Goal: Transaction & Acquisition: Purchase product/service

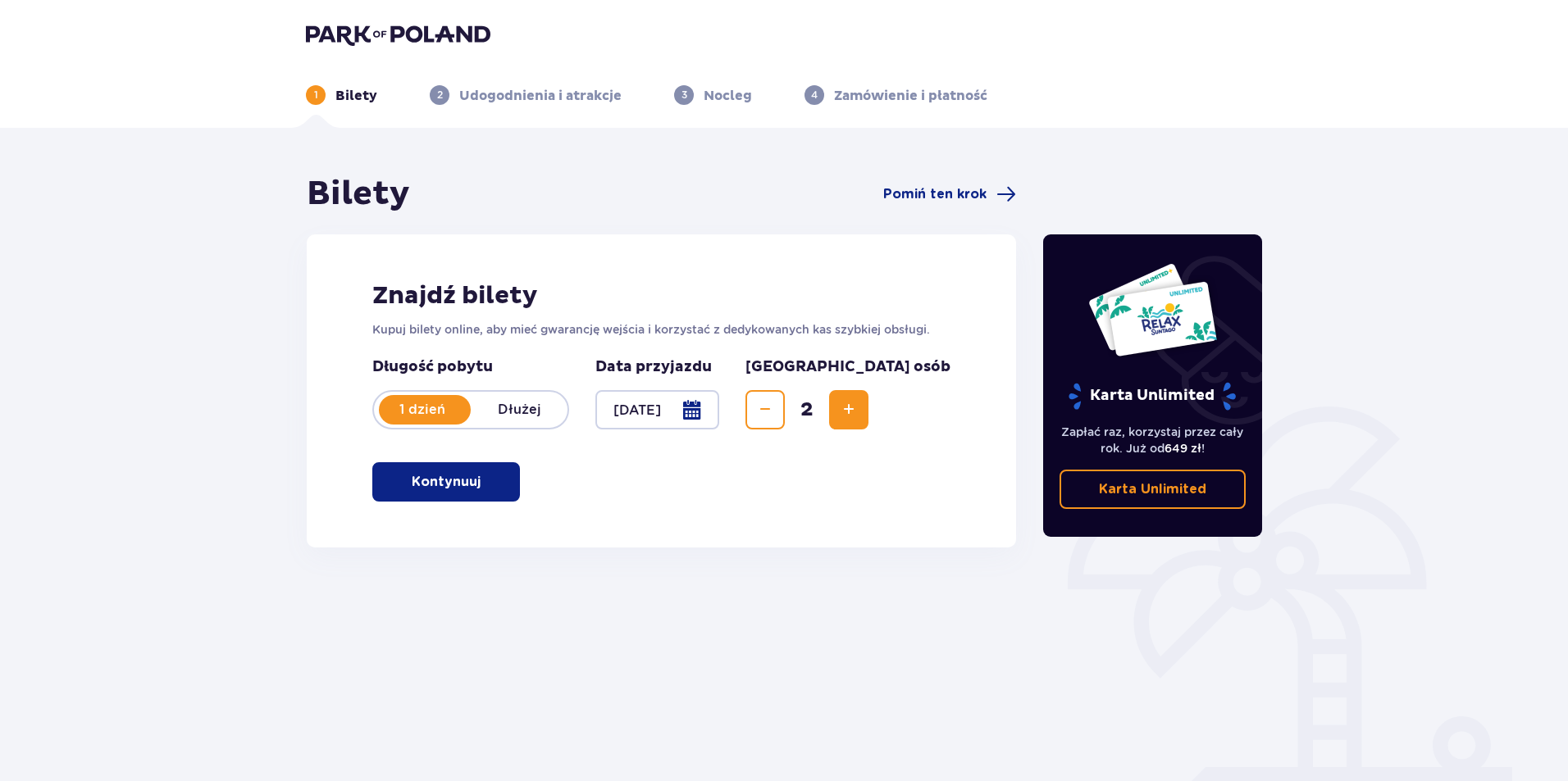
click at [494, 483] on button "Kontynuuj" at bounding box center [446, 482] width 148 height 39
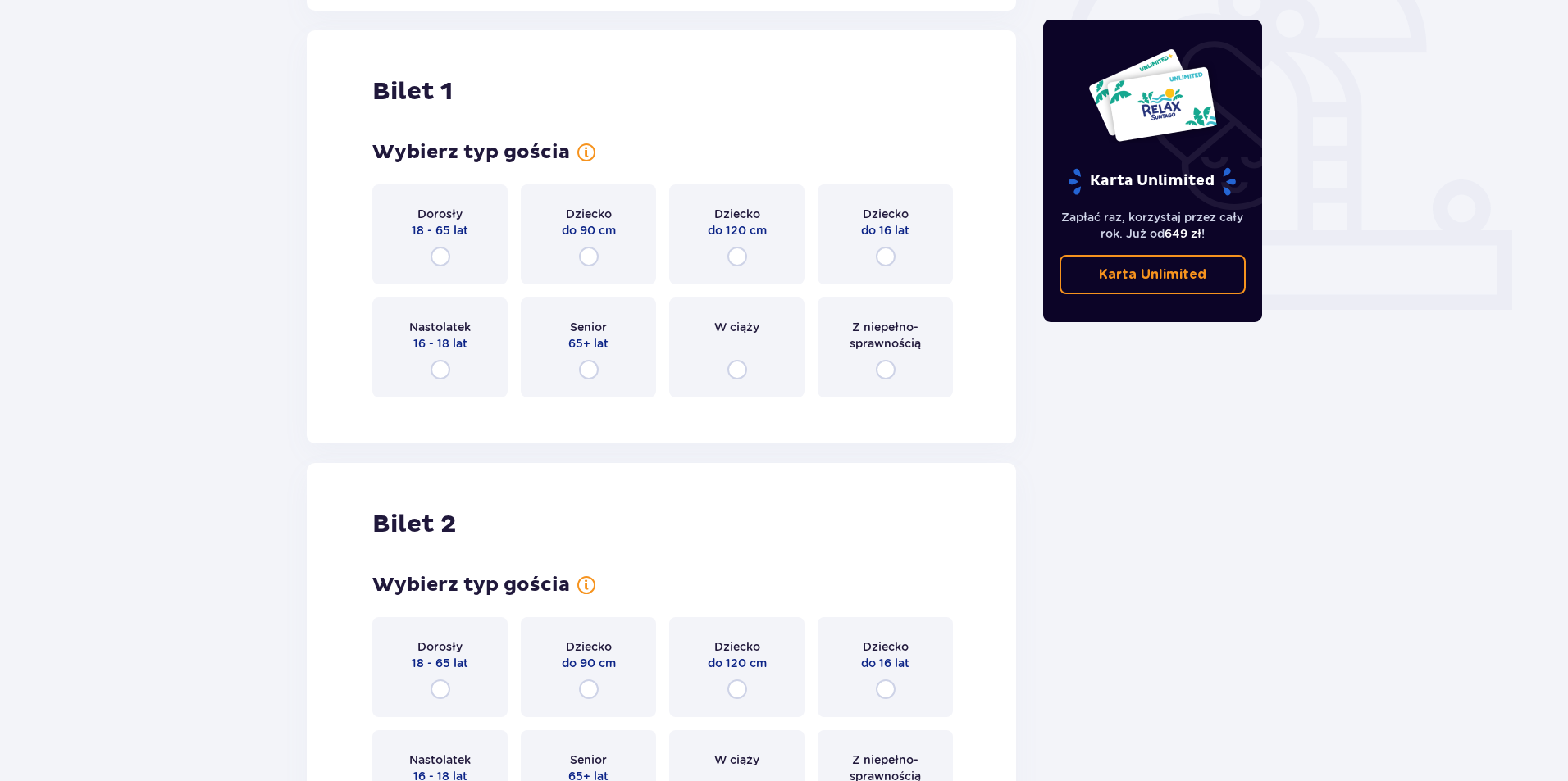
scroll to position [548, 0]
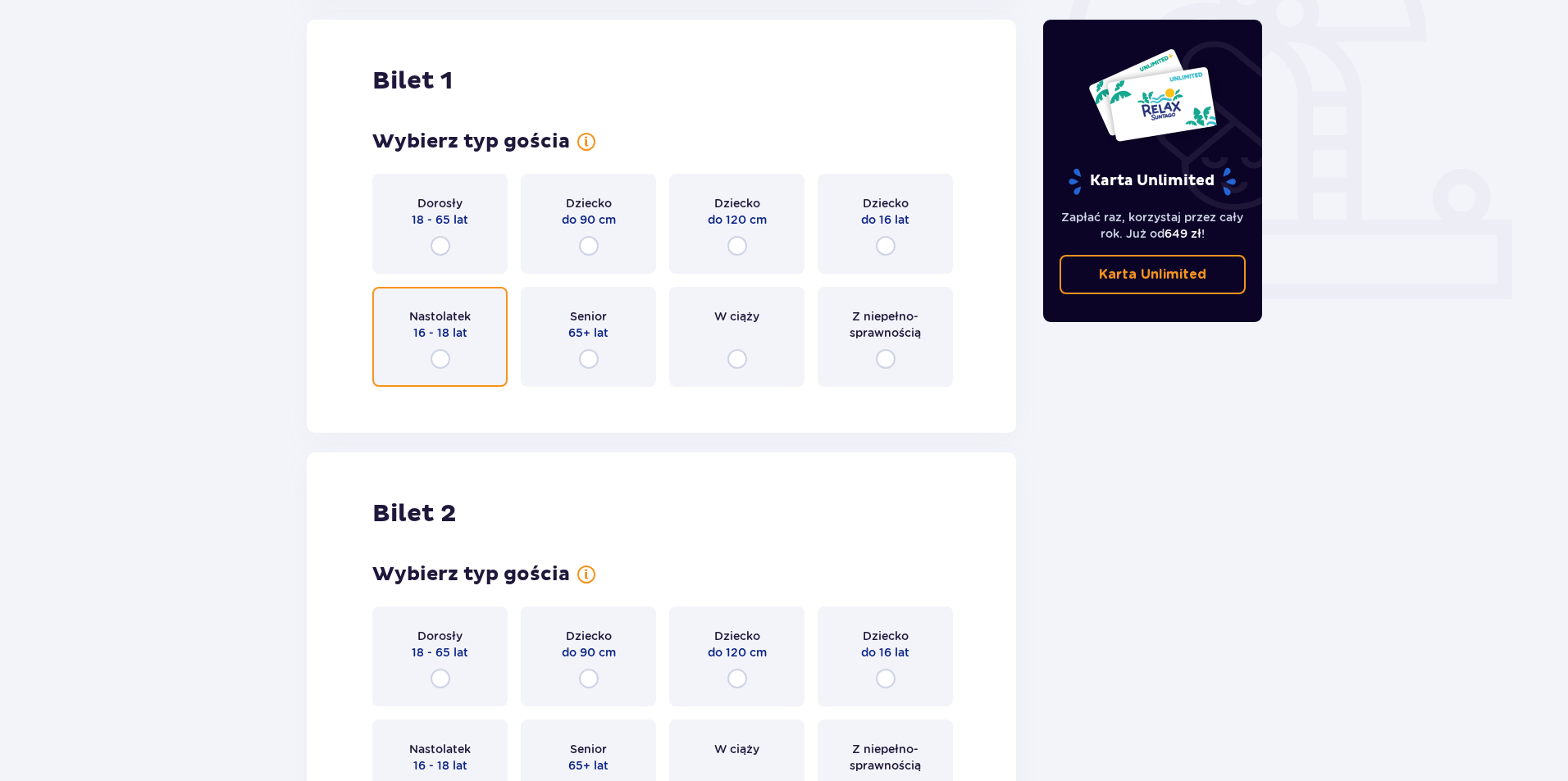
click at [434, 352] on input "radio" at bounding box center [440, 359] width 20 height 20
radio input "true"
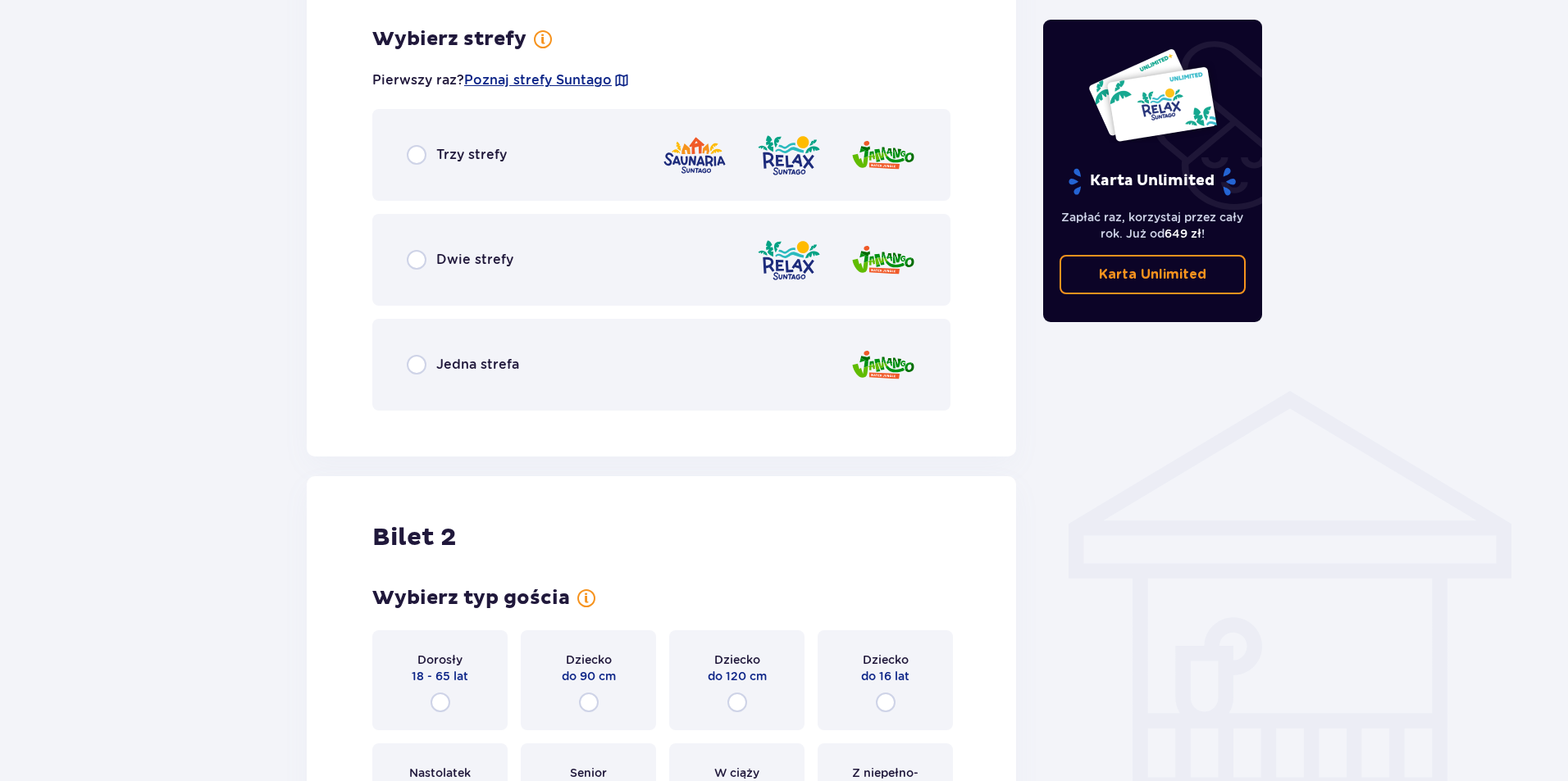
scroll to position [947, 0]
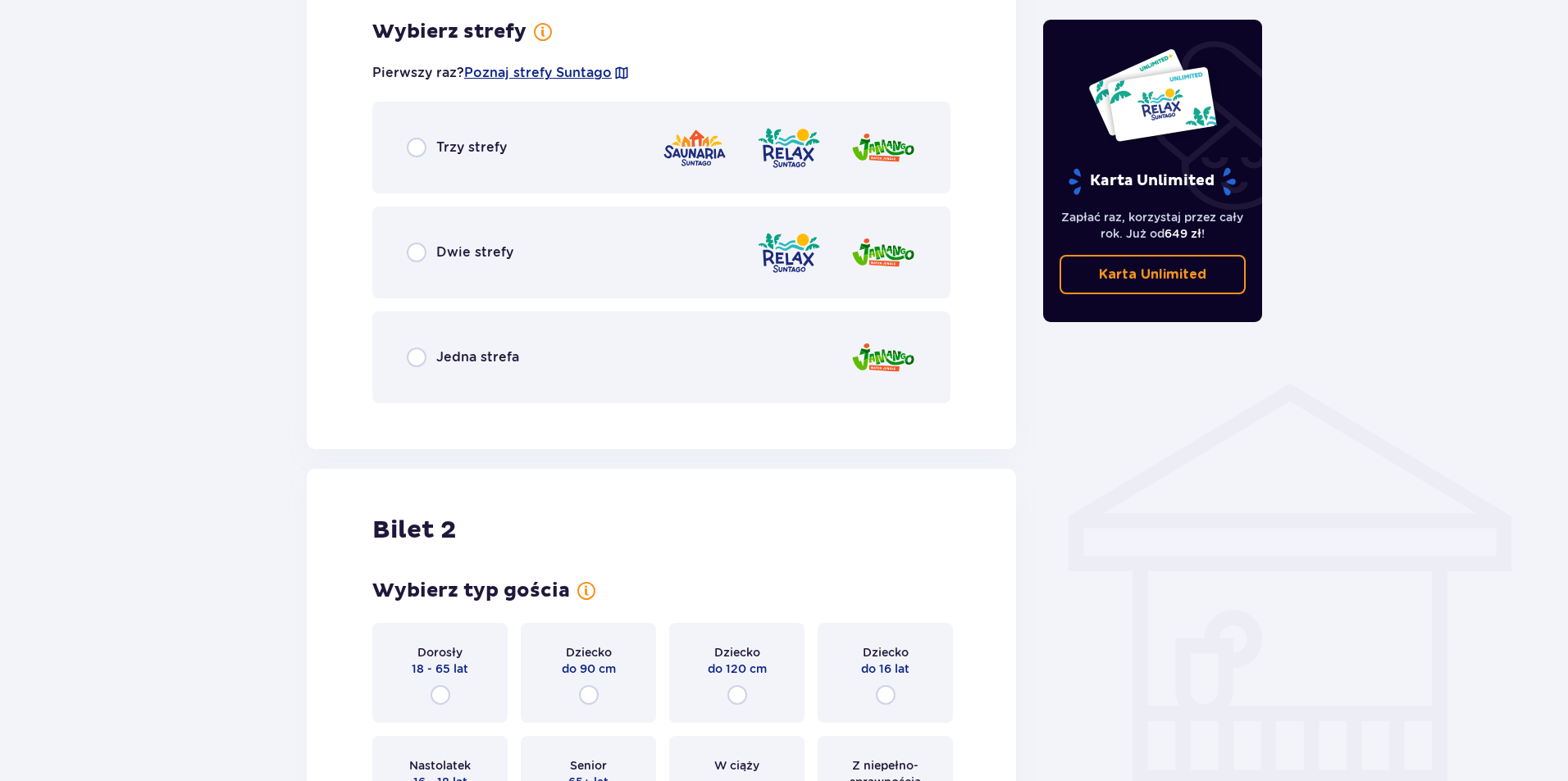
click at [455, 153] on p "Trzy strefy" at bounding box center [471, 147] width 70 height 18
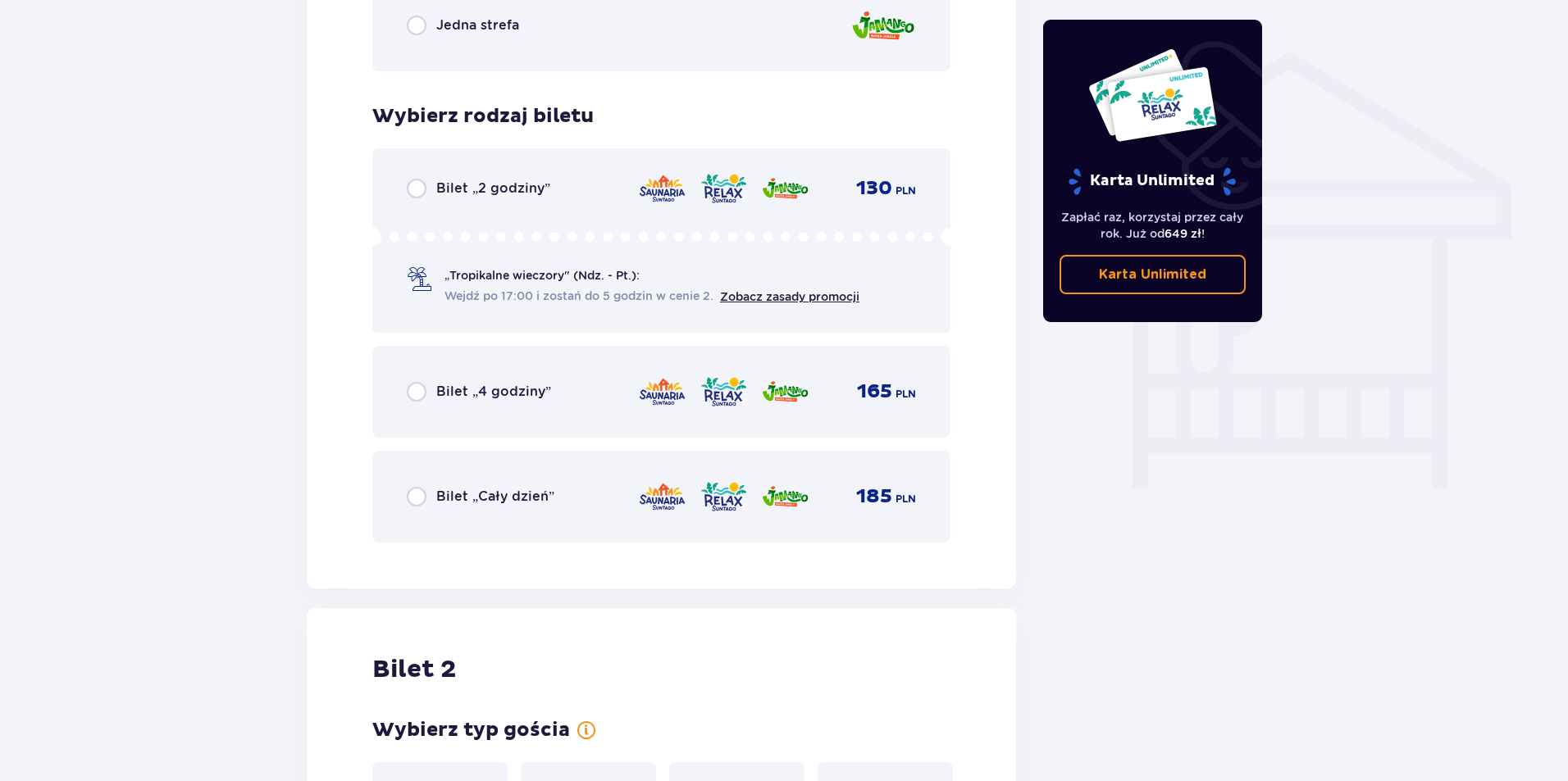
scroll to position [1200, 0]
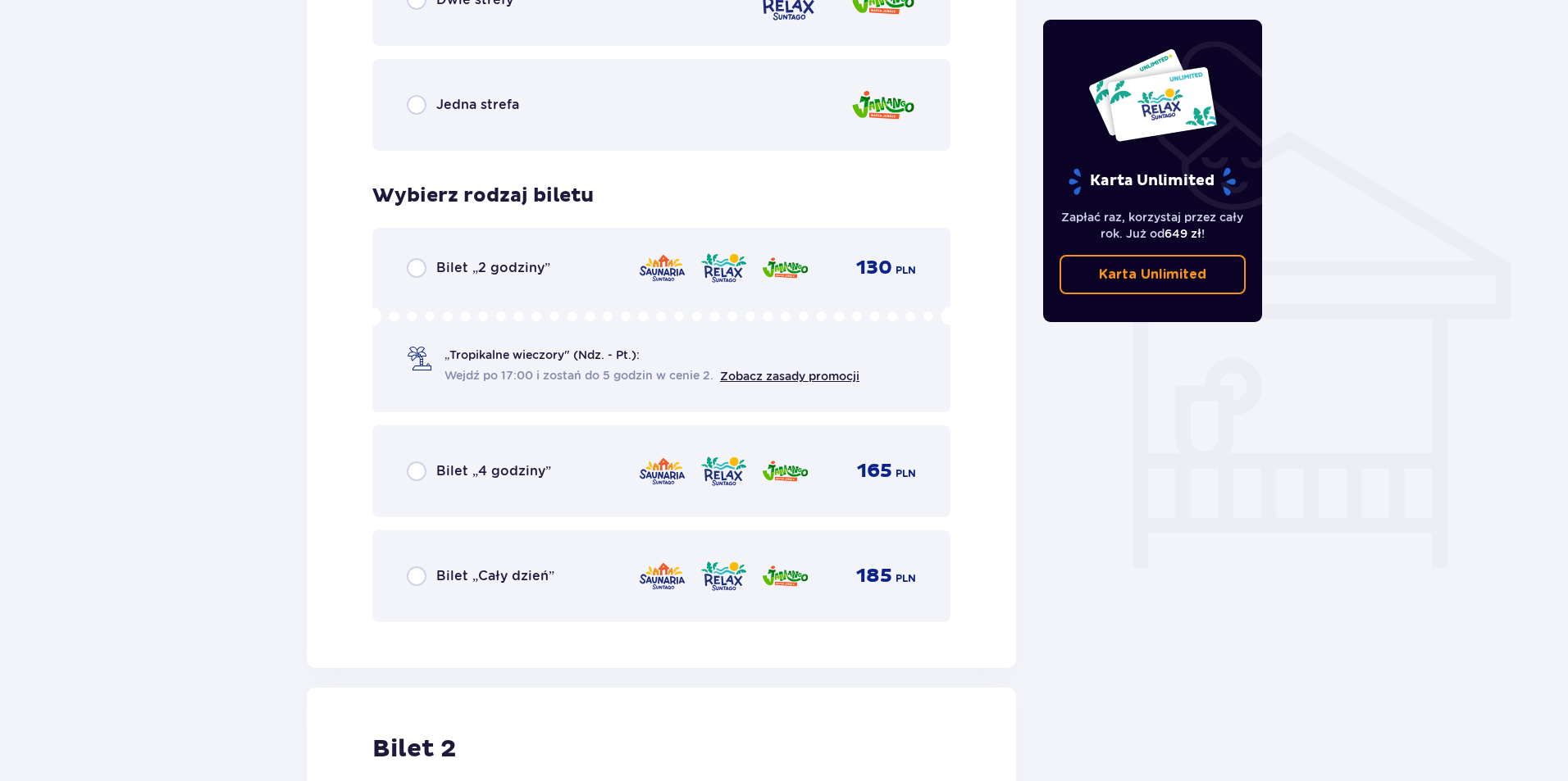
click at [499, 585] on p "Bilet „Cały dzień”" at bounding box center [495, 576] width 118 height 18
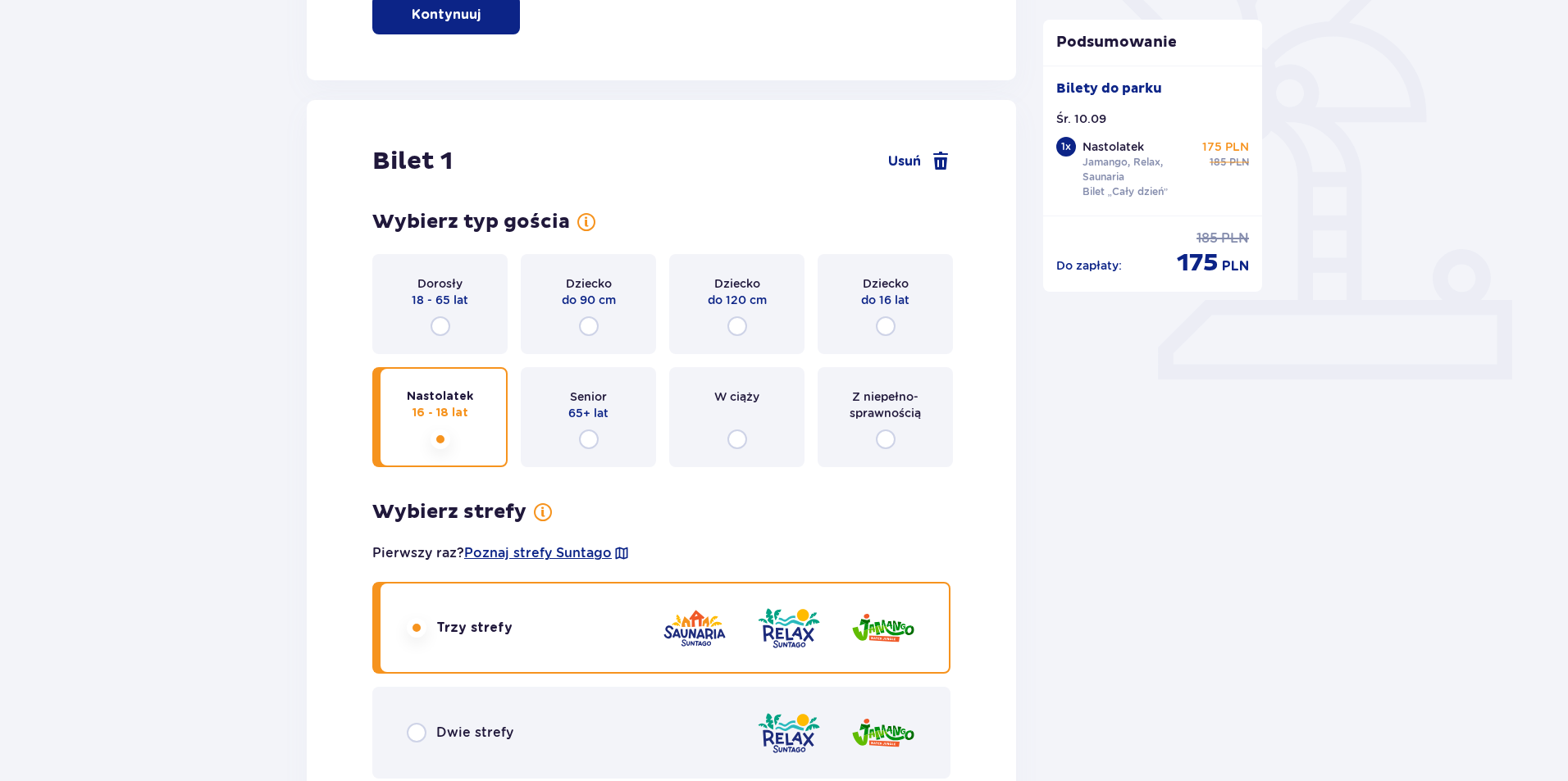
click at [859, 298] on div "Dziecko do 16 lat" at bounding box center [885, 304] width 135 height 100
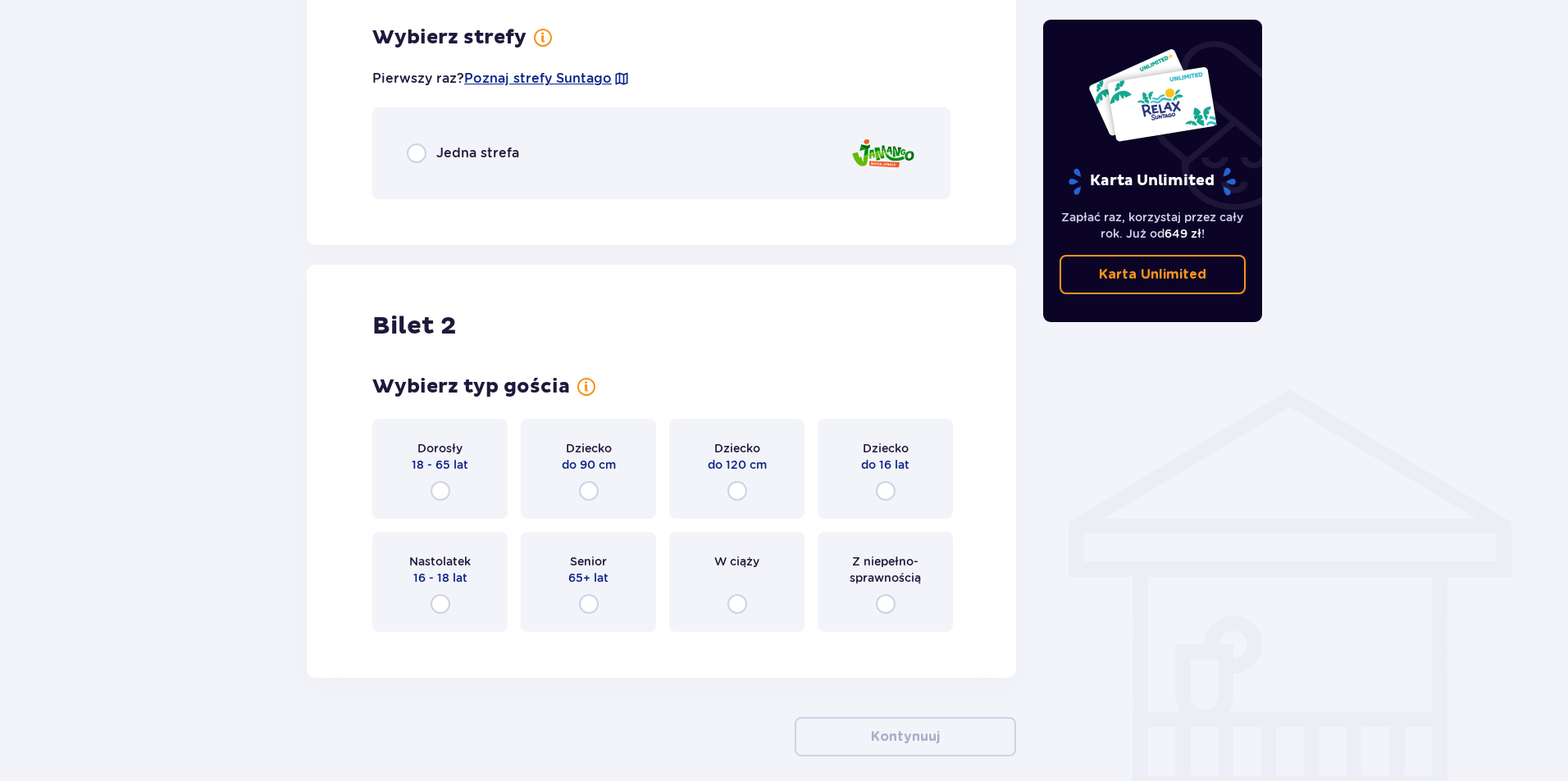
scroll to position [947, 0]
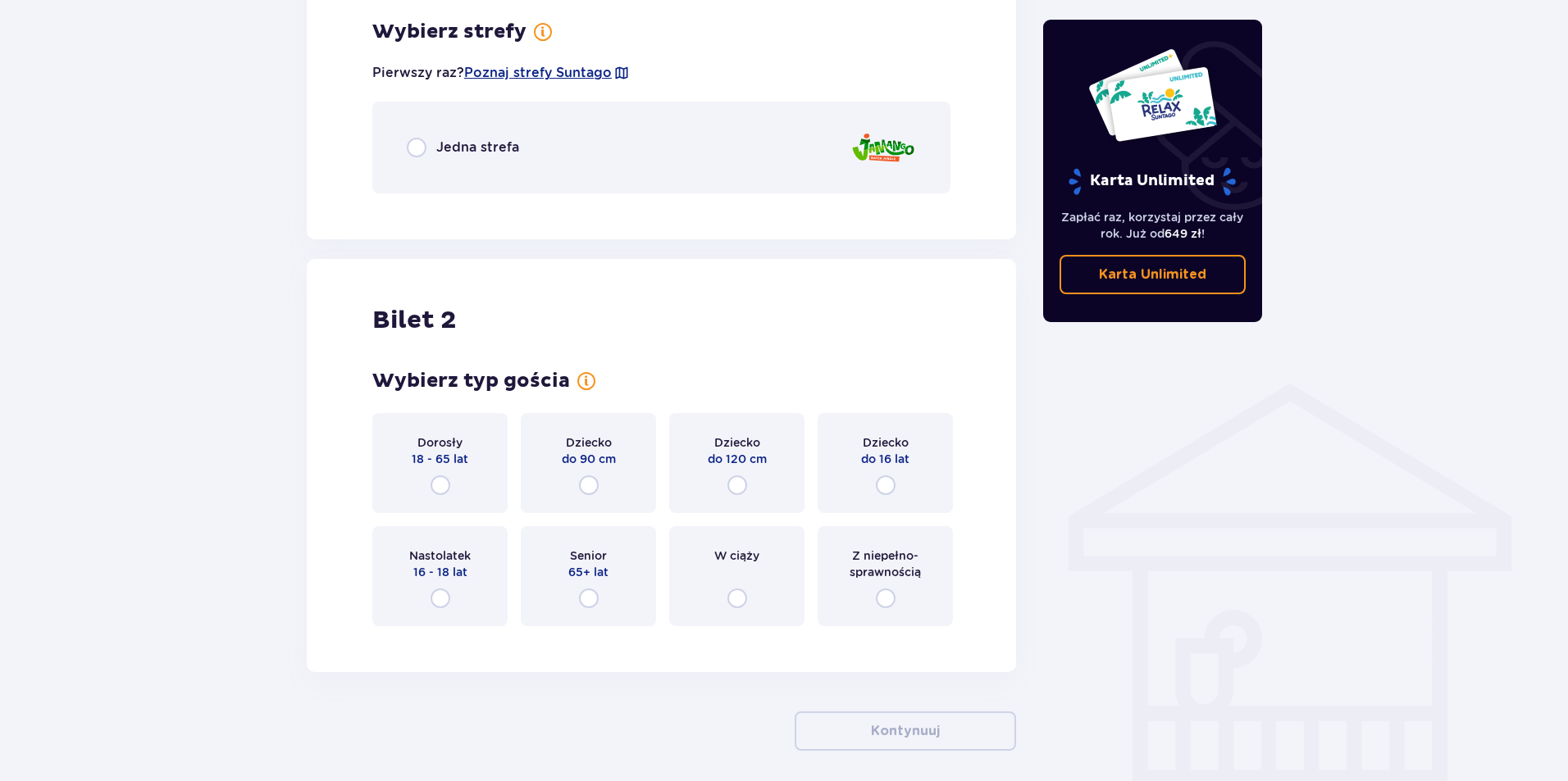
click at [789, 147] on div "Jedna strefa" at bounding box center [661, 148] width 578 height 92
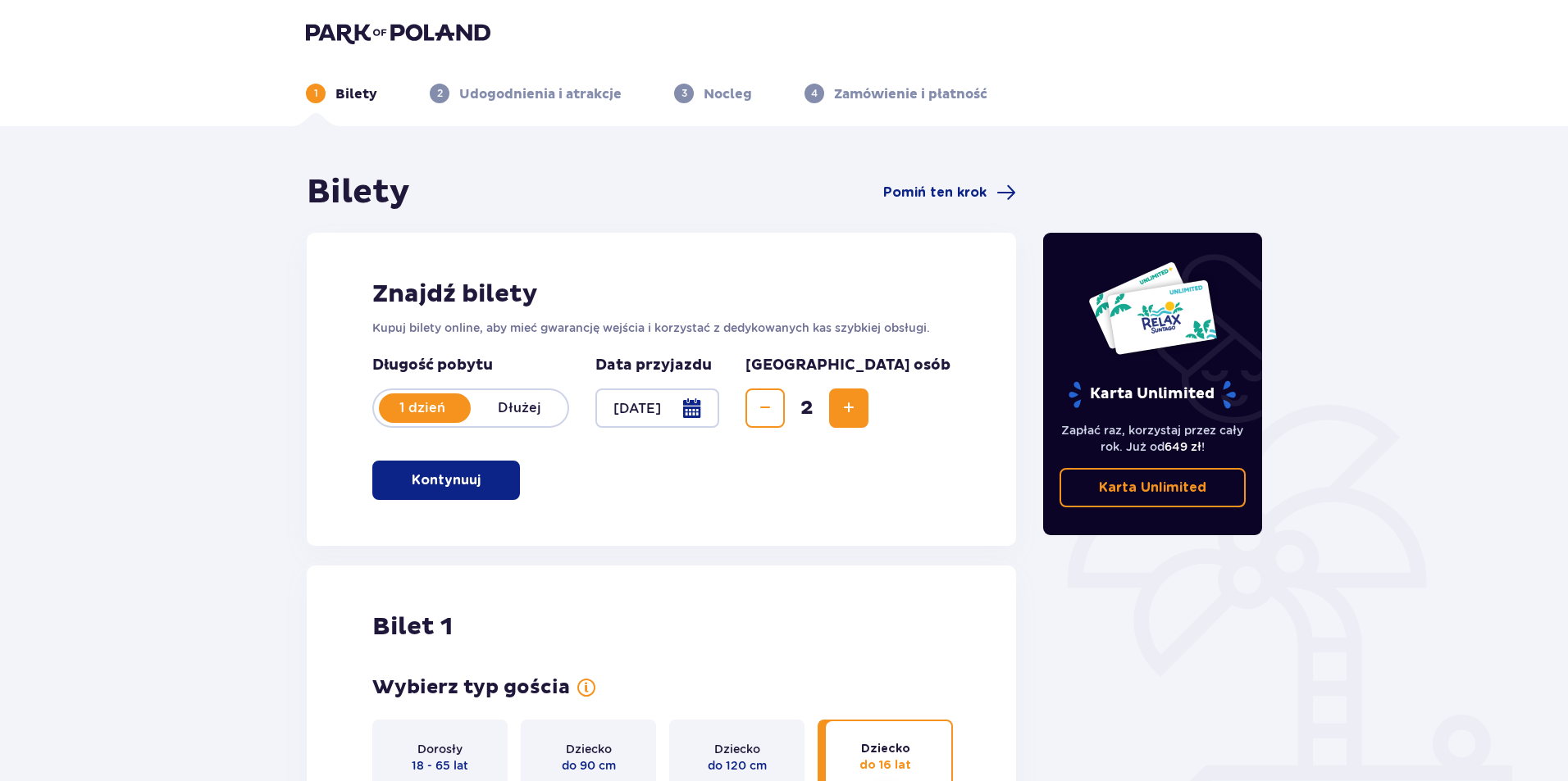
scroll to position [0, 0]
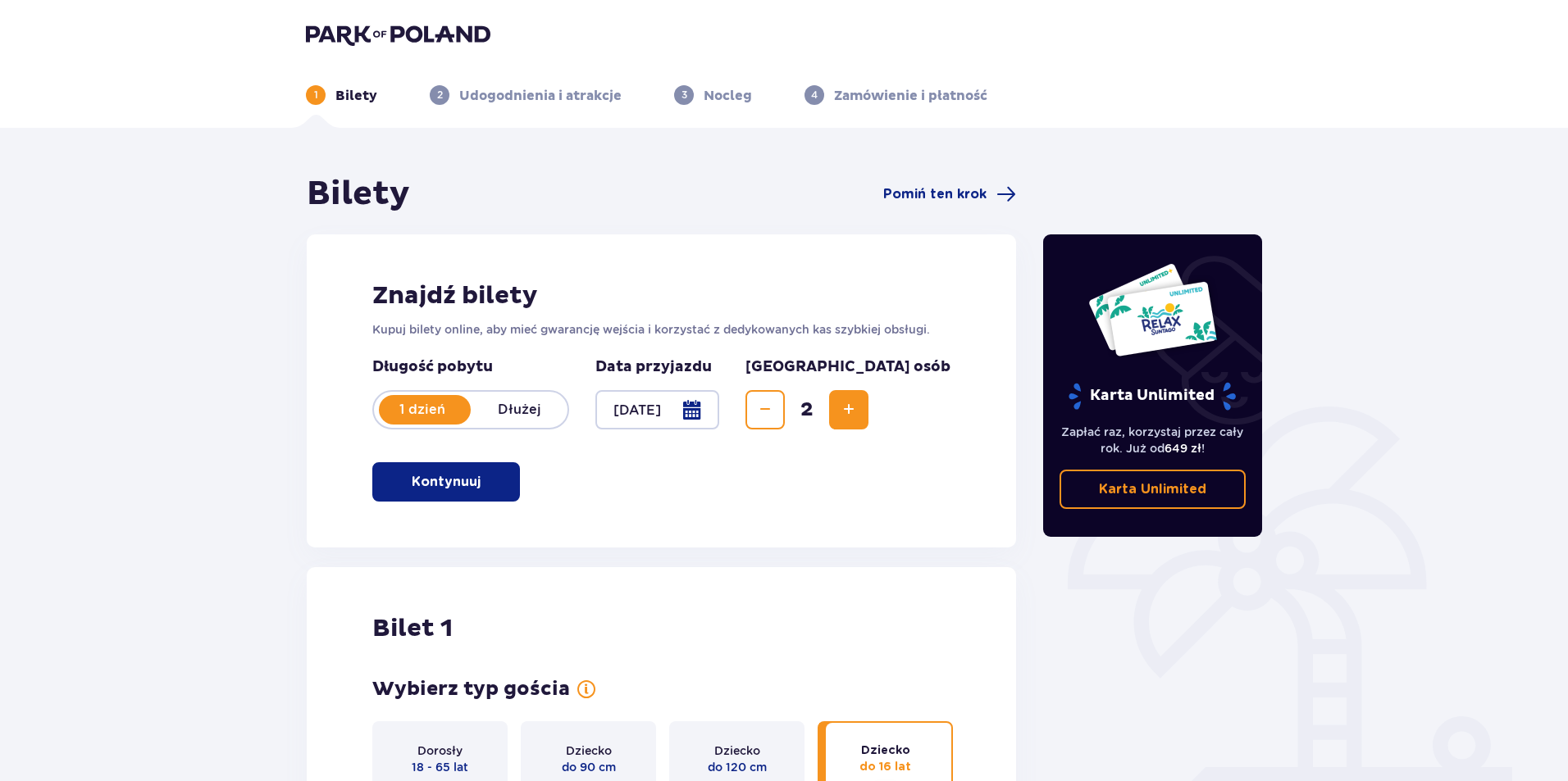
click at [785, 421] on button "Decrease" at bounding box center [765, 410] width 39 height 39
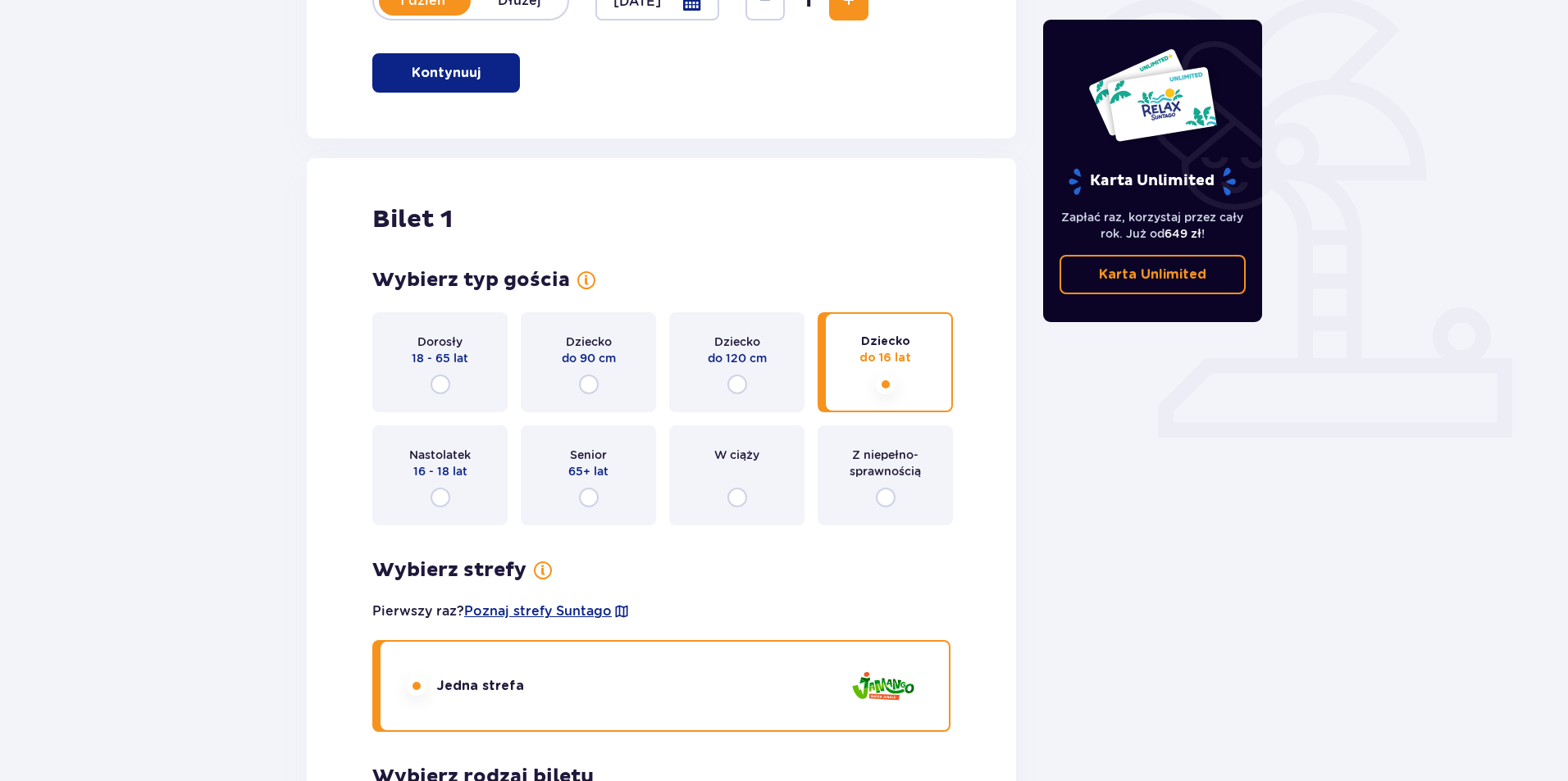
scroll to position [410, 0]
click at [461, 371] on div "Dorosły 18 - 65 lat" at bounding box center [440, 361] width 135 height 100
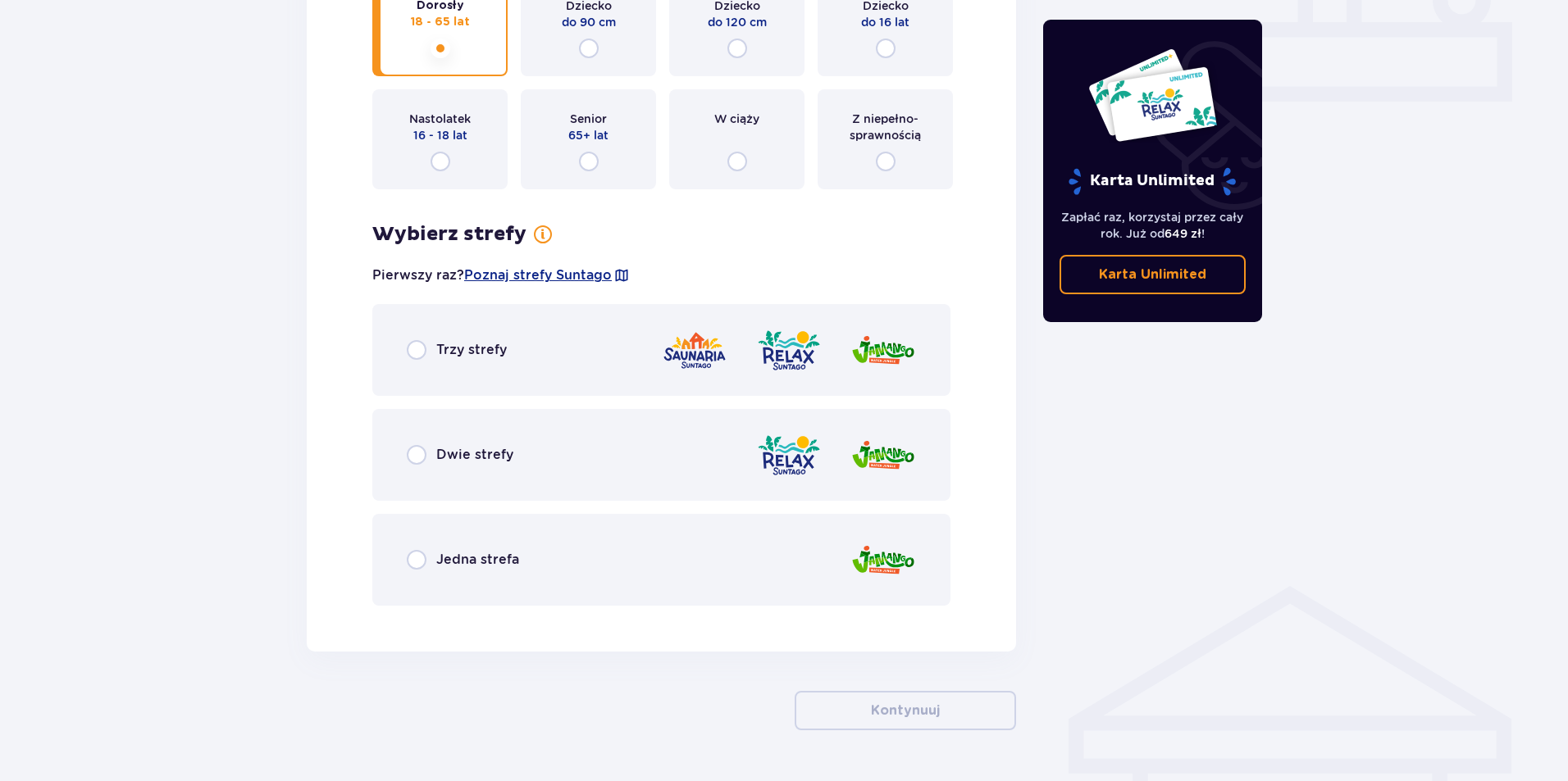
scroll to position [793, 0]
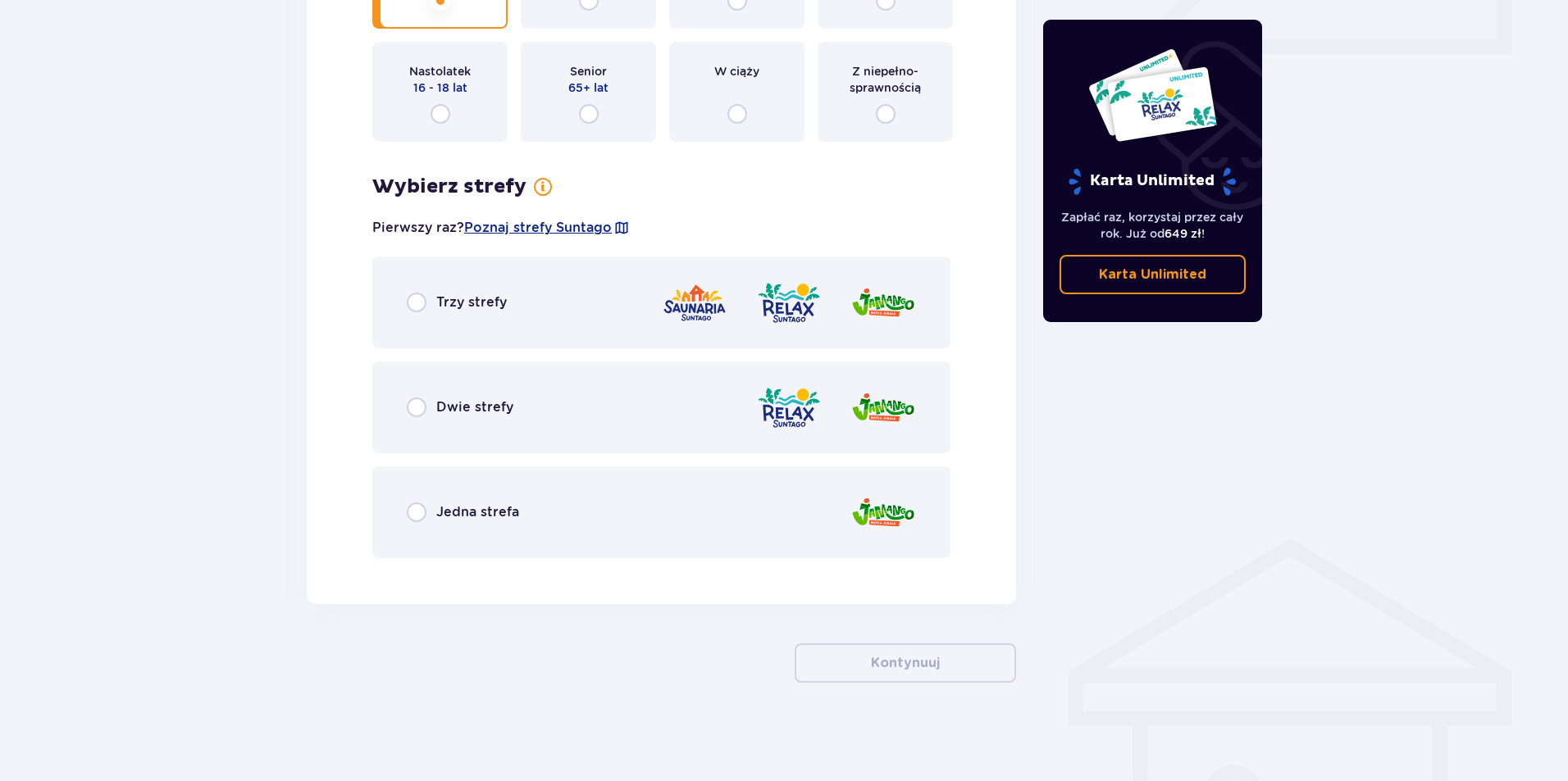
click at [430, 316] on div "Trzy strefy" at bounding box center [661, 303] width 578 height 92
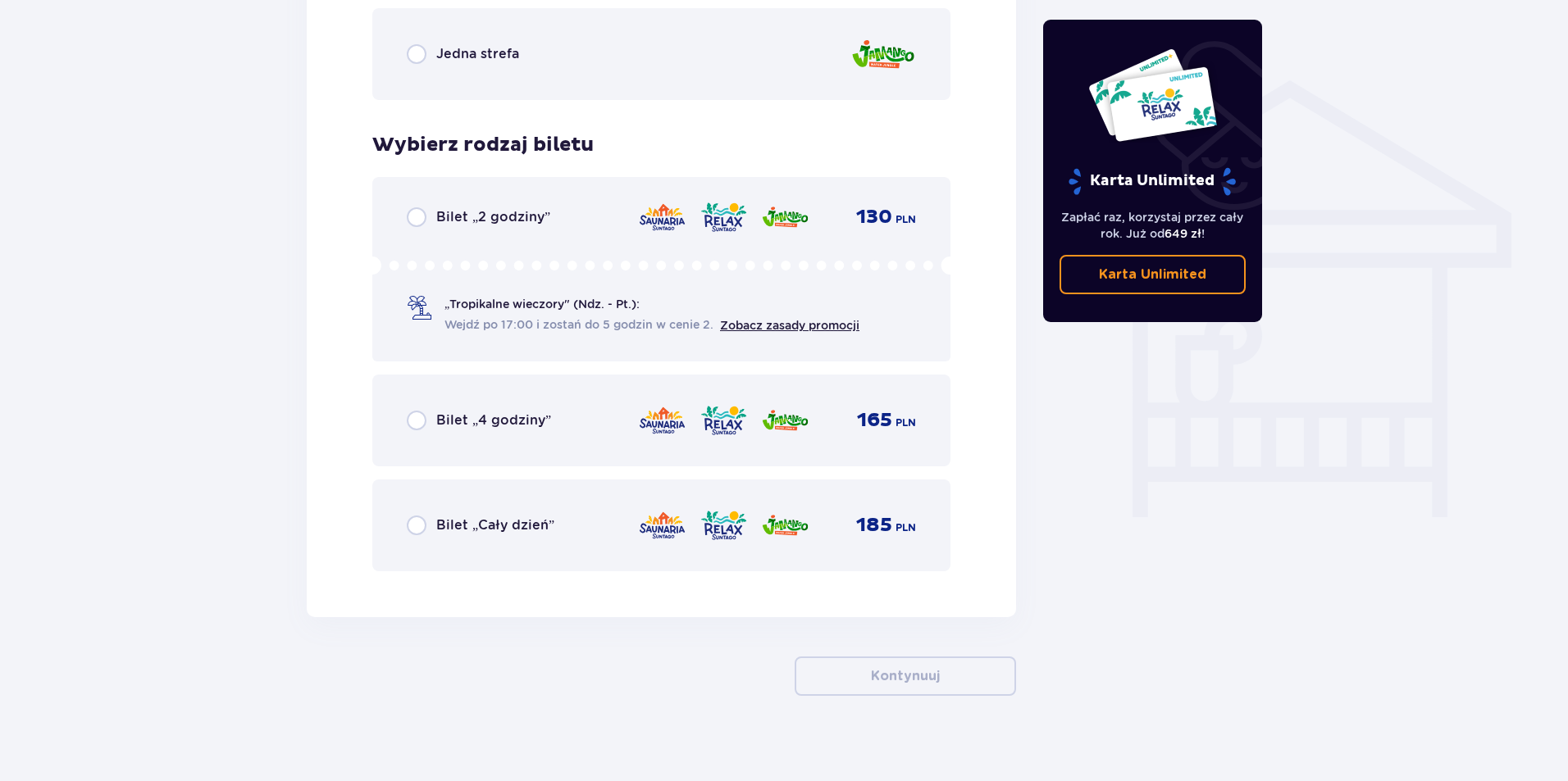
scroll to position [1264, 0]
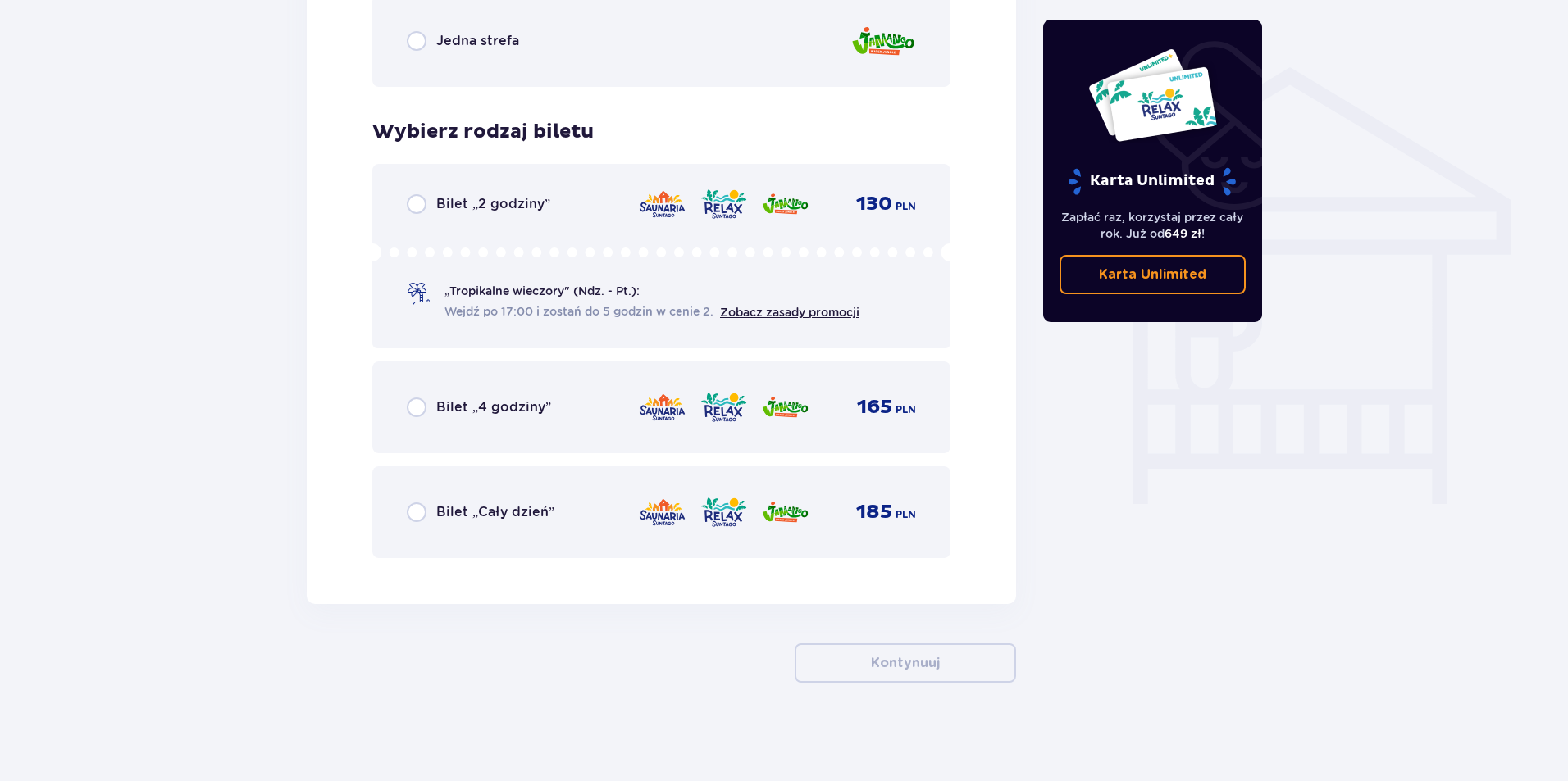
drag, startPoint x: 468, startPoint y: 529, endPoint x: 623, endPoint y: 631, distance: 185.6
click at [468, 529] on div "Bilet „Cały dzień” 185 PLN" at bounding box center [661, 512] width 509 height 35
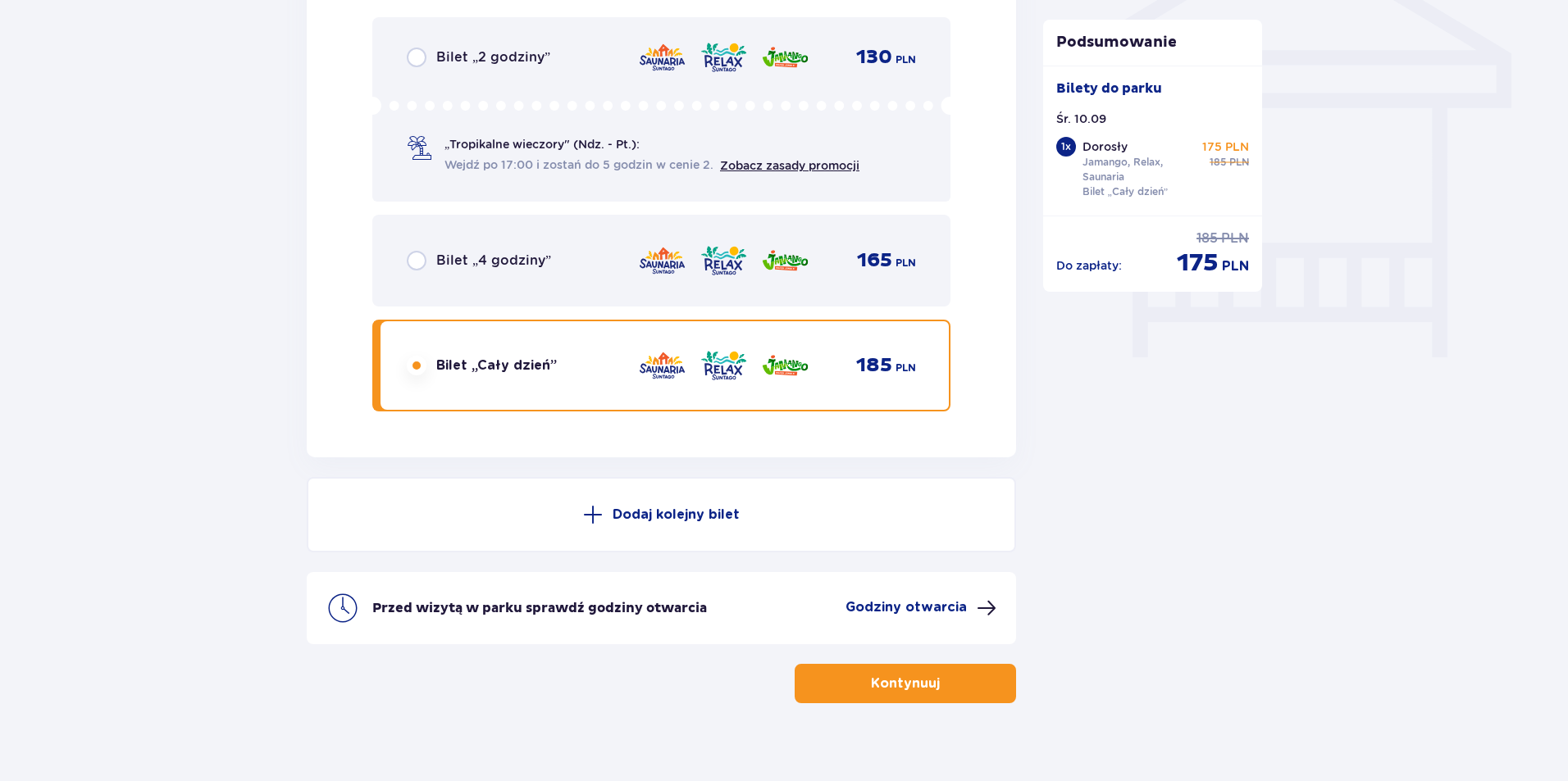
scroll to position [1431, 0]
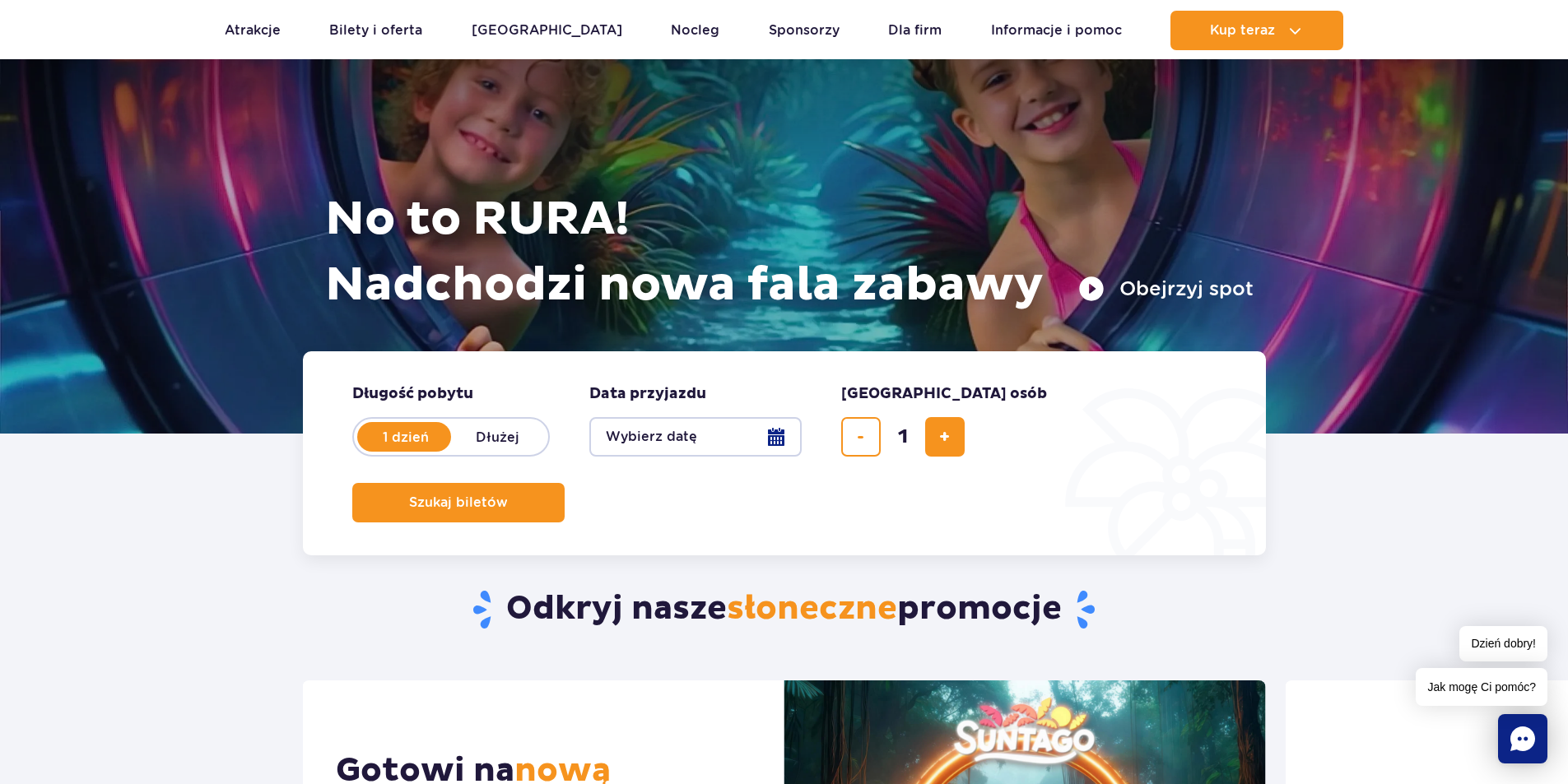
scroll to position [83, 0]
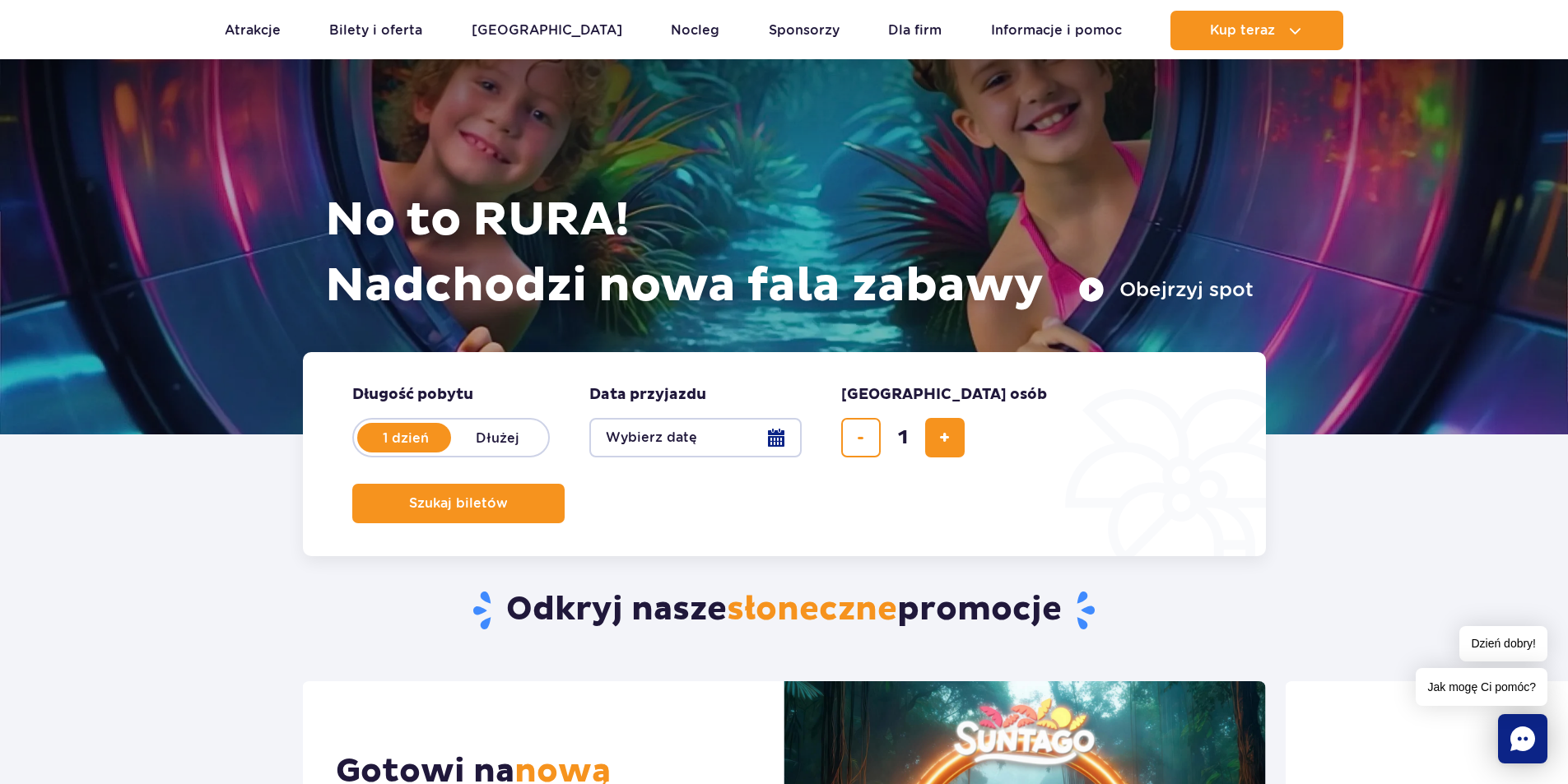
click at [711, 439] on button "Wybierz datę" at bounding box center [695, 438] width 212 height 39
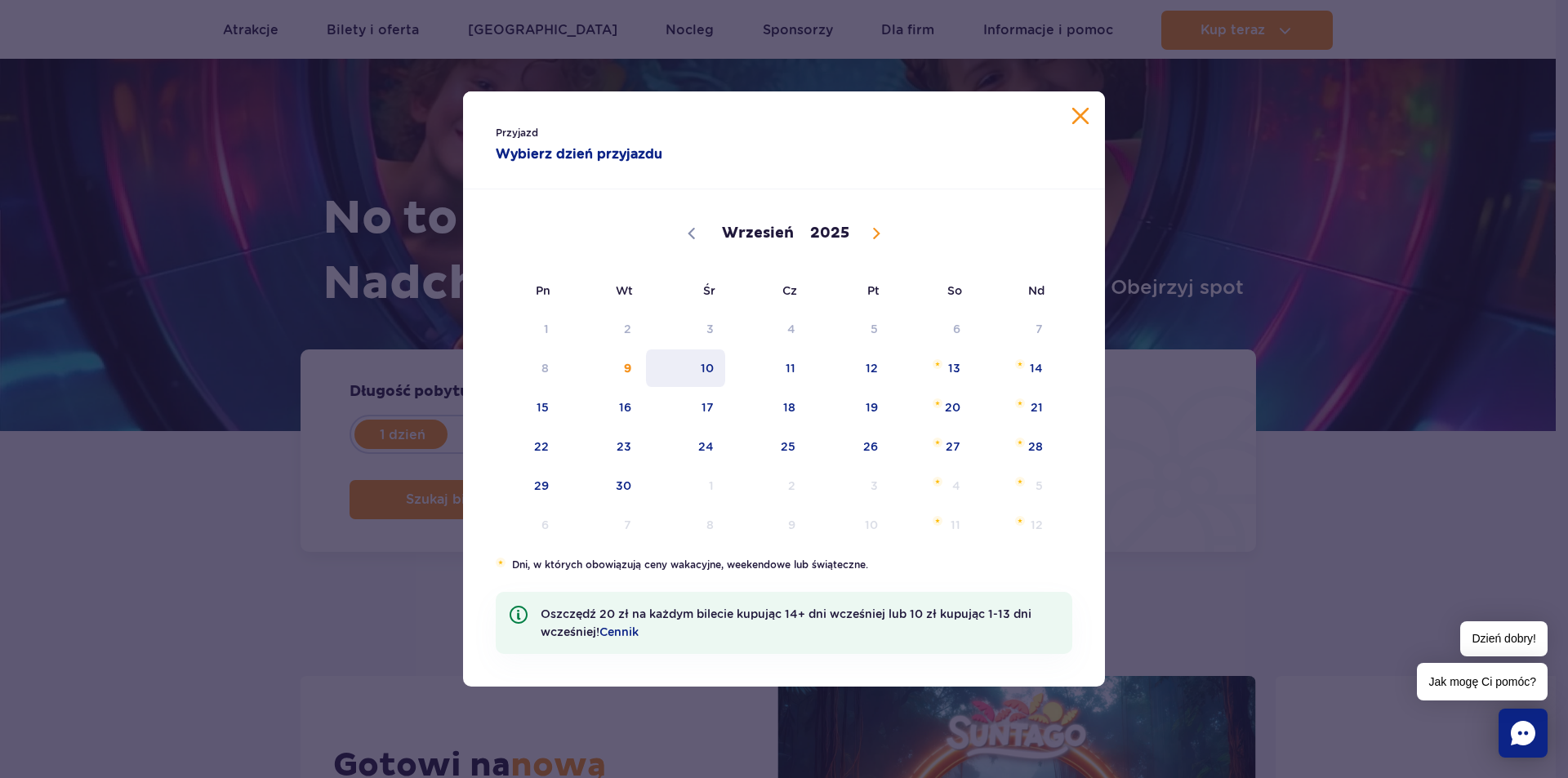
click at [716, 378] on span "10" at bounding box center [686, 368] width 83 height 37
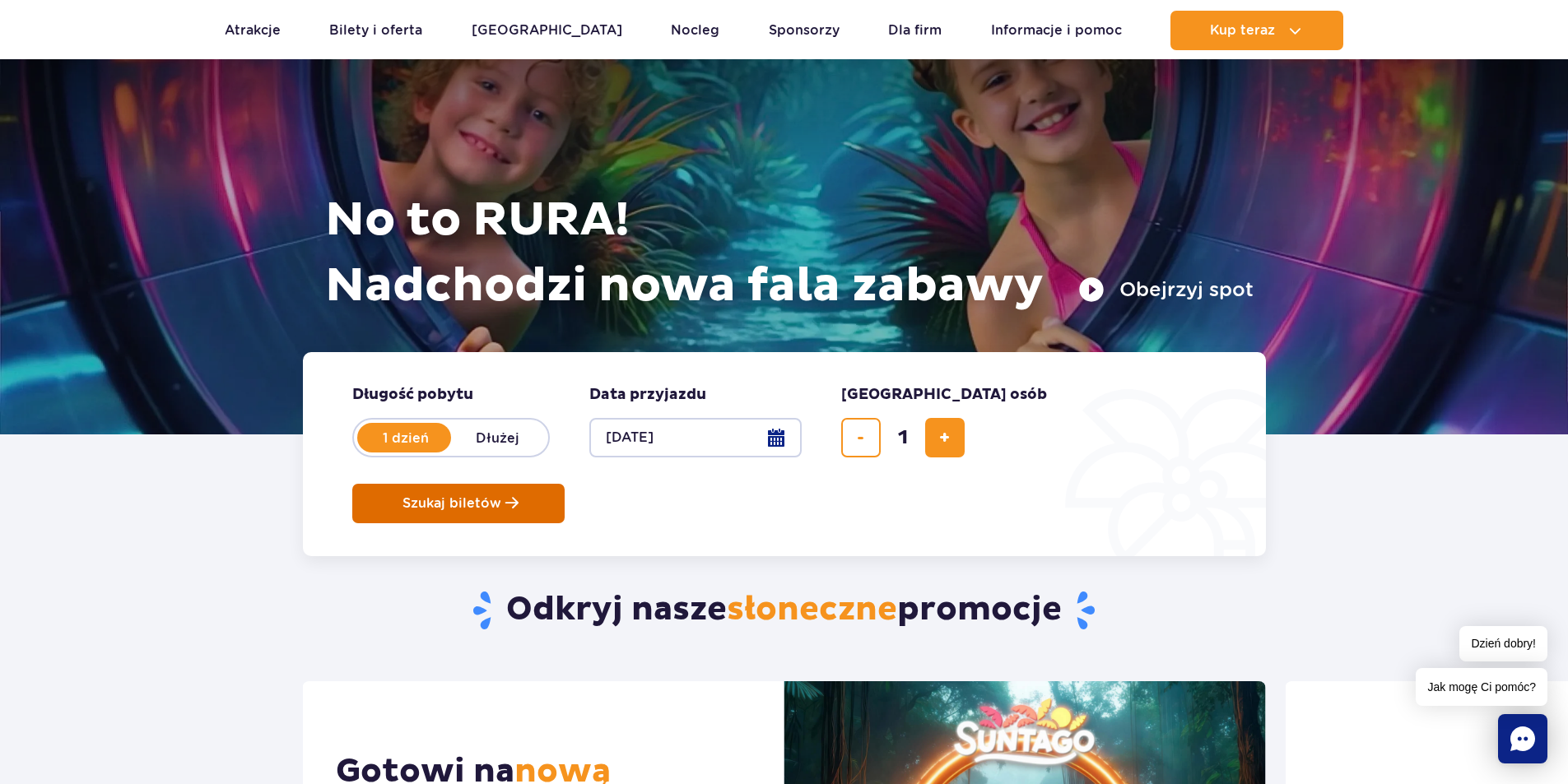
click at [502, 496] on span "Szukaj biletów" at bounding box center [452, 503] width 99 height 14
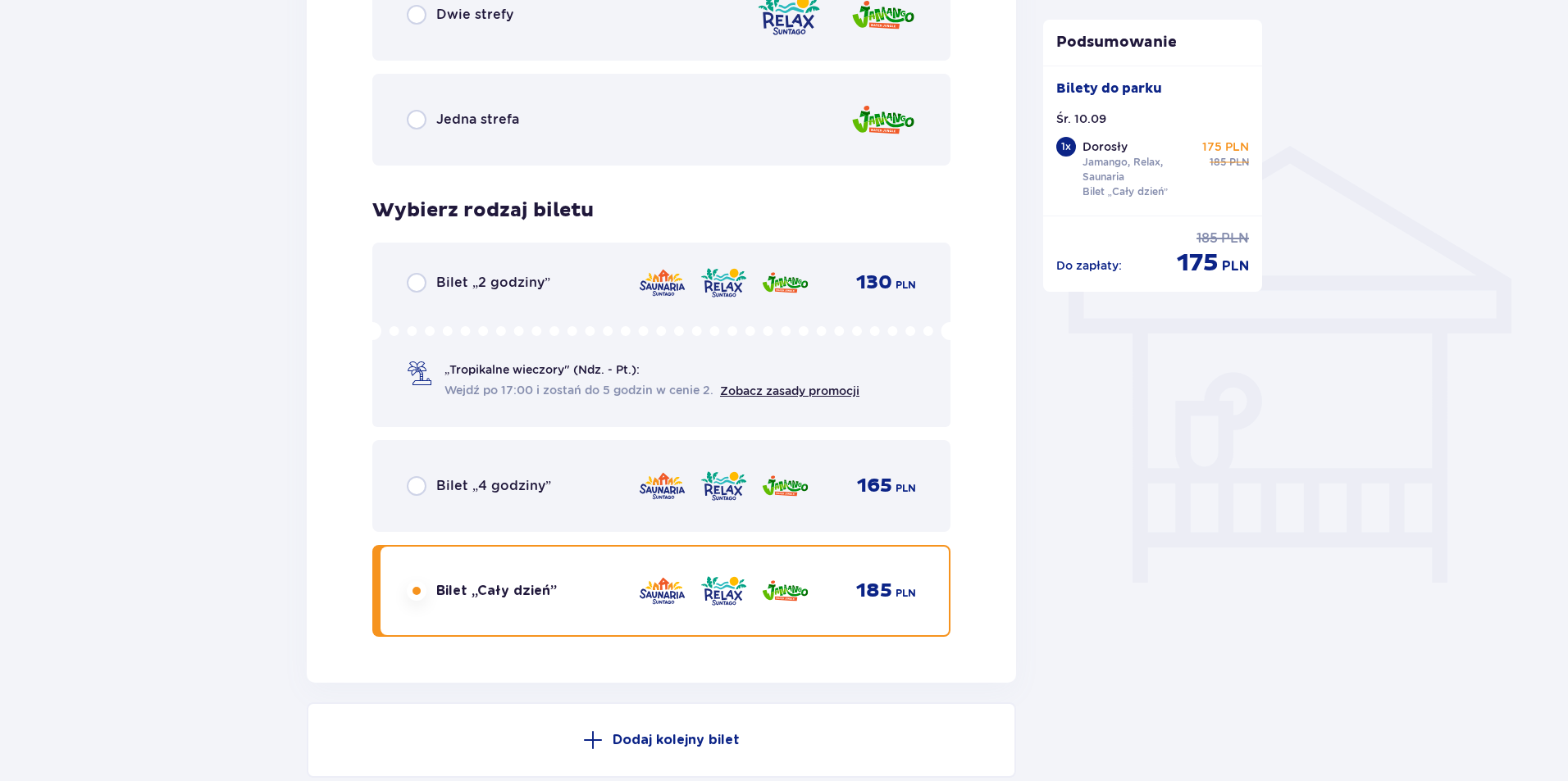
scroll to position [1431, 0]
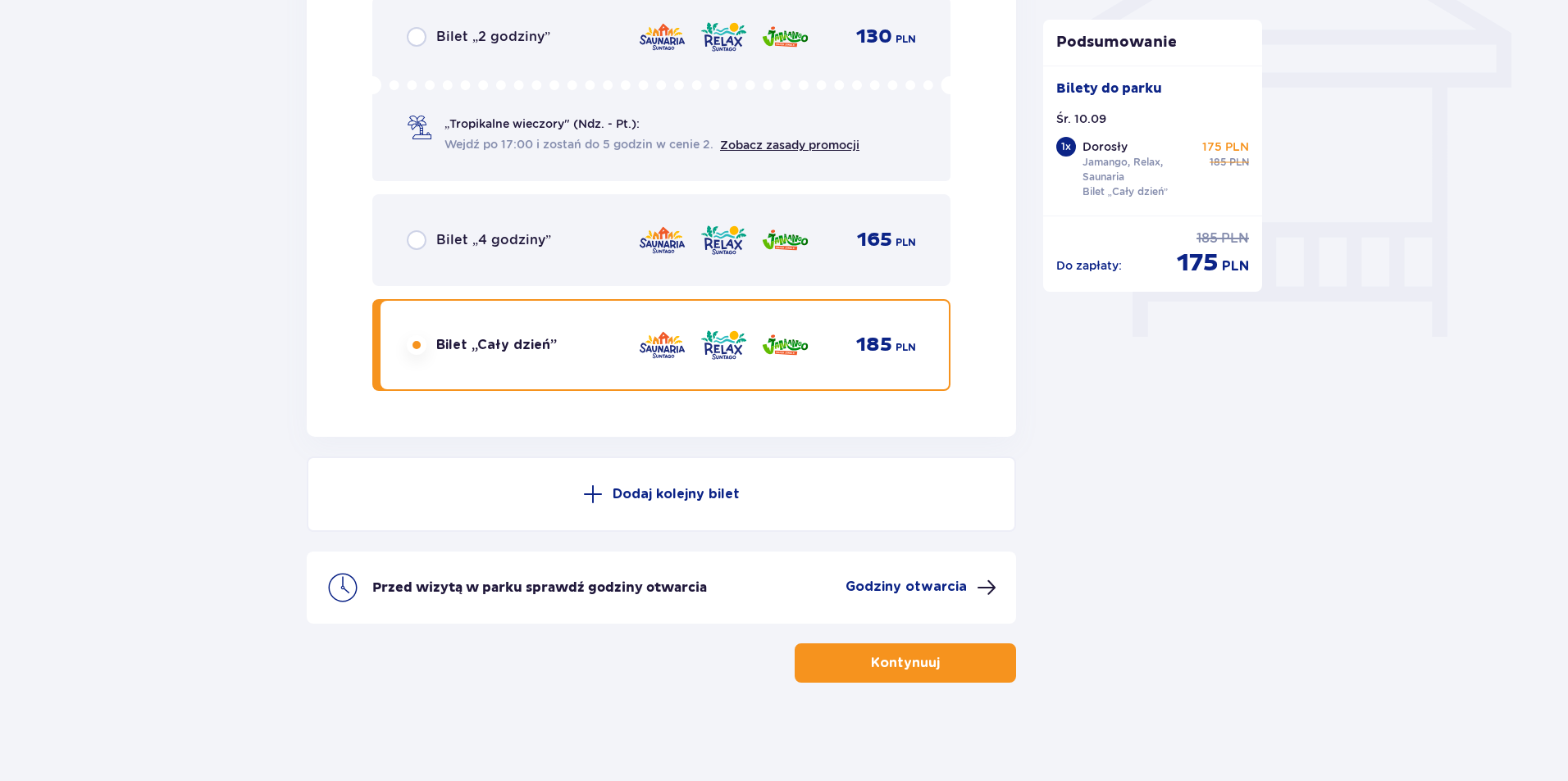
click at [922, 661] on p "Kontynuuj" at bounding box center [905, 662] width 69 height 18
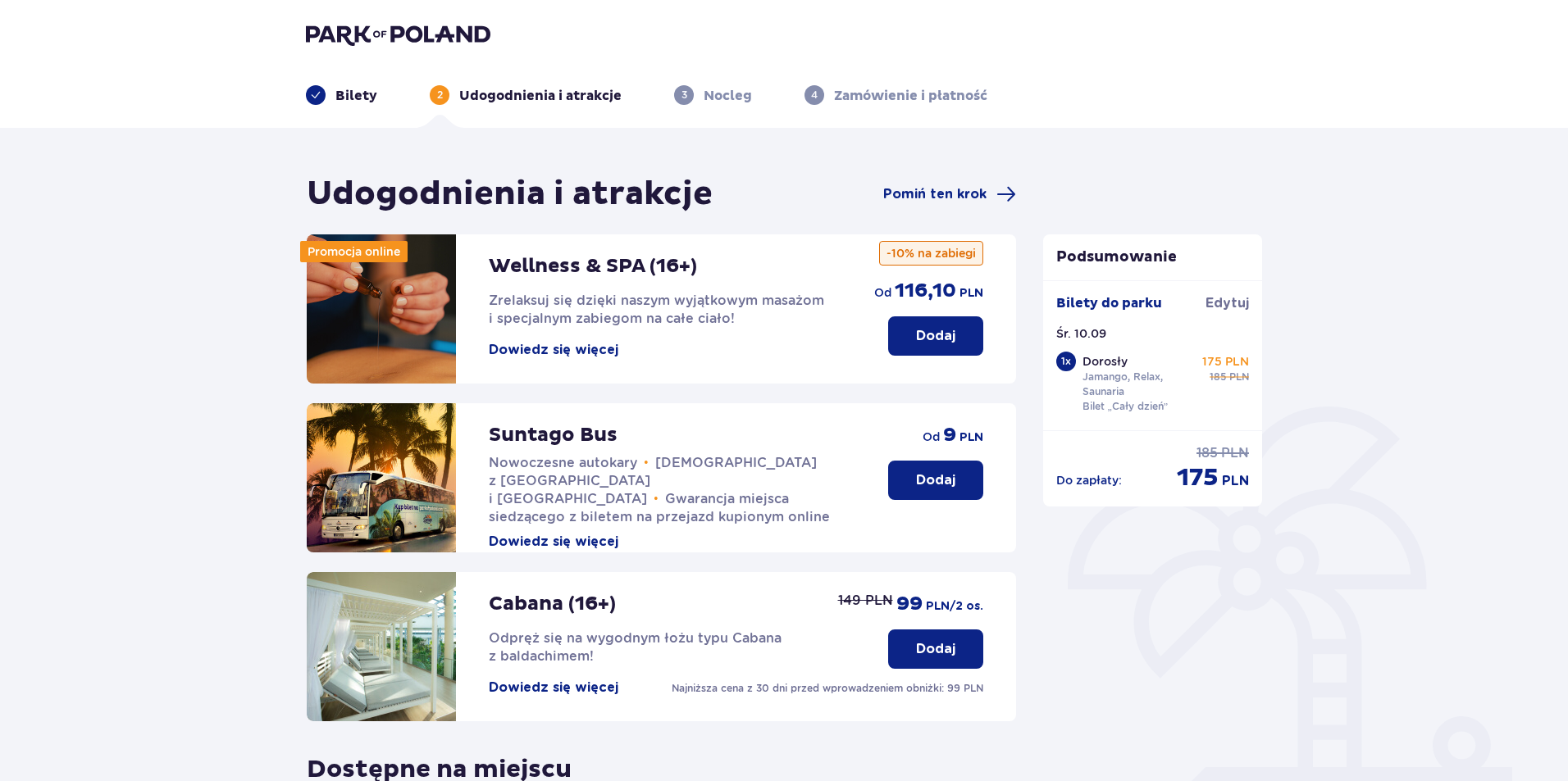
scroll to position [331, 0]
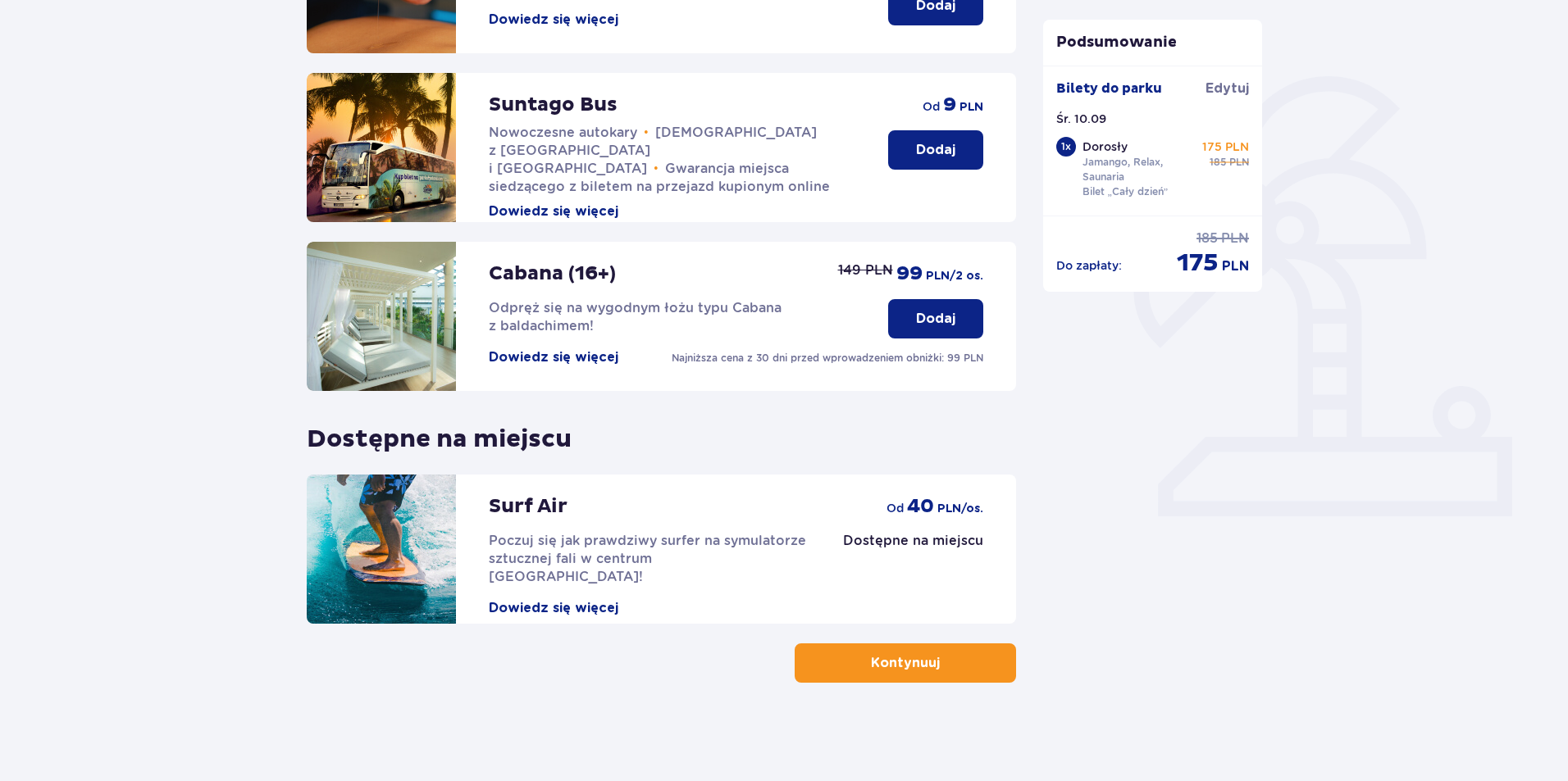
click at [922, 660] on p "Kontynuuj" at bounding box center [905, 662] width 69 height 18
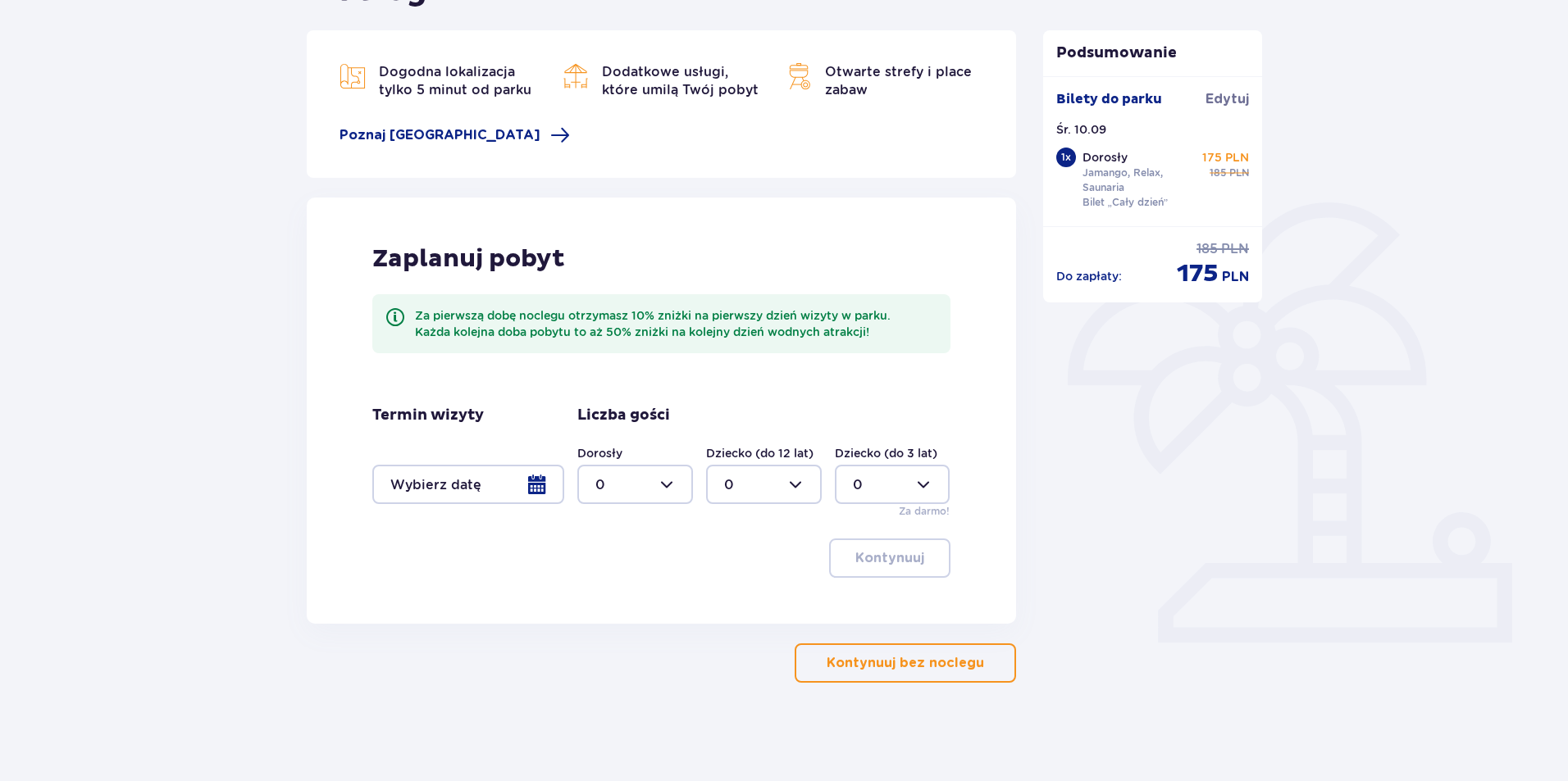
click at [898, 663] on p "Kontynuuj bez noclegu" at bounding box center [905, 662] width 158 height 18
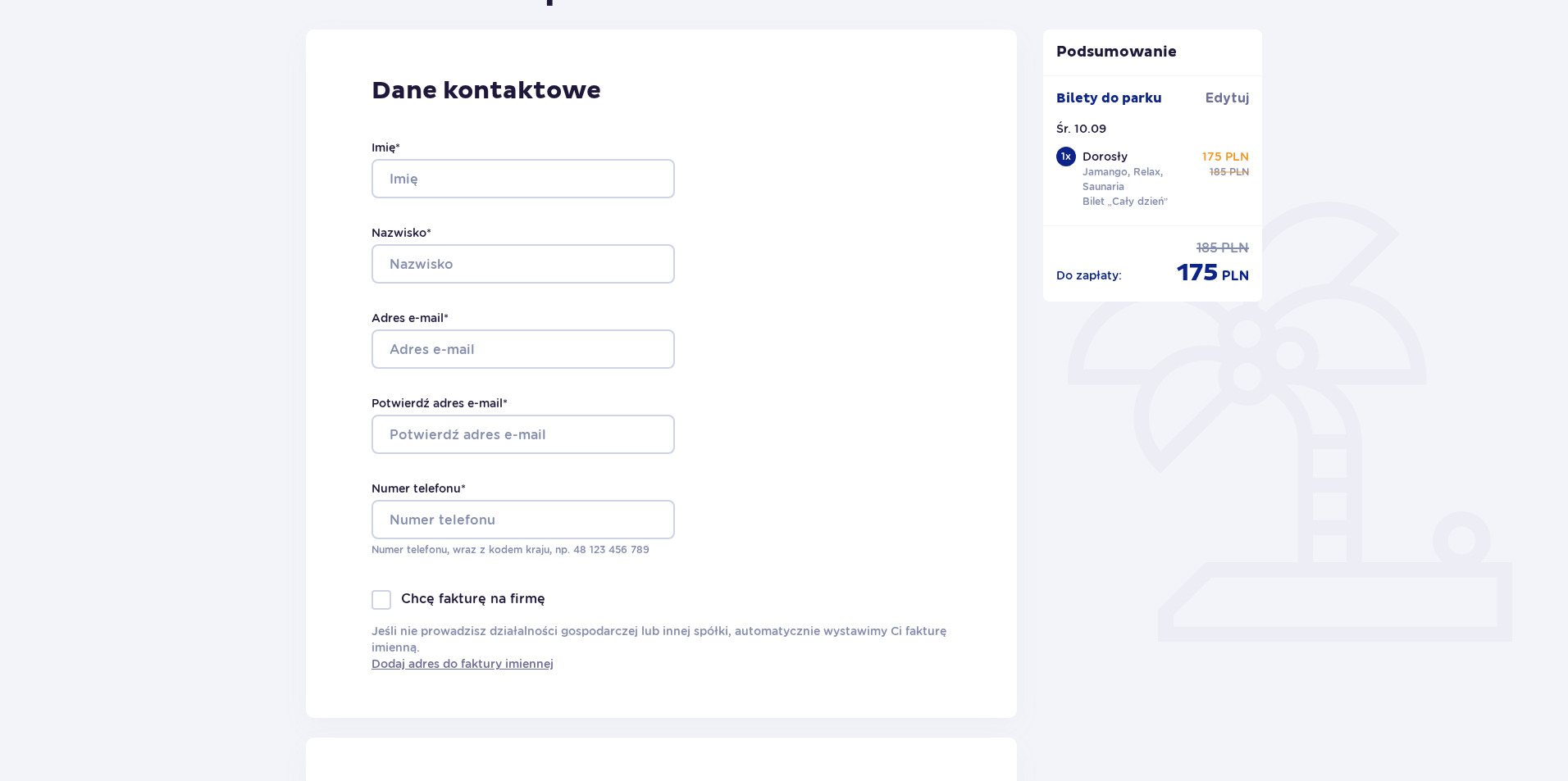
scroll to position [209, 0]
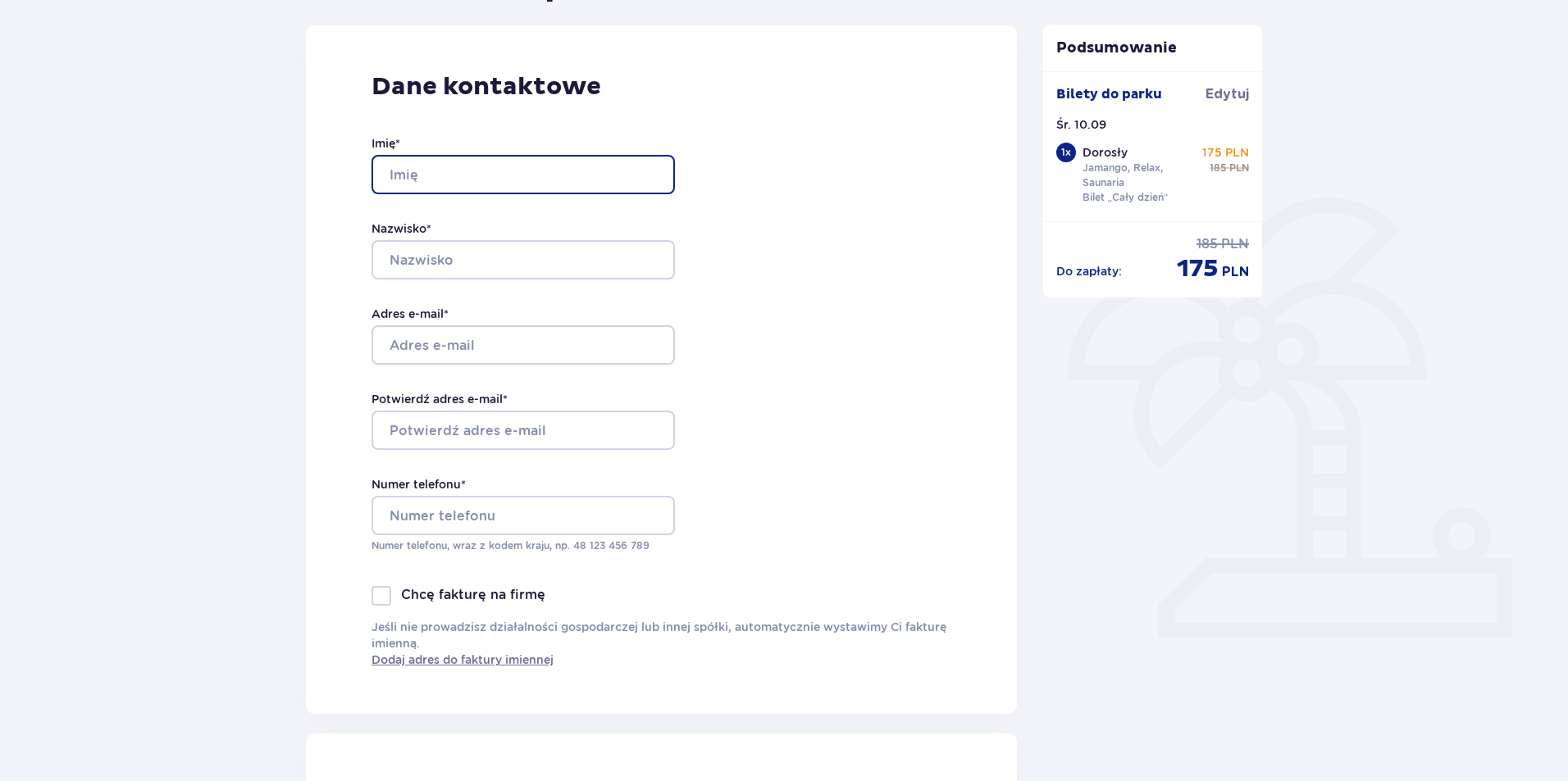
click at [429, 176] on input "Imię *" at bounding box center [524, 175] width 304 height 39
type input "Łukasz"
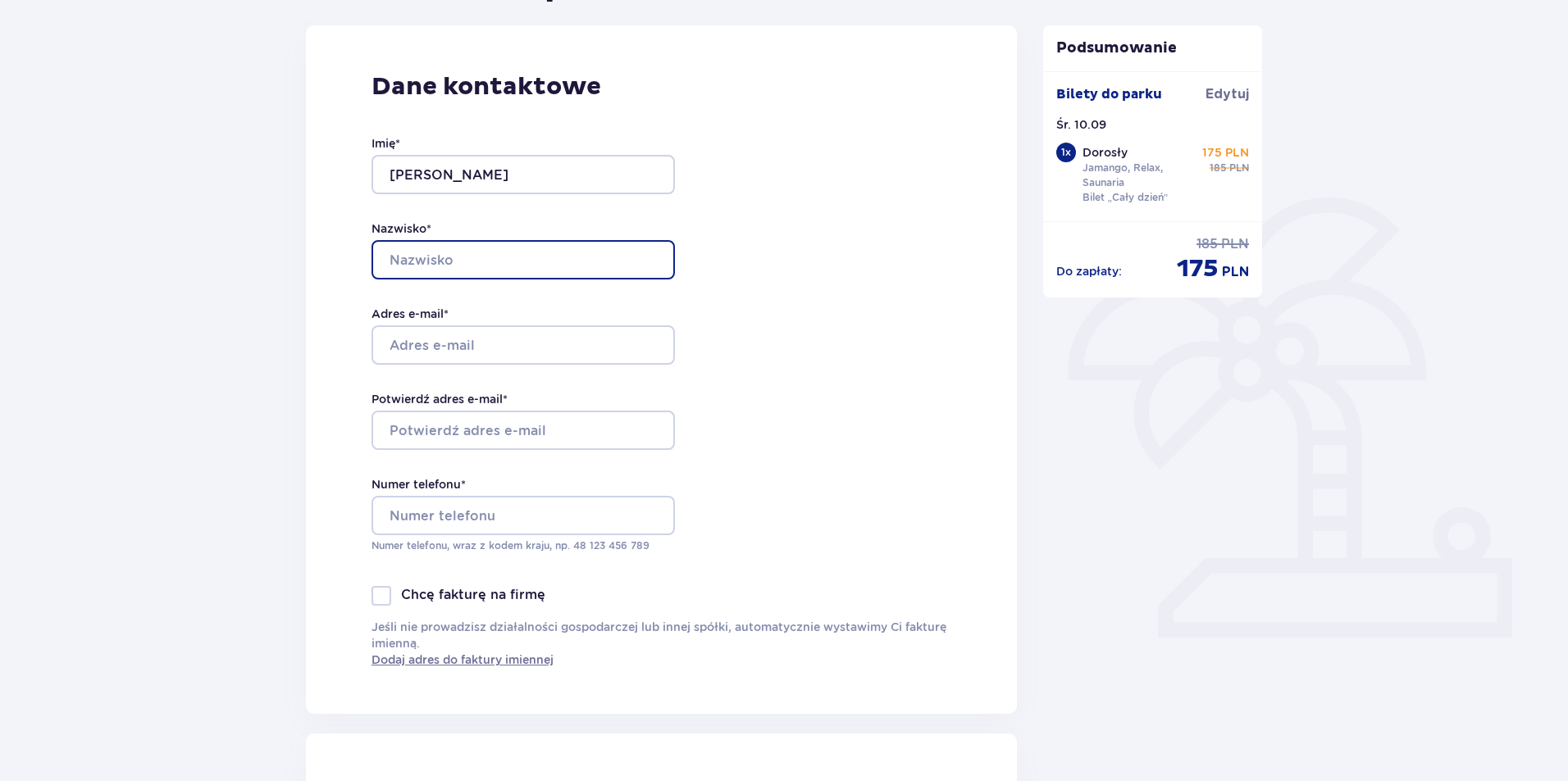
type input "Mularczyk"
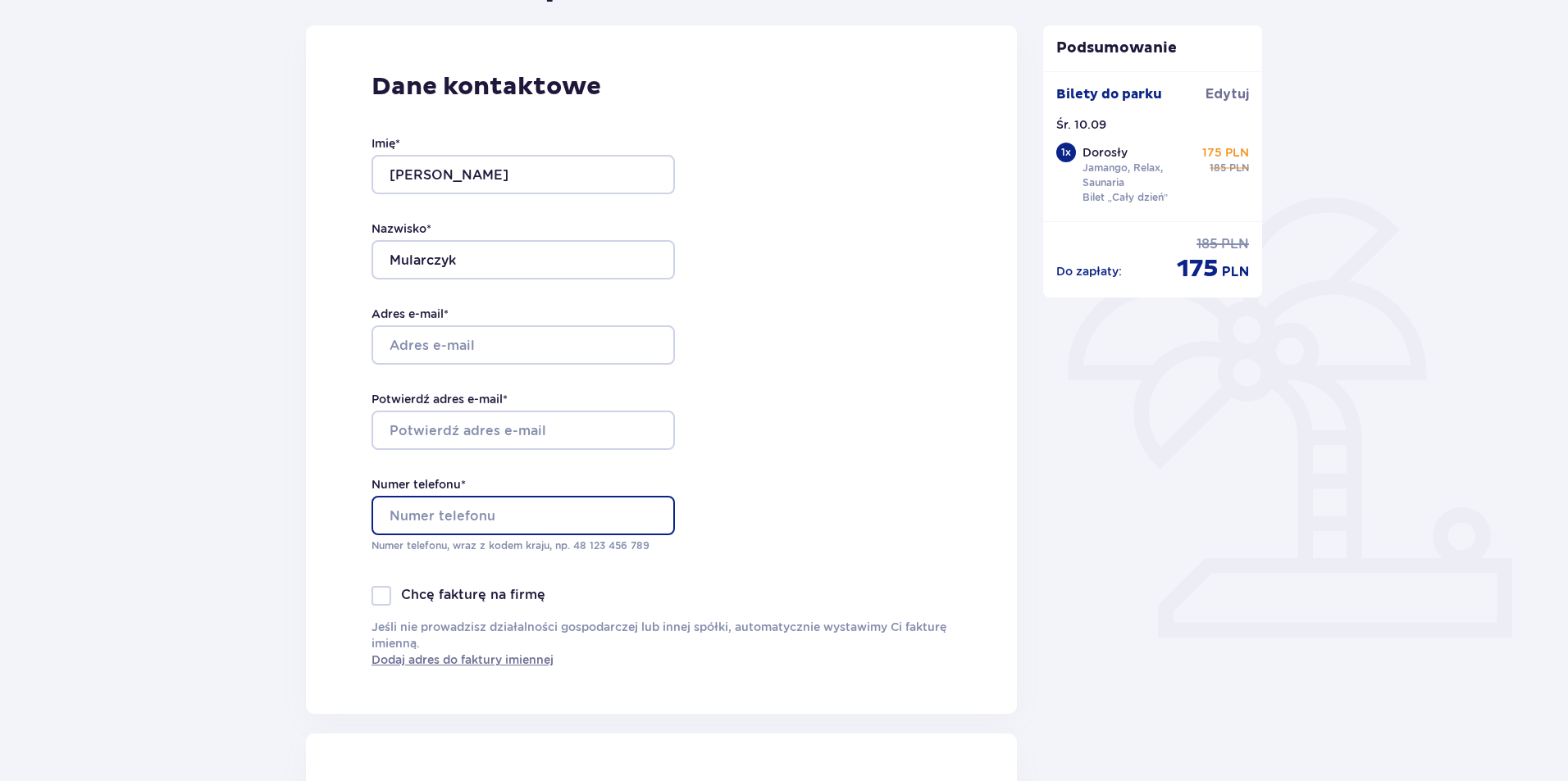
type input "530225663"
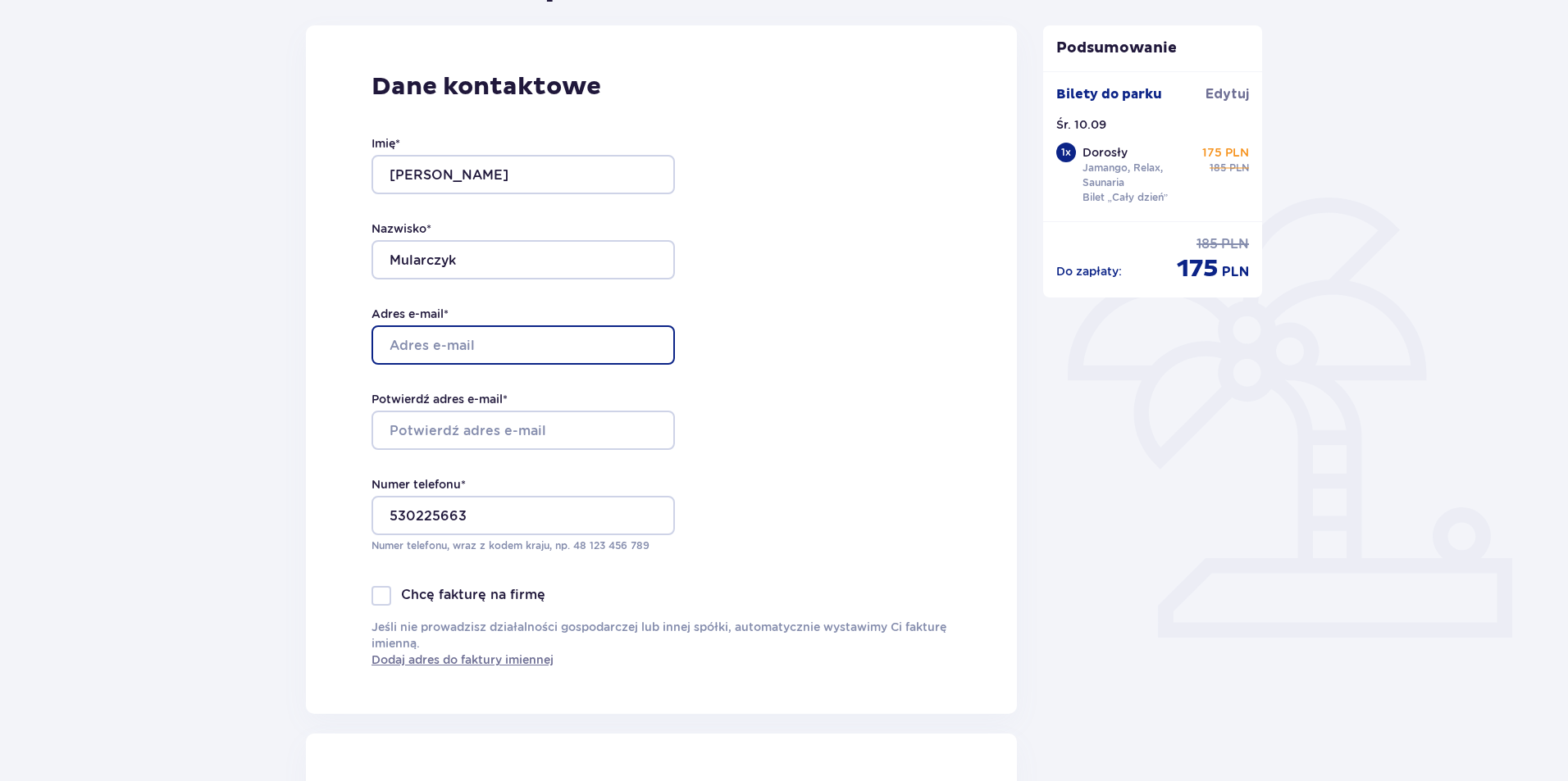
click at [476, 338] on input "Adres e-mail *" at bounding box center [524, 345] width 304 height 39
type input "mular181@gmail.com"
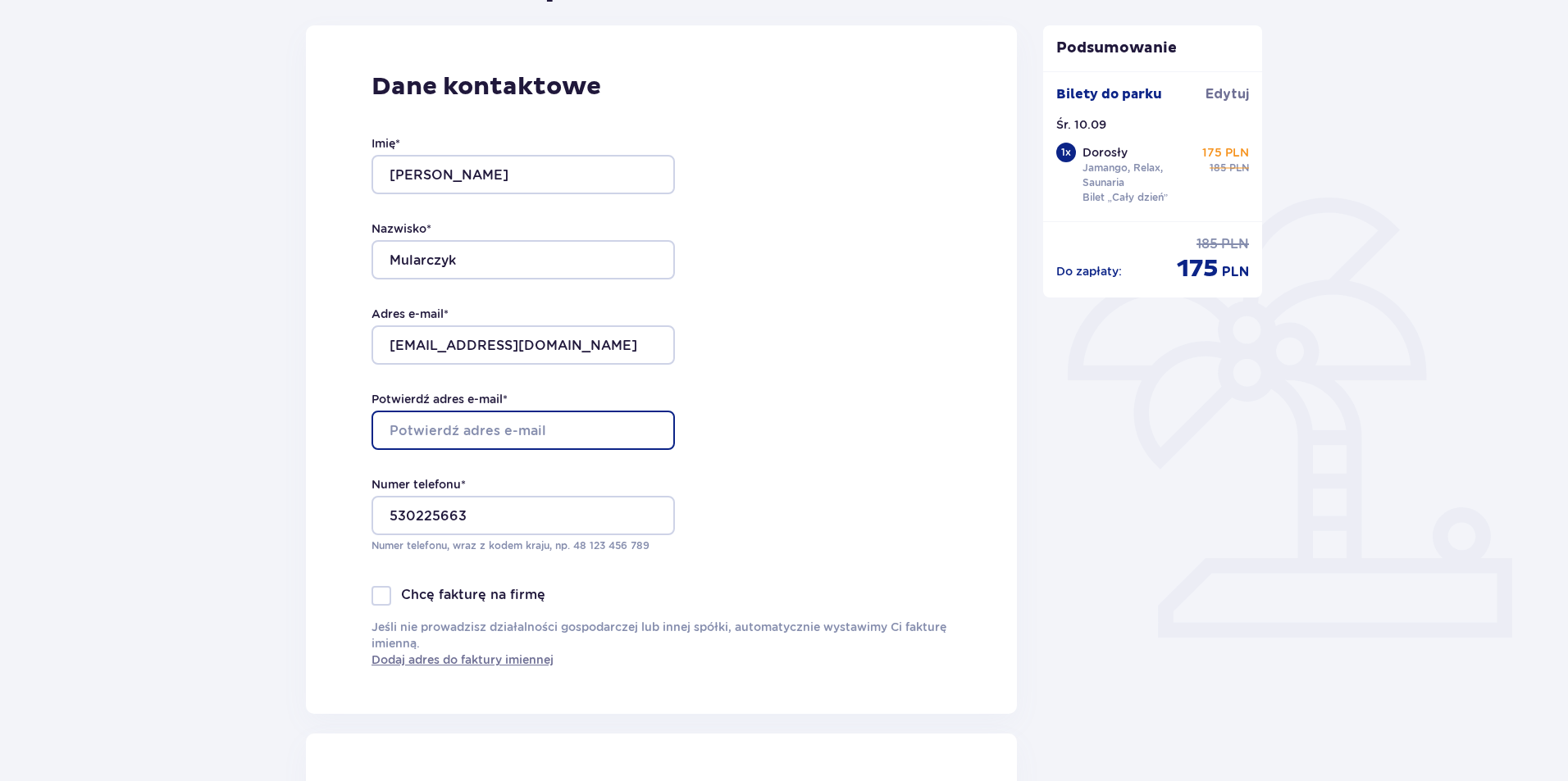
click at [462, 432] on input "Potwierdź adres e-mail *" at bounding box center [524, 430] width 304 height 39
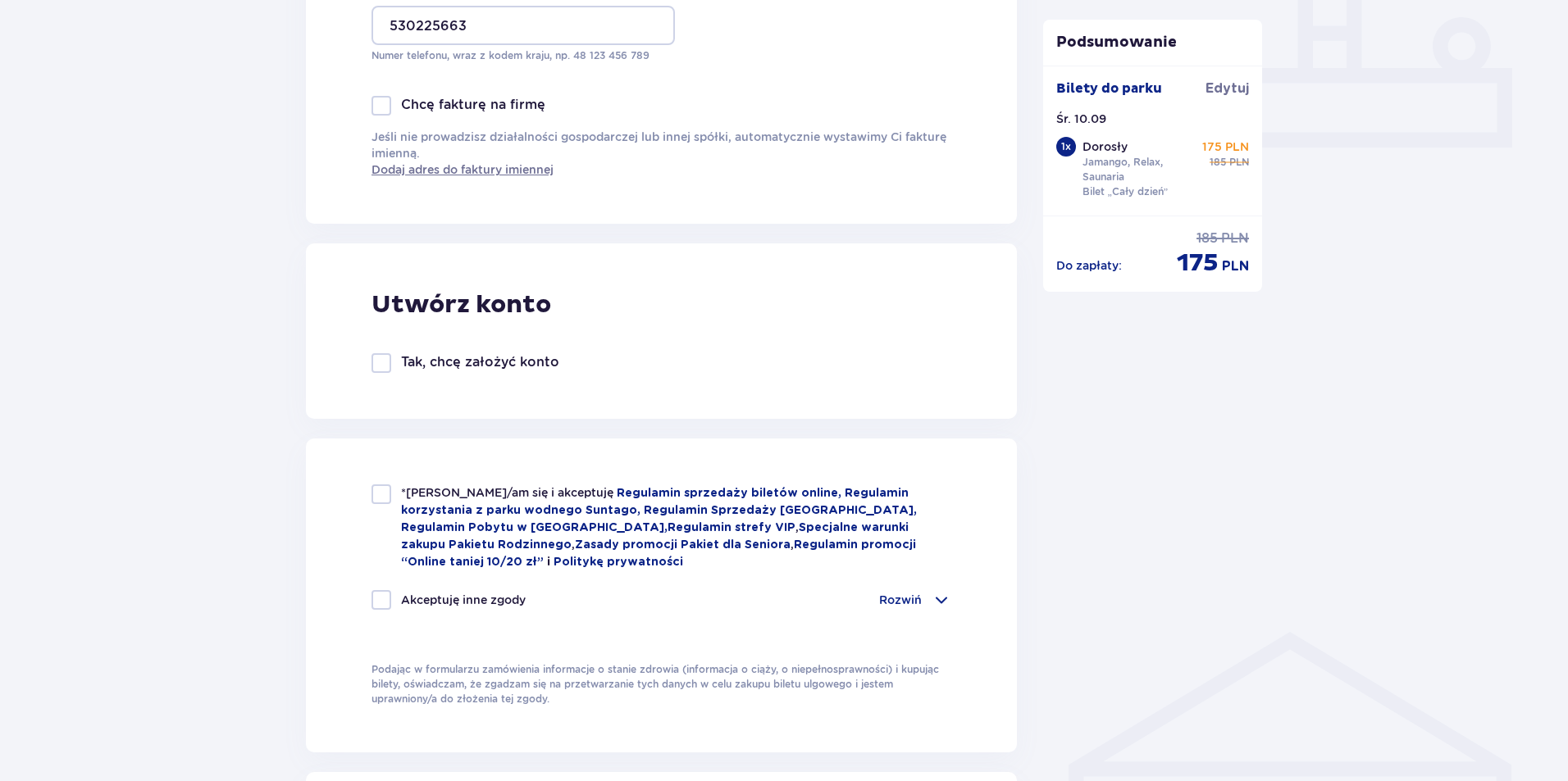
scroll to position [700, 0]
type input "mular181@gmail.com"
click at [422, 359] on p "Tak, chcę założyć konto" at bounding box center [480, 360] width 159 height 18
checkbox input "true"
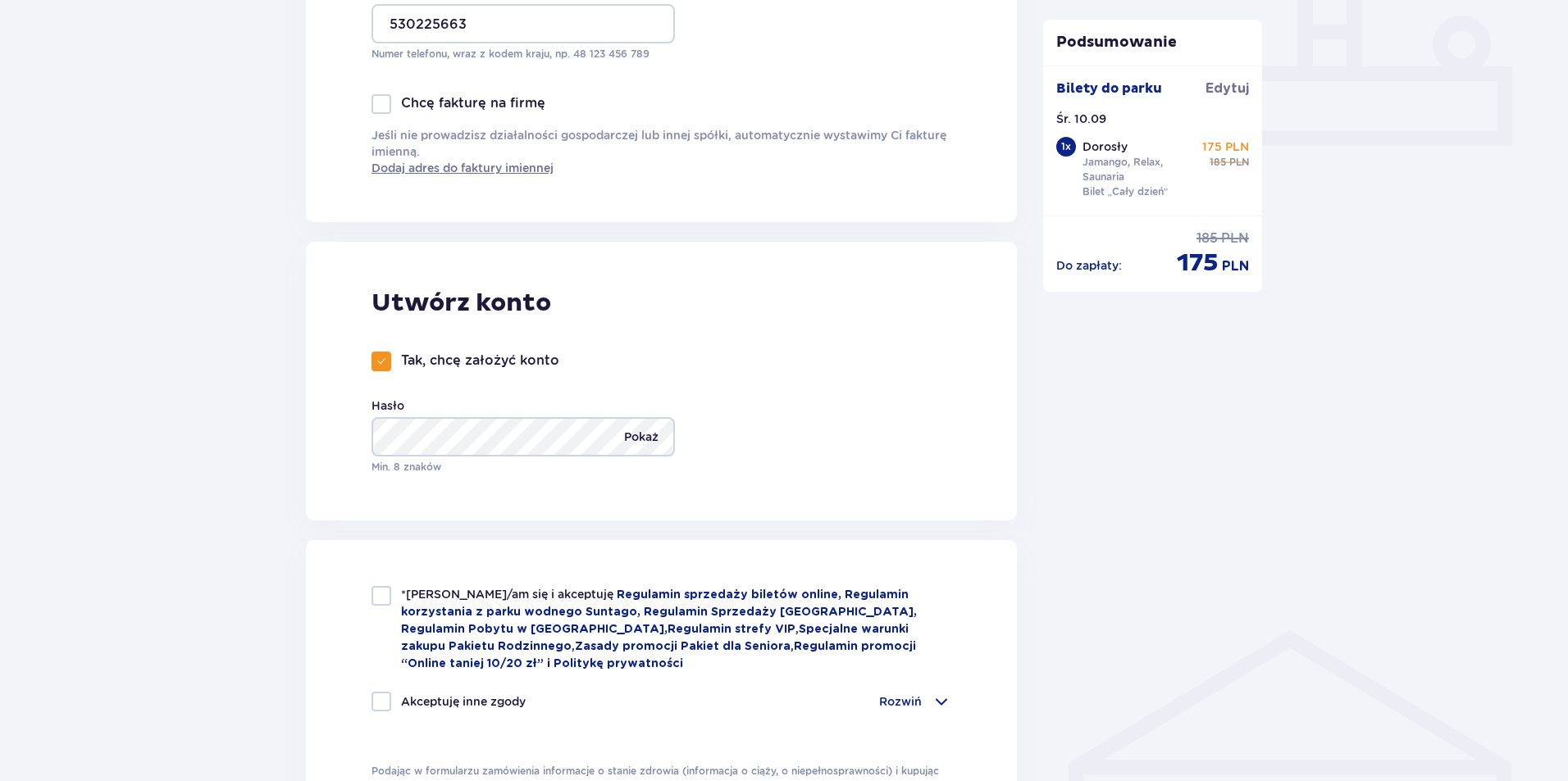
click at [635, 445] on p "Pokaż" at bounding box center [641, 437] width 35 height 39
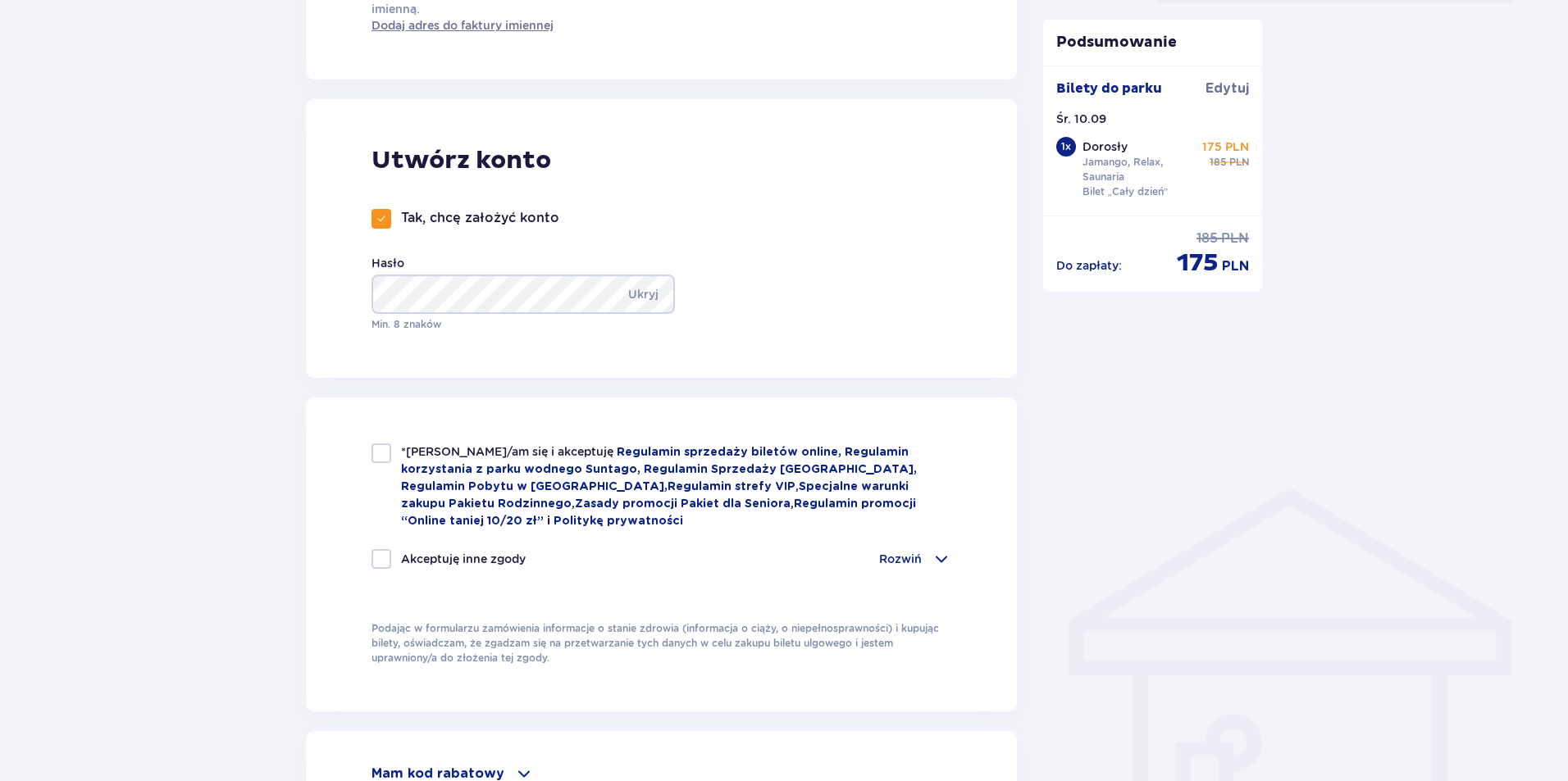
scroll to position [946, 0]
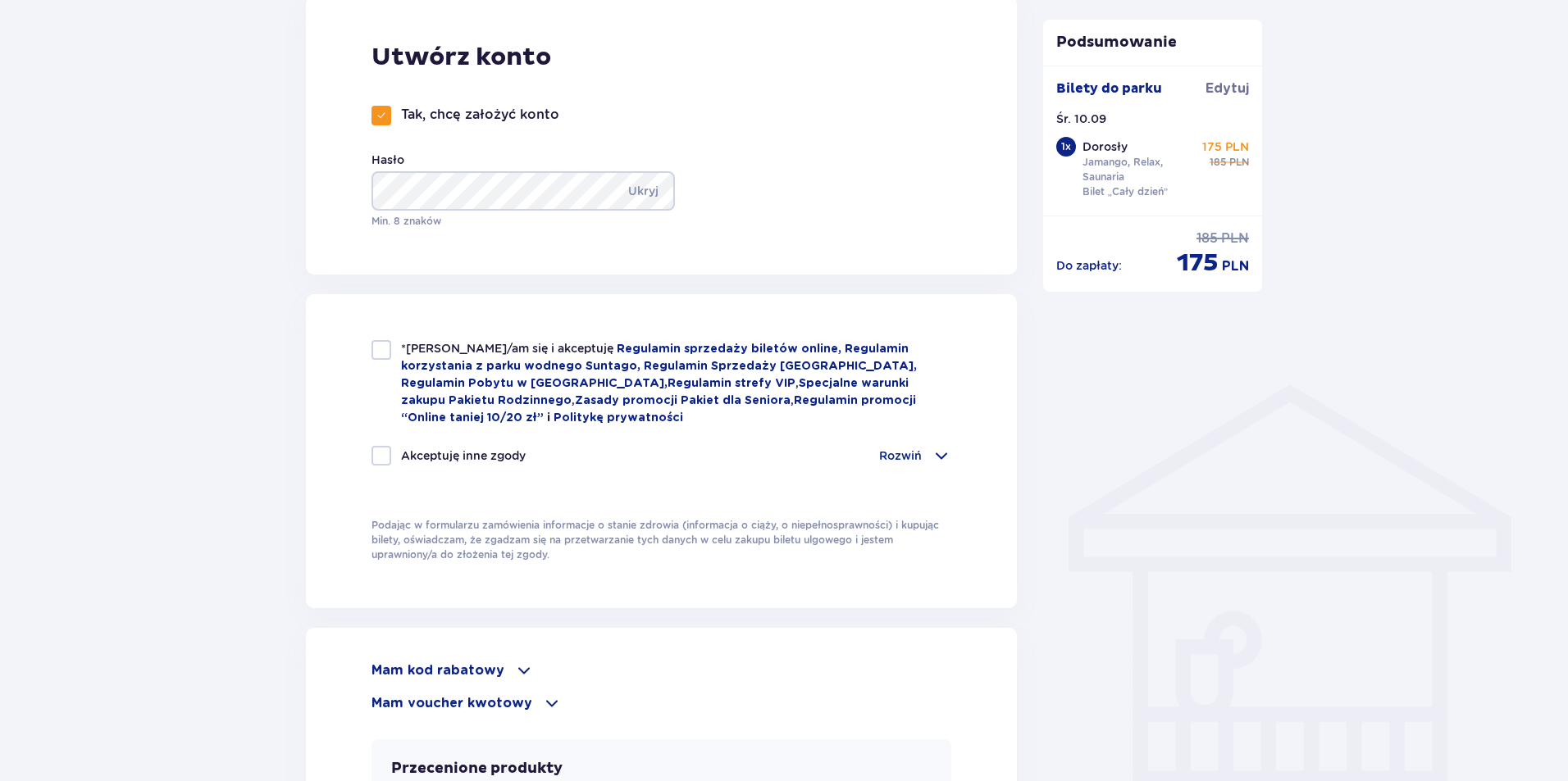
click at [387, 342] on div at bounding box center [381, 349] width 20 height 20
checkbox input "true"
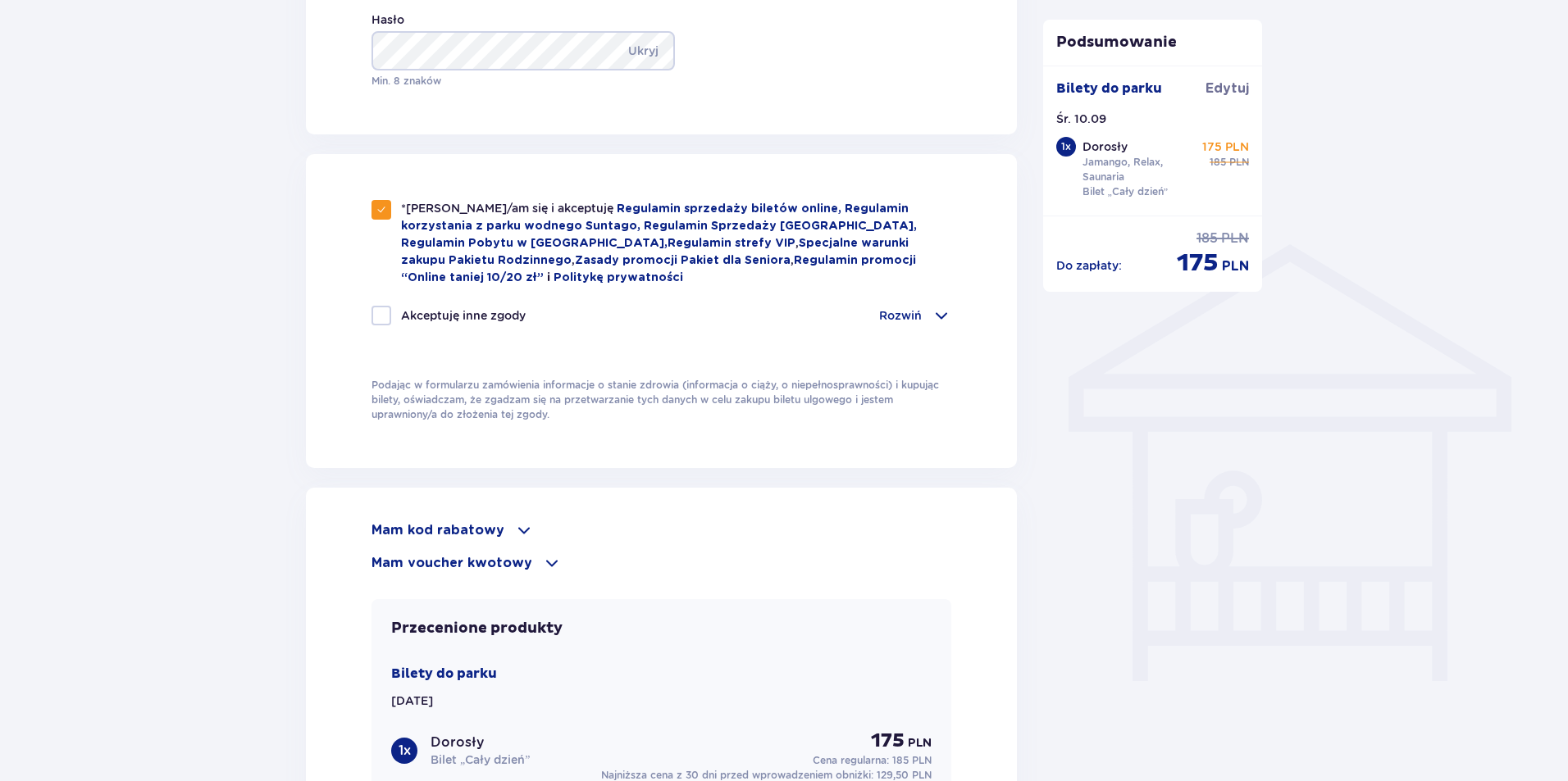
scroll to position [1357, 0]
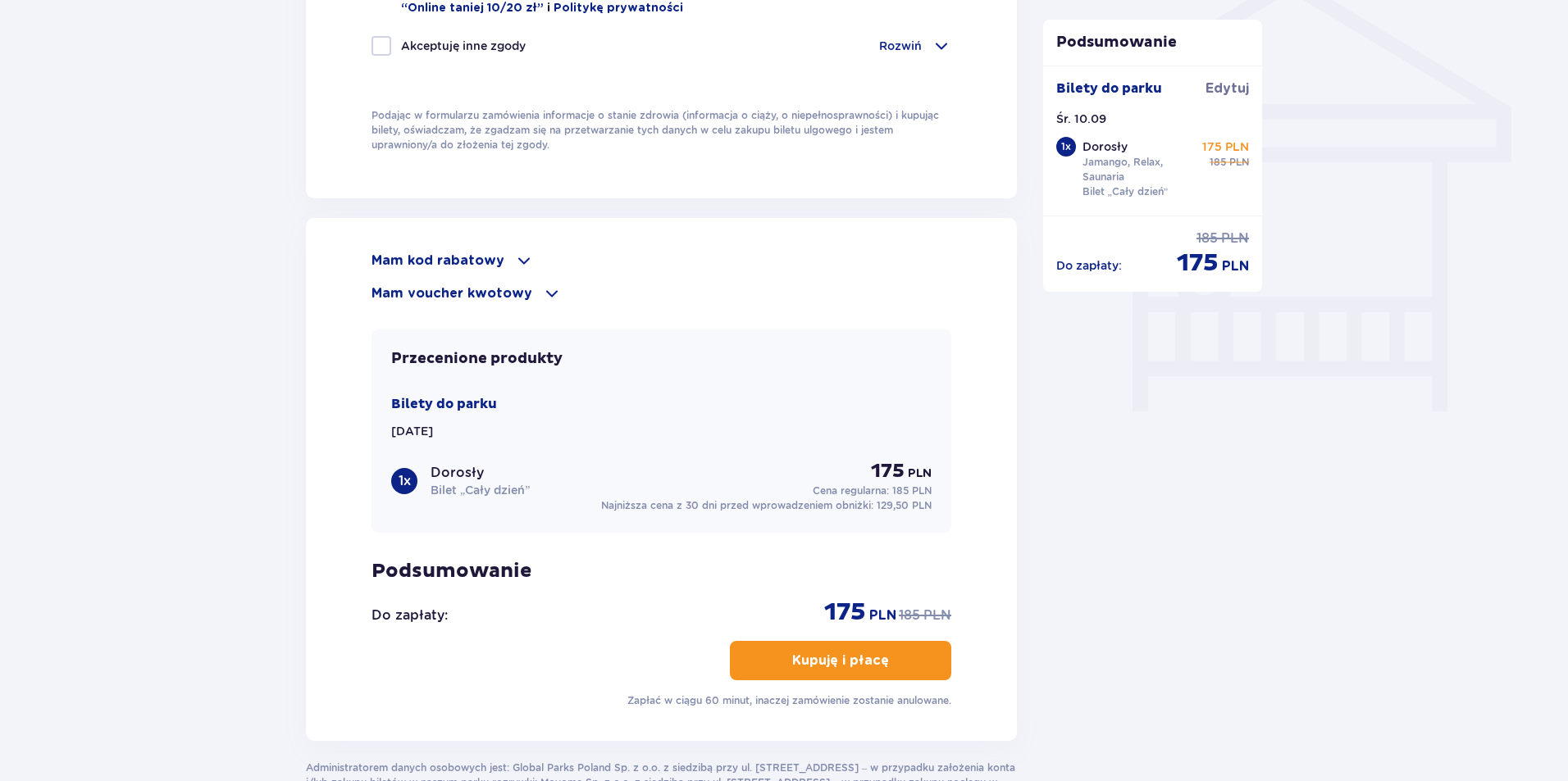
click at [514, 251] on span at bounding box center [524, 260] width 20 height 20
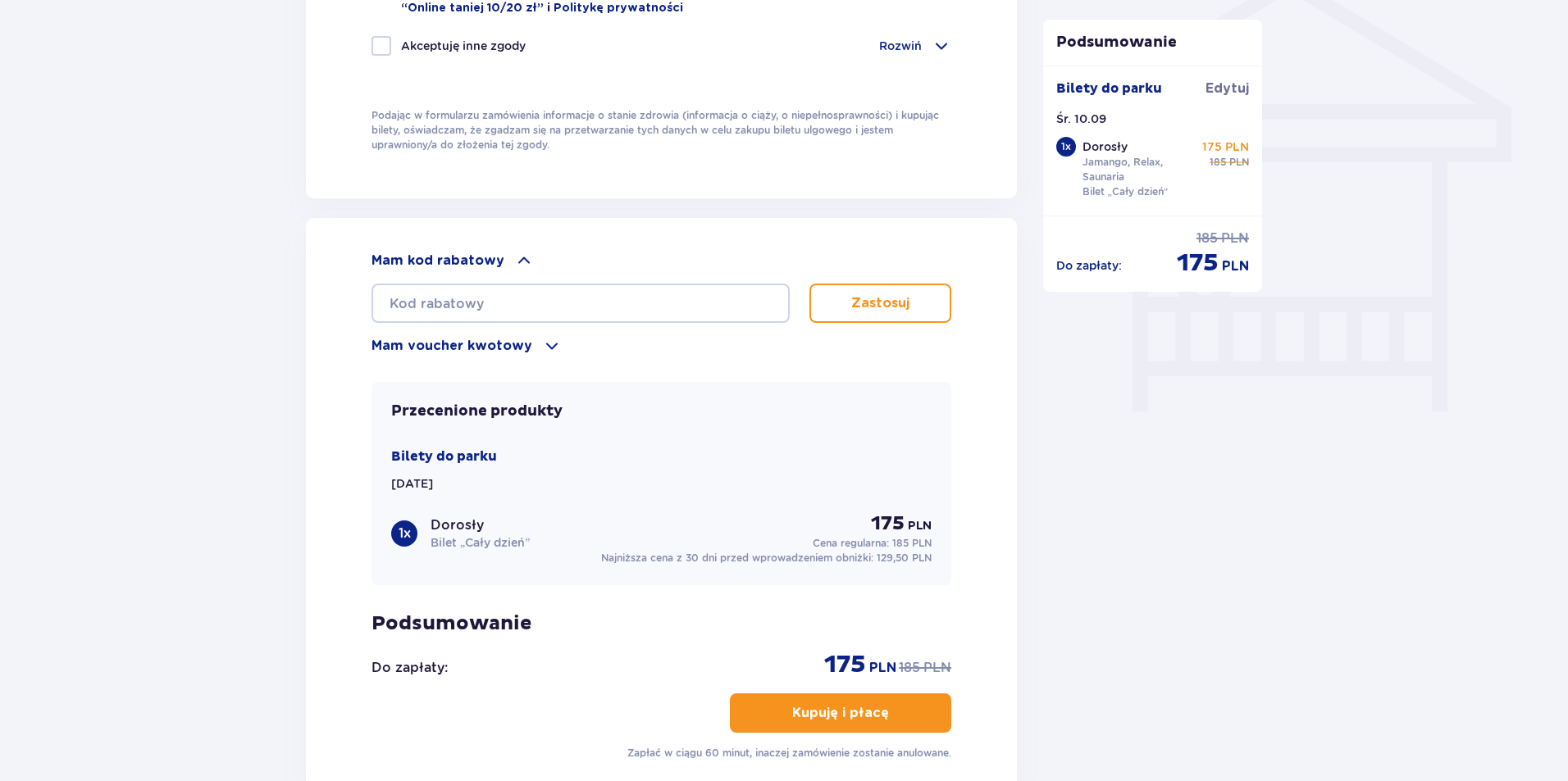
click at [541, 354] on div "Mam kod rabatowy Zastosuj Mam voucher kwotowy Zastosuj Przecenione produkty Bil…" at bounding box center [661, 505] width 580 height 510
click at [542, 350] on span at bounding box center [552, 345] width 20 height 20
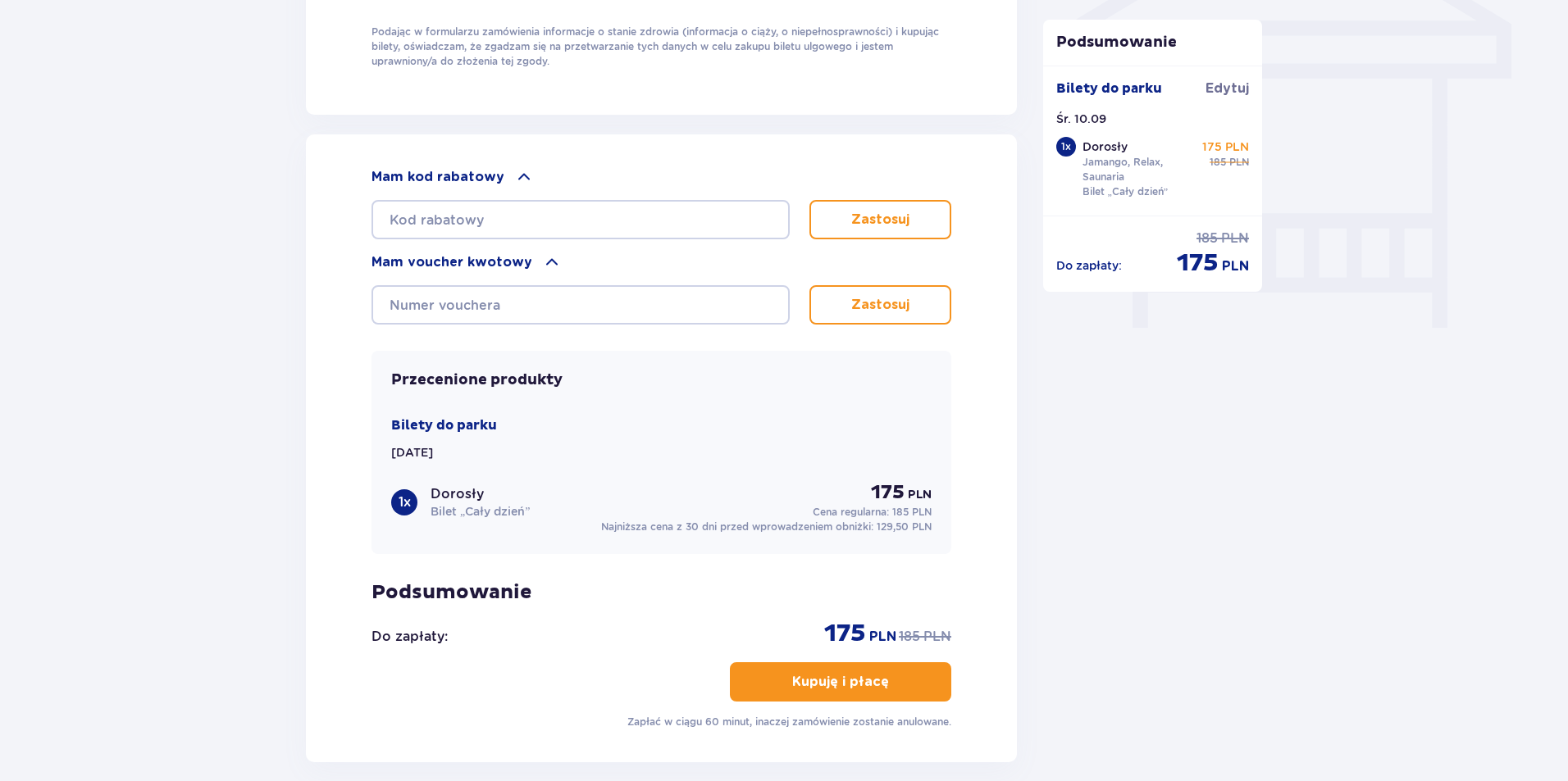
scroll to position [1434, 0]
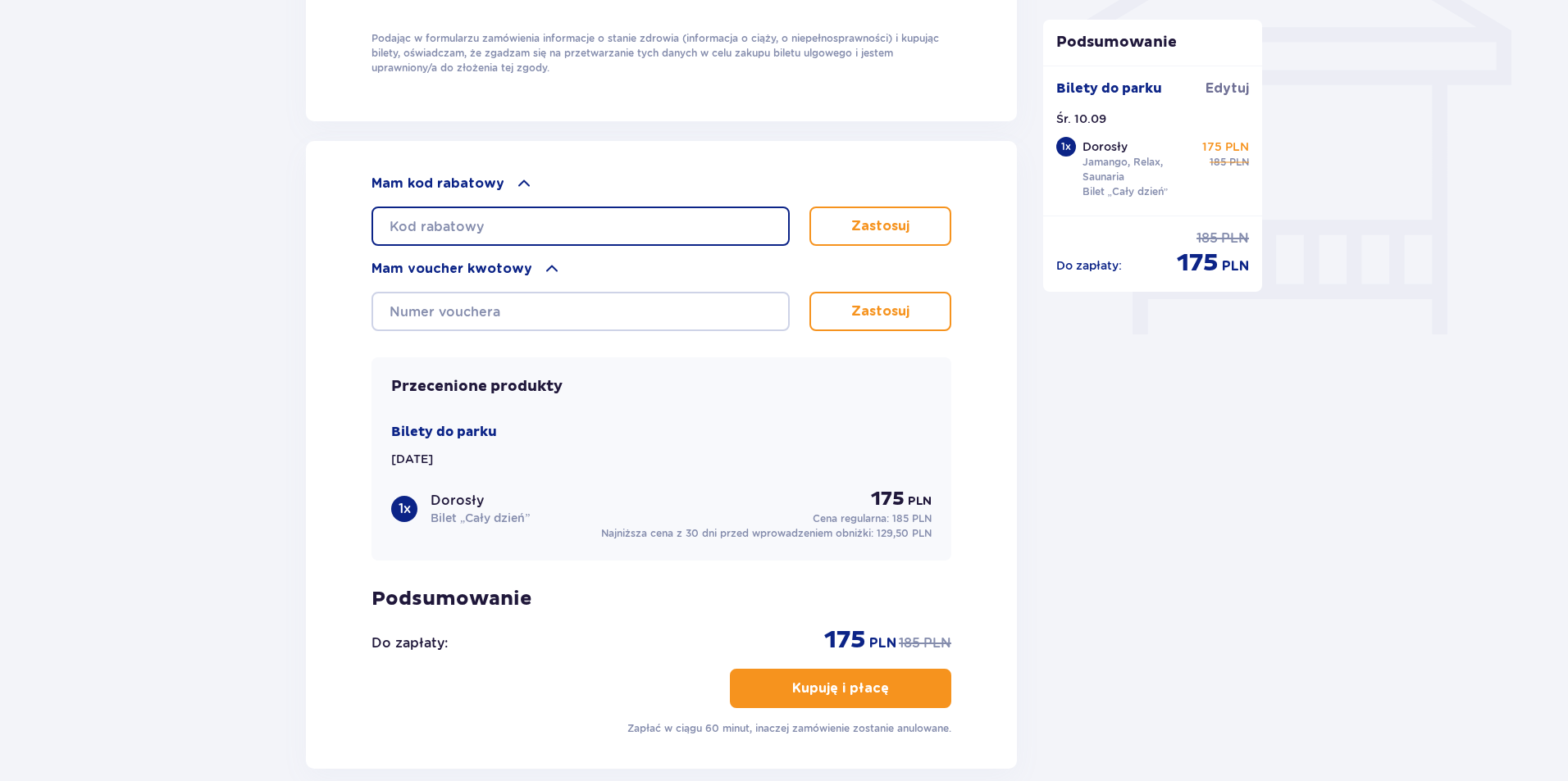
click at [628, 212] on input "text" at bounding box center [580, 226] width 418 height 39
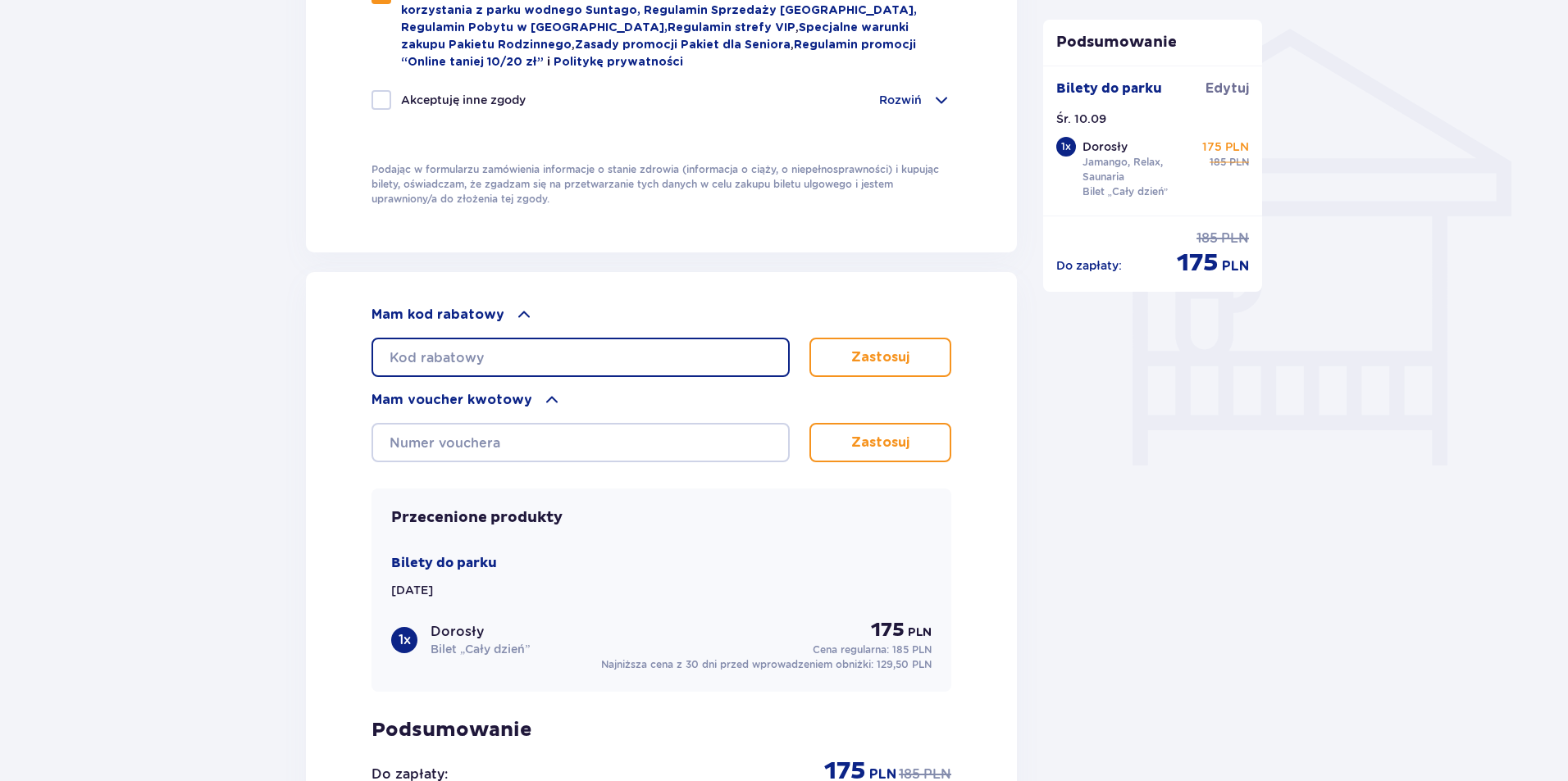
scroll to position [1106, 0]
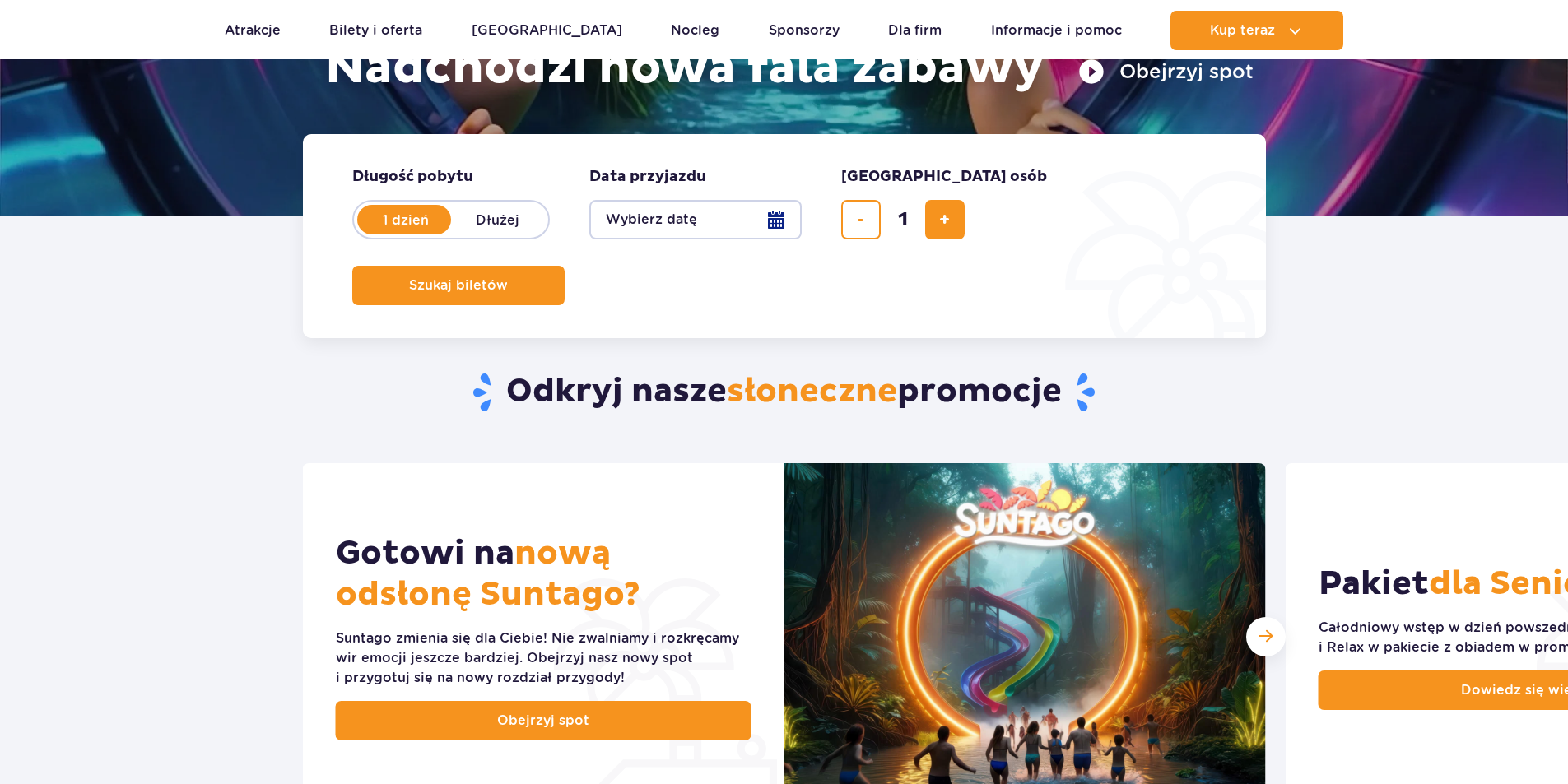
scroll to position [329, 0]
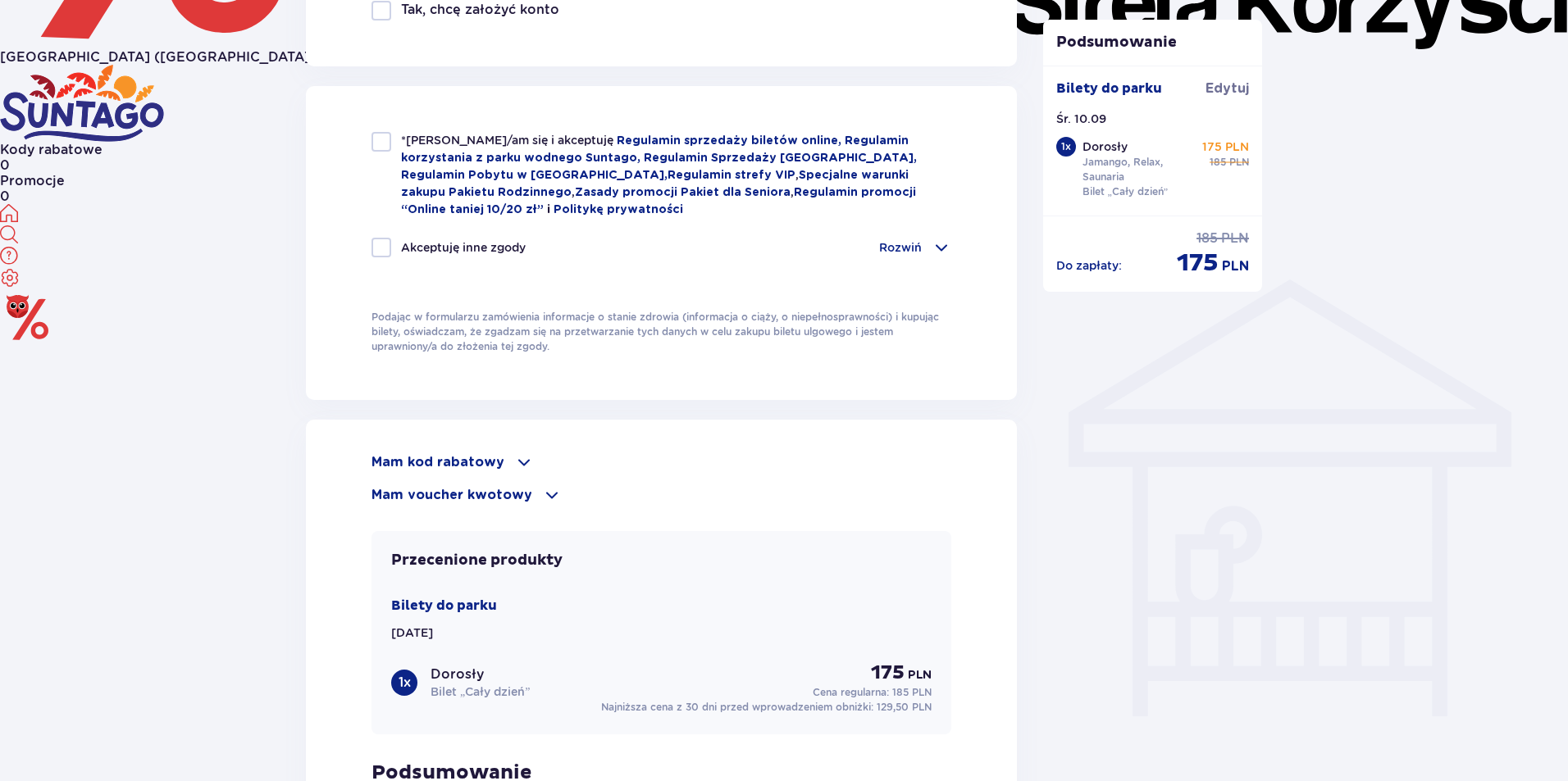
scroll to position [1106, 0]
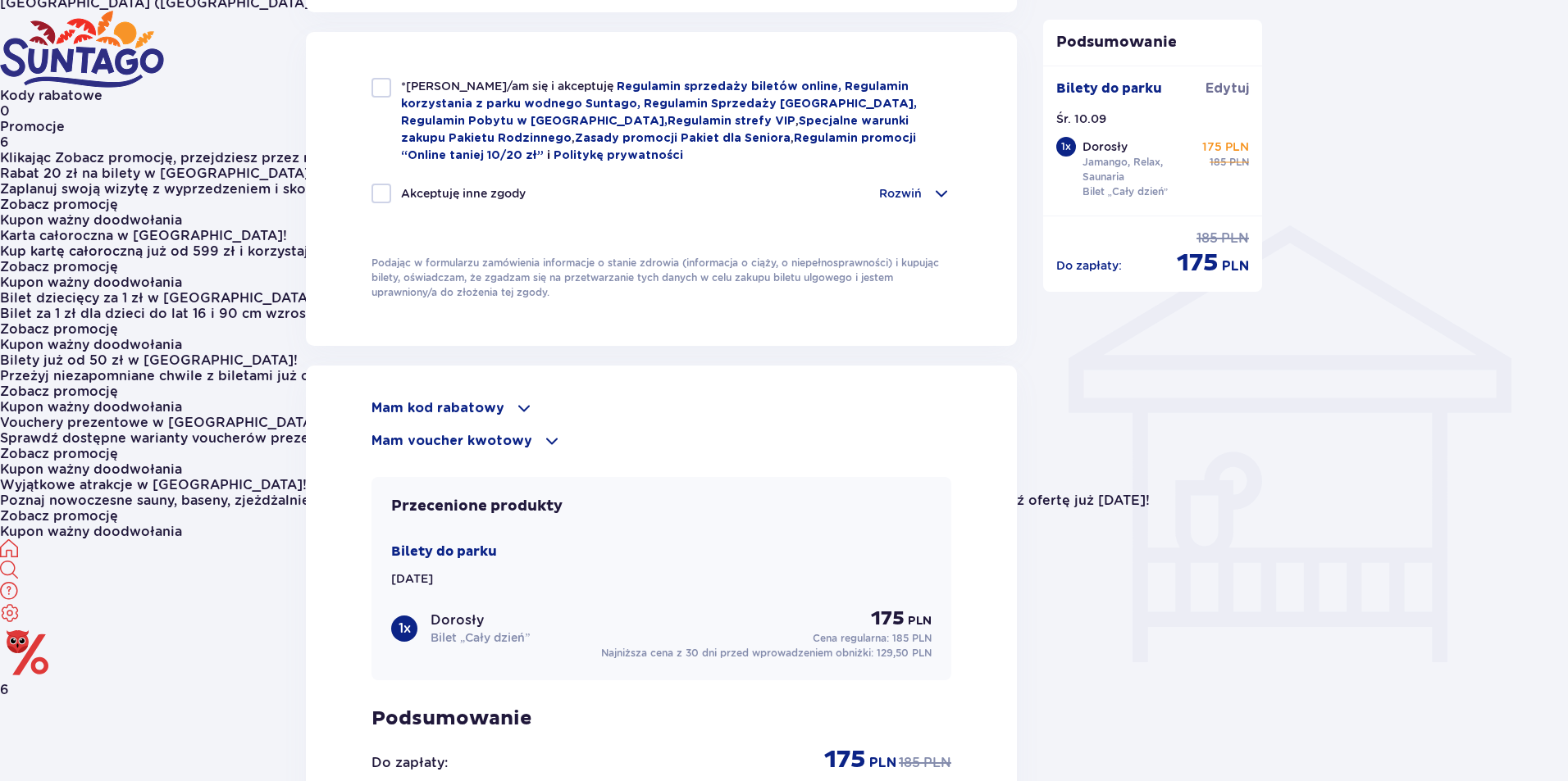
click at [53, 627] on icon at bounding box center [26, 653] width 53 height 53
click at [1467, 212] on div "Zobacz promocję" at bounding box center [784, 204] width 1568 height 15
click at [1469, 383] on div "Zobacz promocję" at bounding box center [784, 391] width 1568 height 15
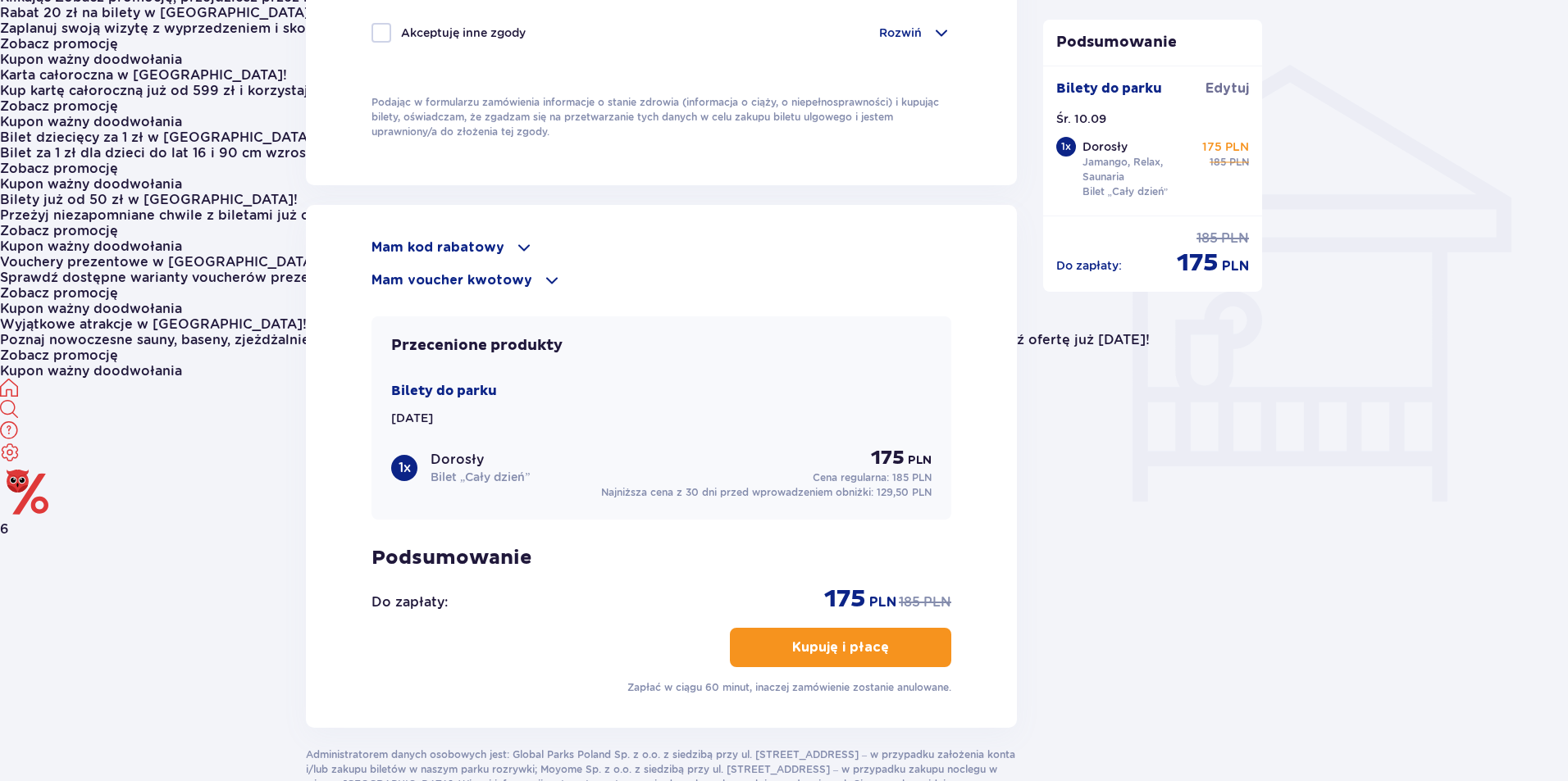
scroll to position [1389, 0]
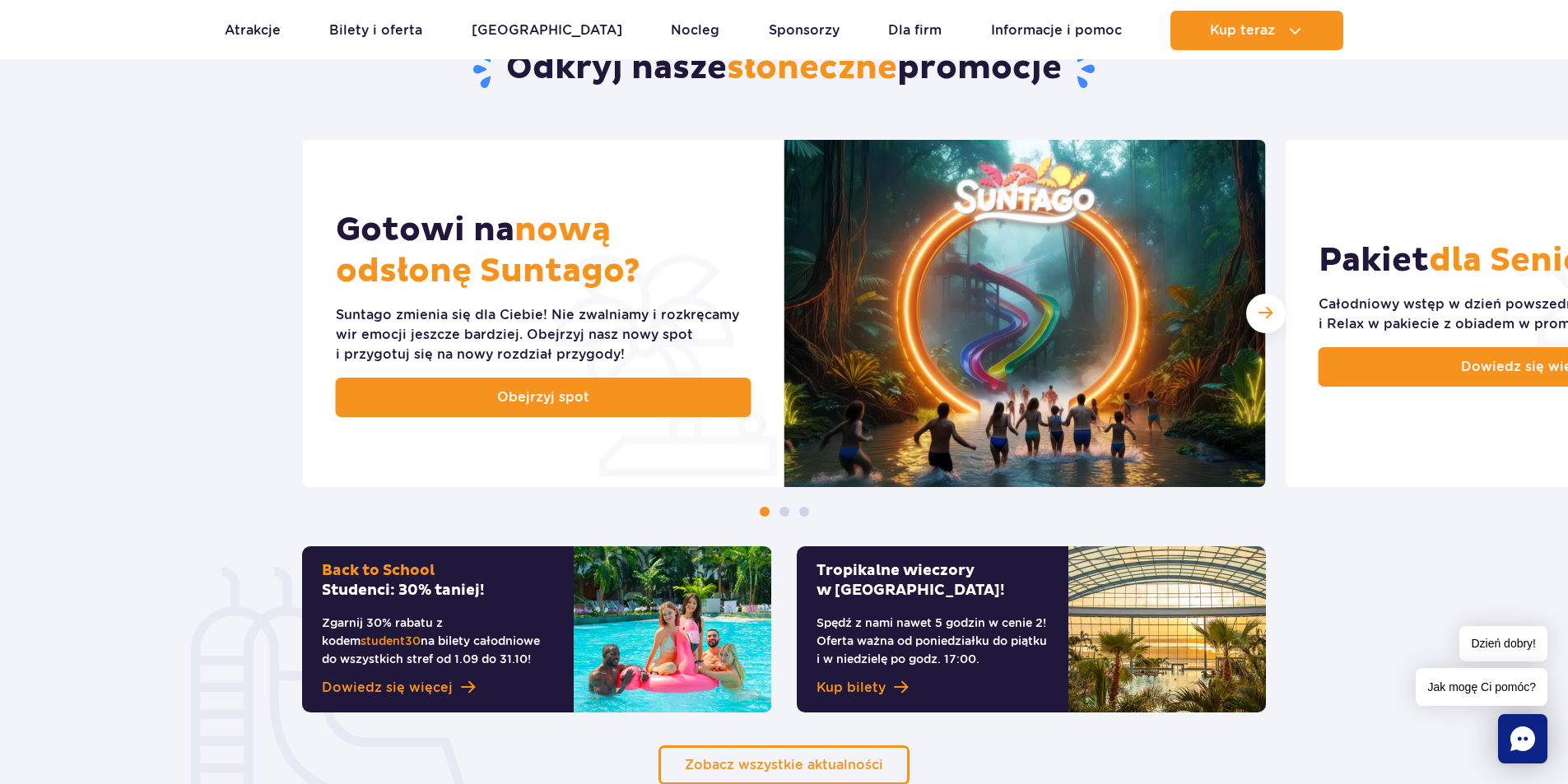
scroll to position [329, 0]
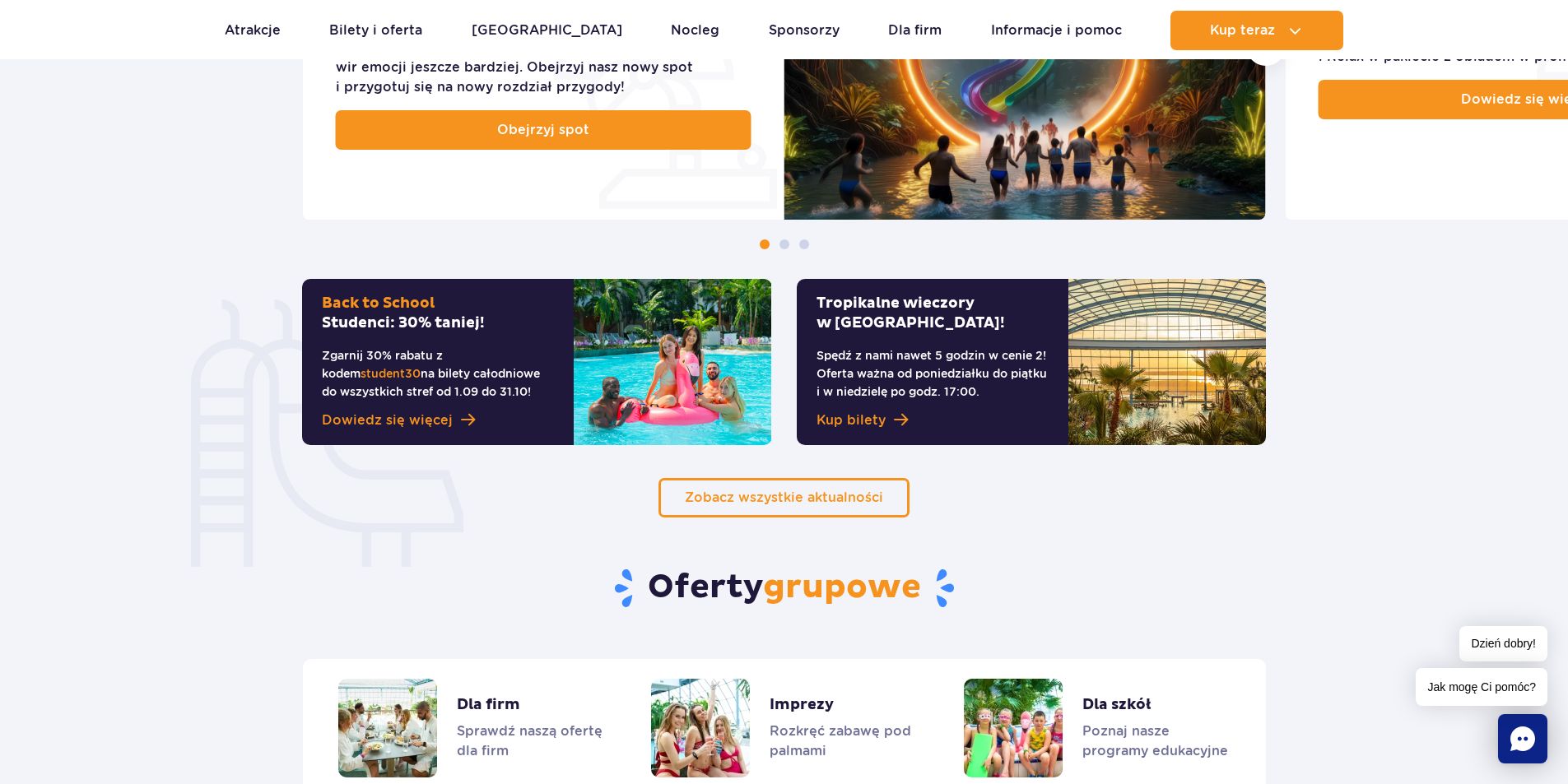
scroll to position [905, 0]
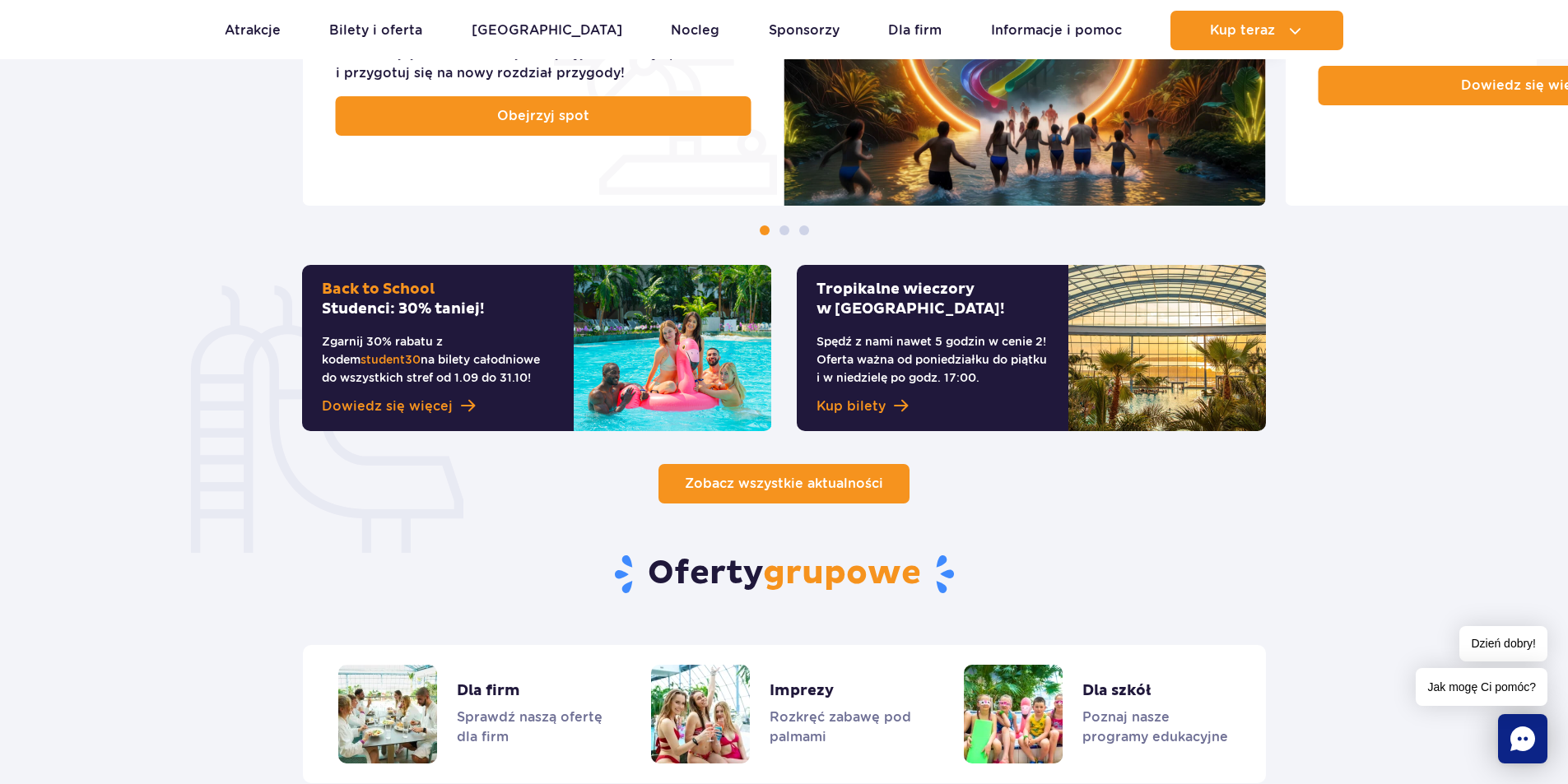
click at [753, 480] on span "Zobacz wszystkie aktualności" at bounding box center [784, 484] width 198 height 15
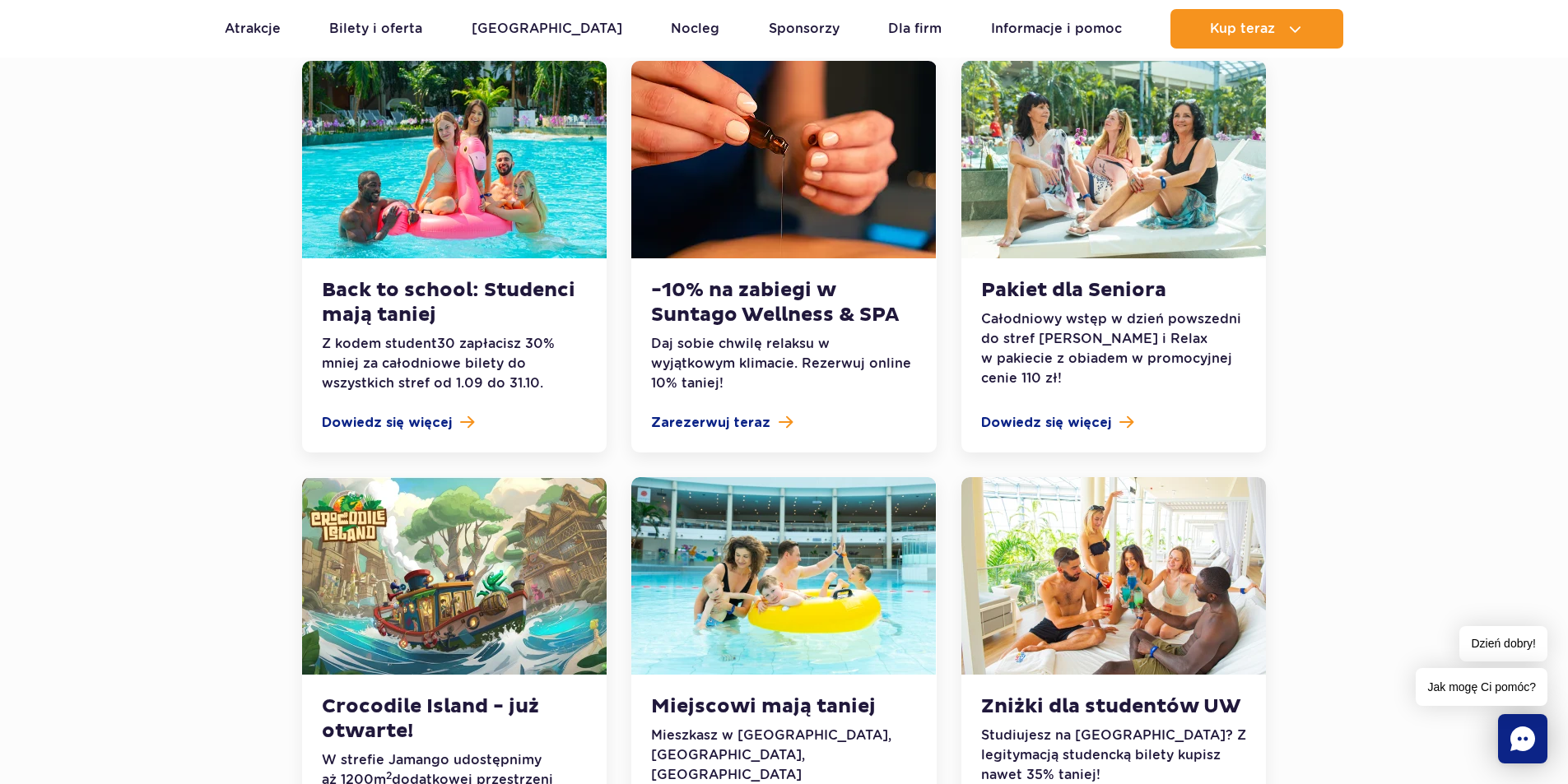
scroll to position [83, 0]
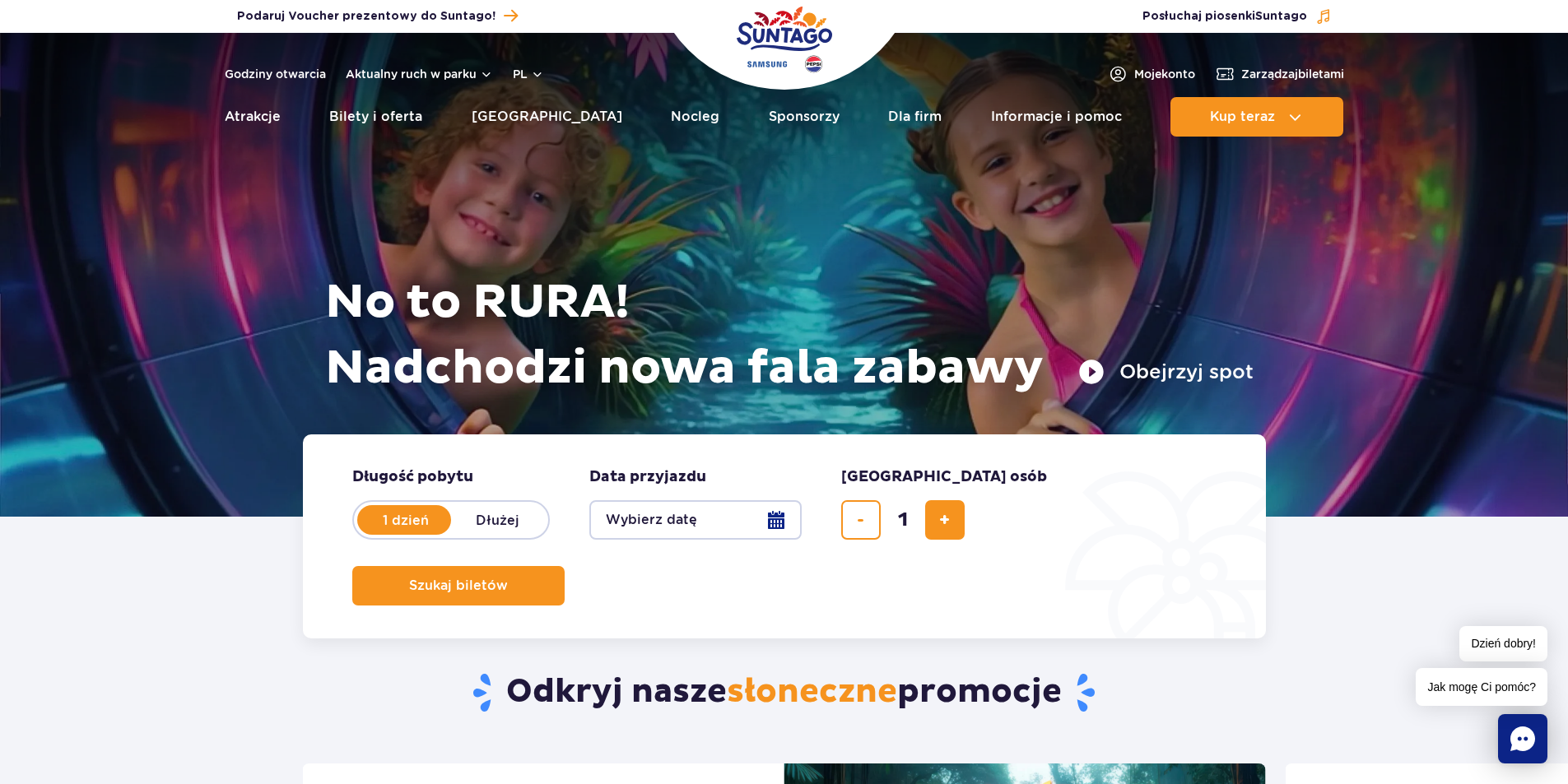
click at [754, 518] on button "Wybierz datę" at bounding box center [695, 520] width 212 height 39
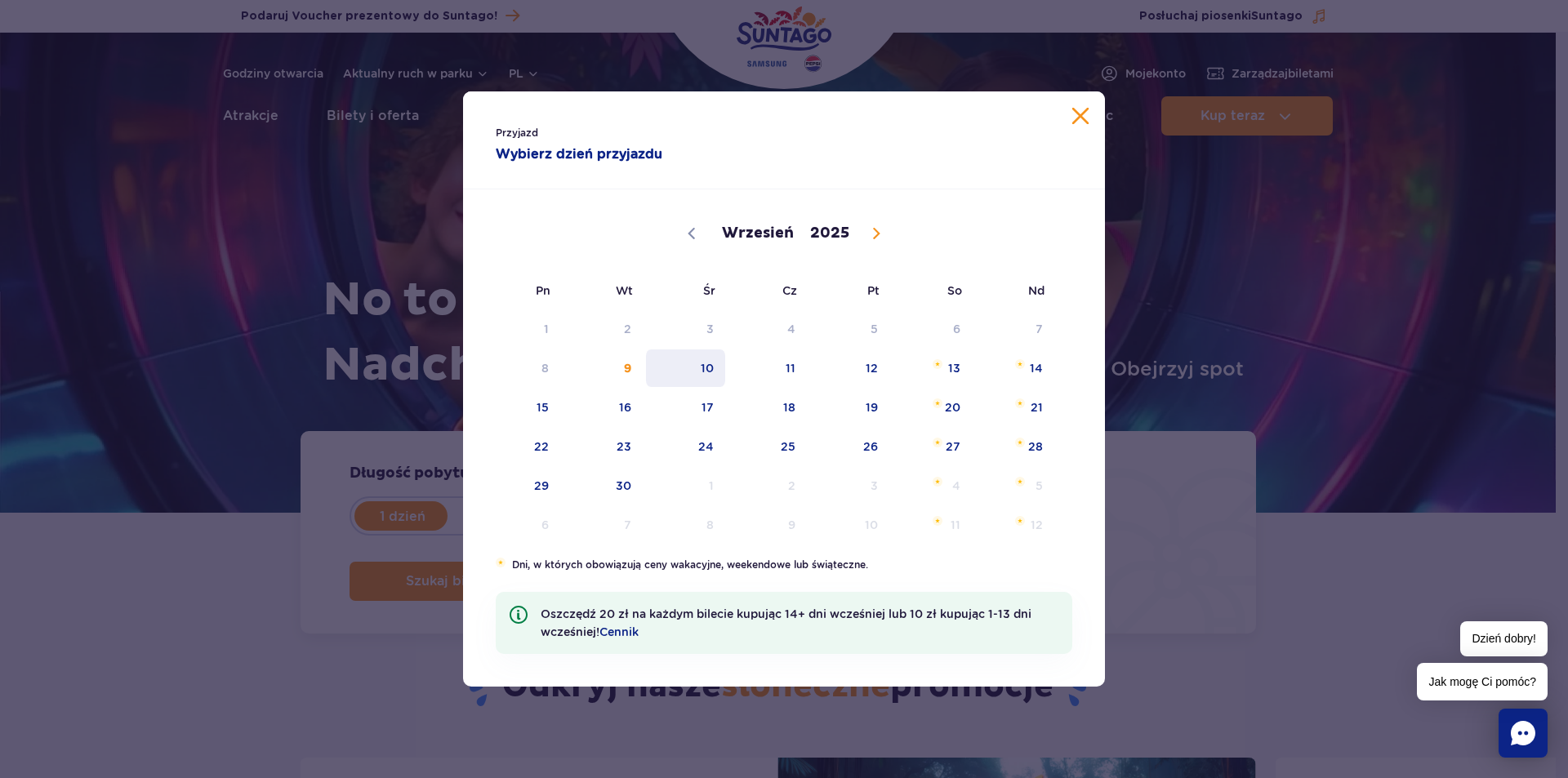
click at [711, 367] on span "10" at bounding box center [686, 368] width 83 height 37
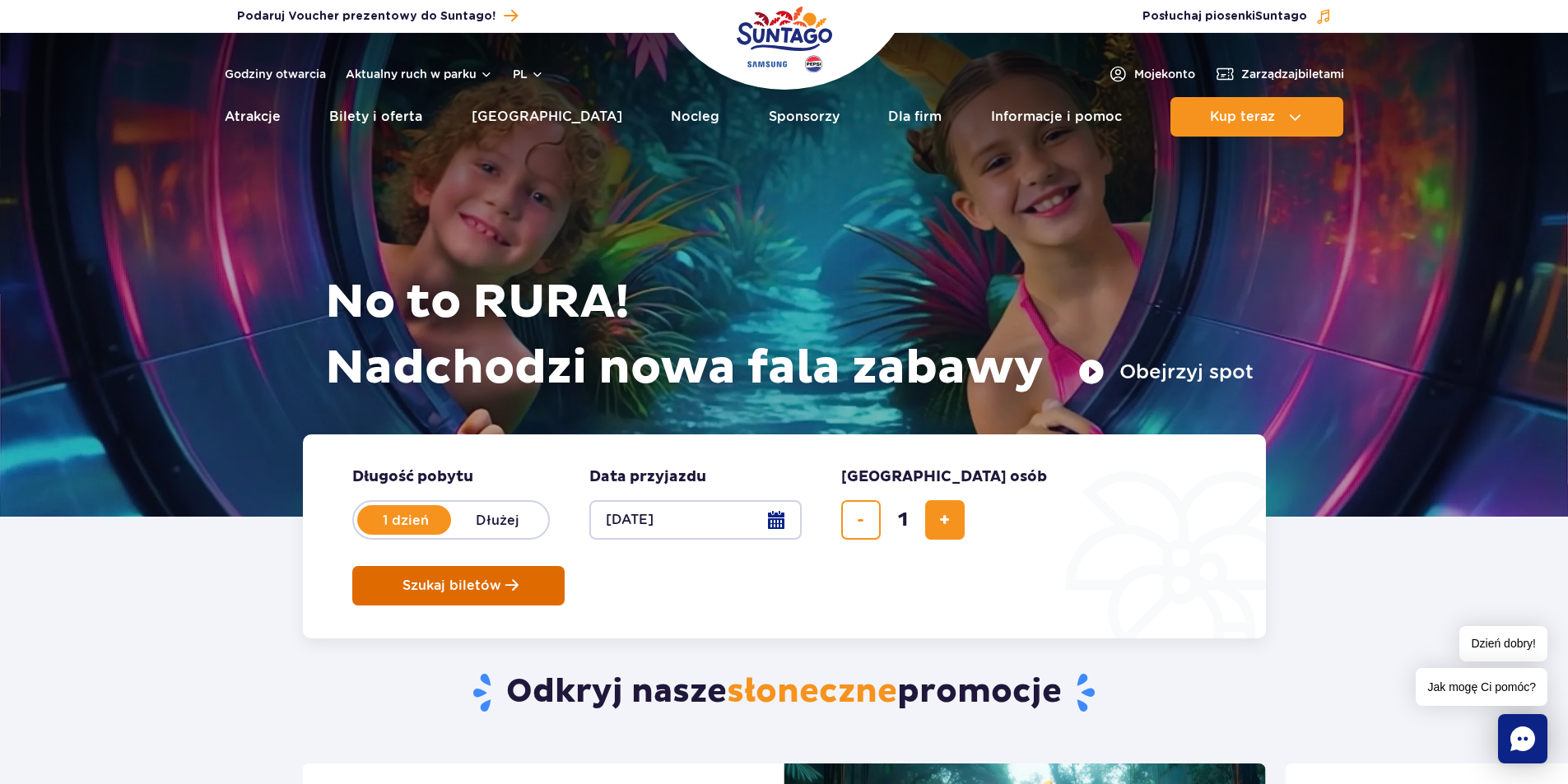
click at [565, 566] on button "Szukaj biletów" at bounding box center [458, 586] width 212 height 39
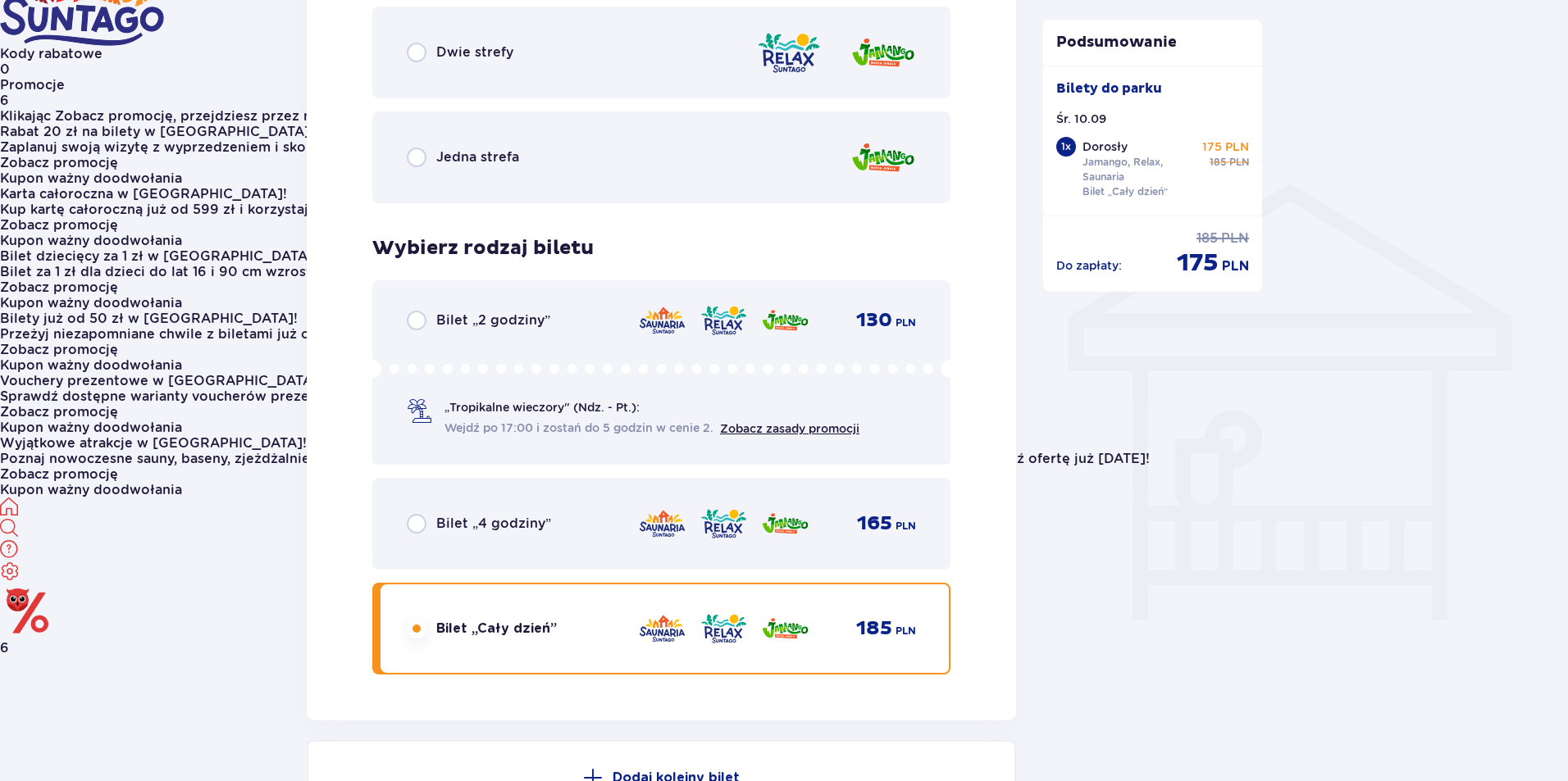
scroll to position [1431, 0]
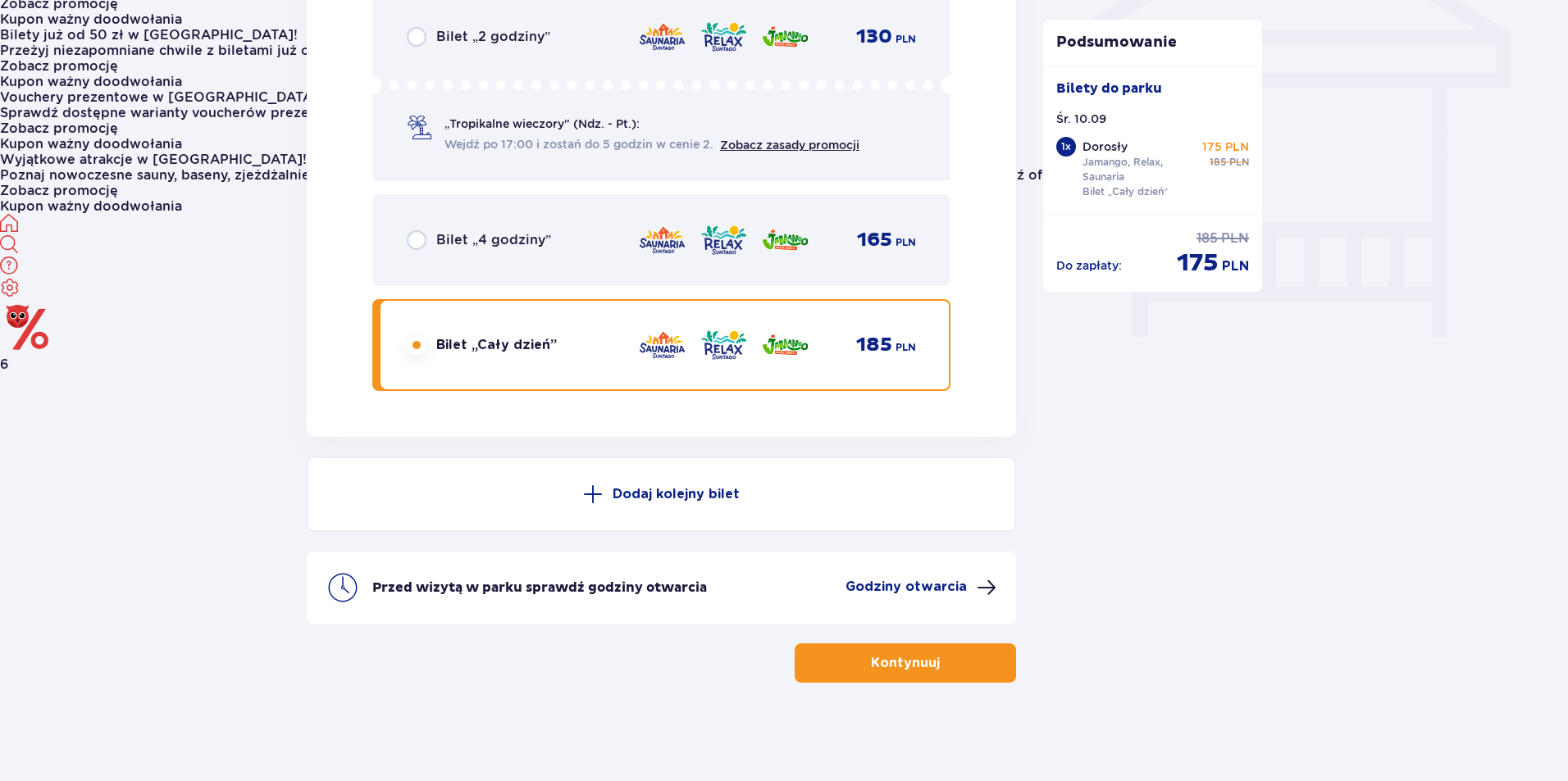
click at [871, 656] on p "Kontynuuj" at bounding box center [905, 662] width 69 height 18
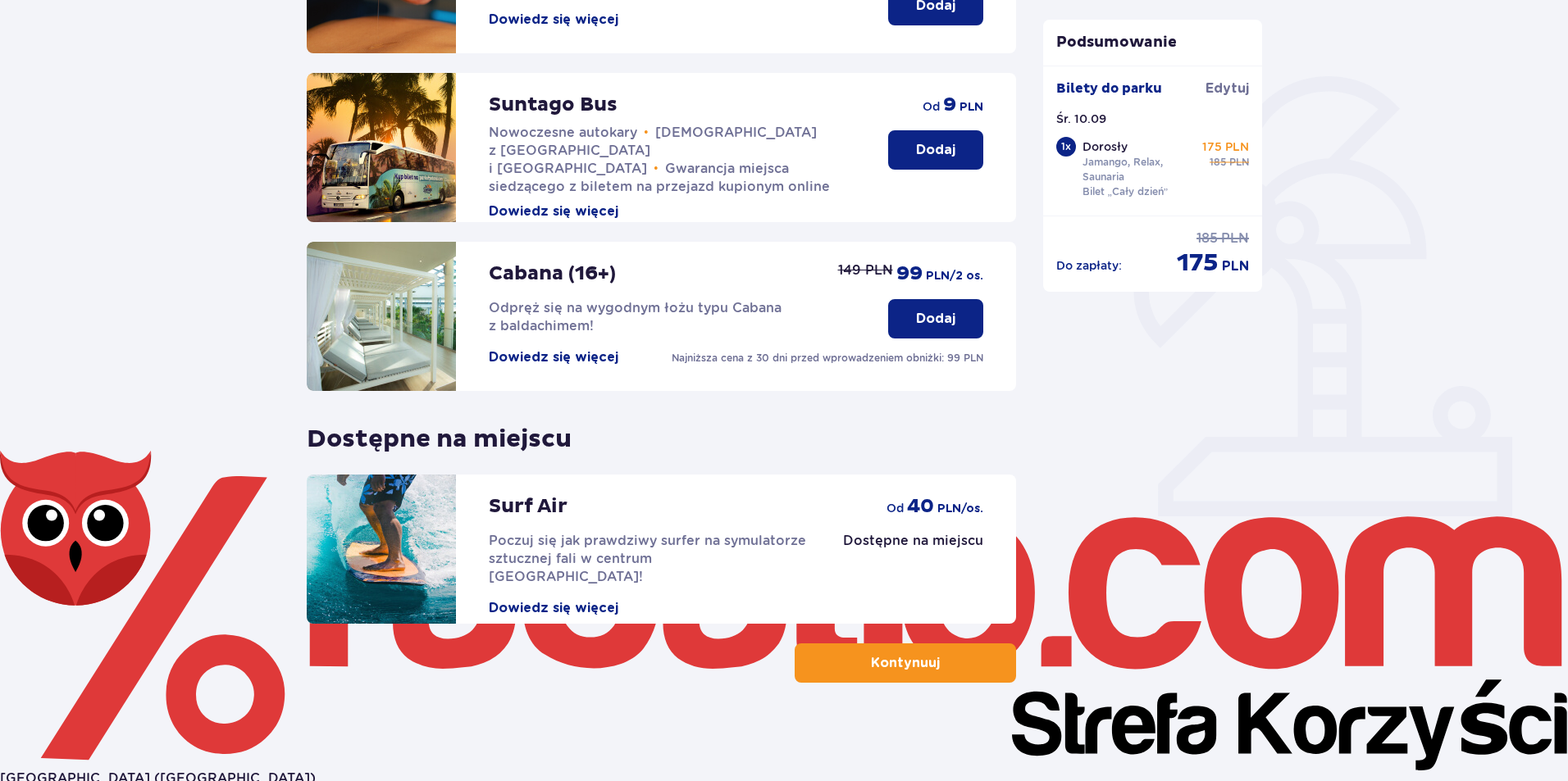
click at [871, 661] on p "Kontynuuj" at bounding box center [905, 662] width 69 height 18
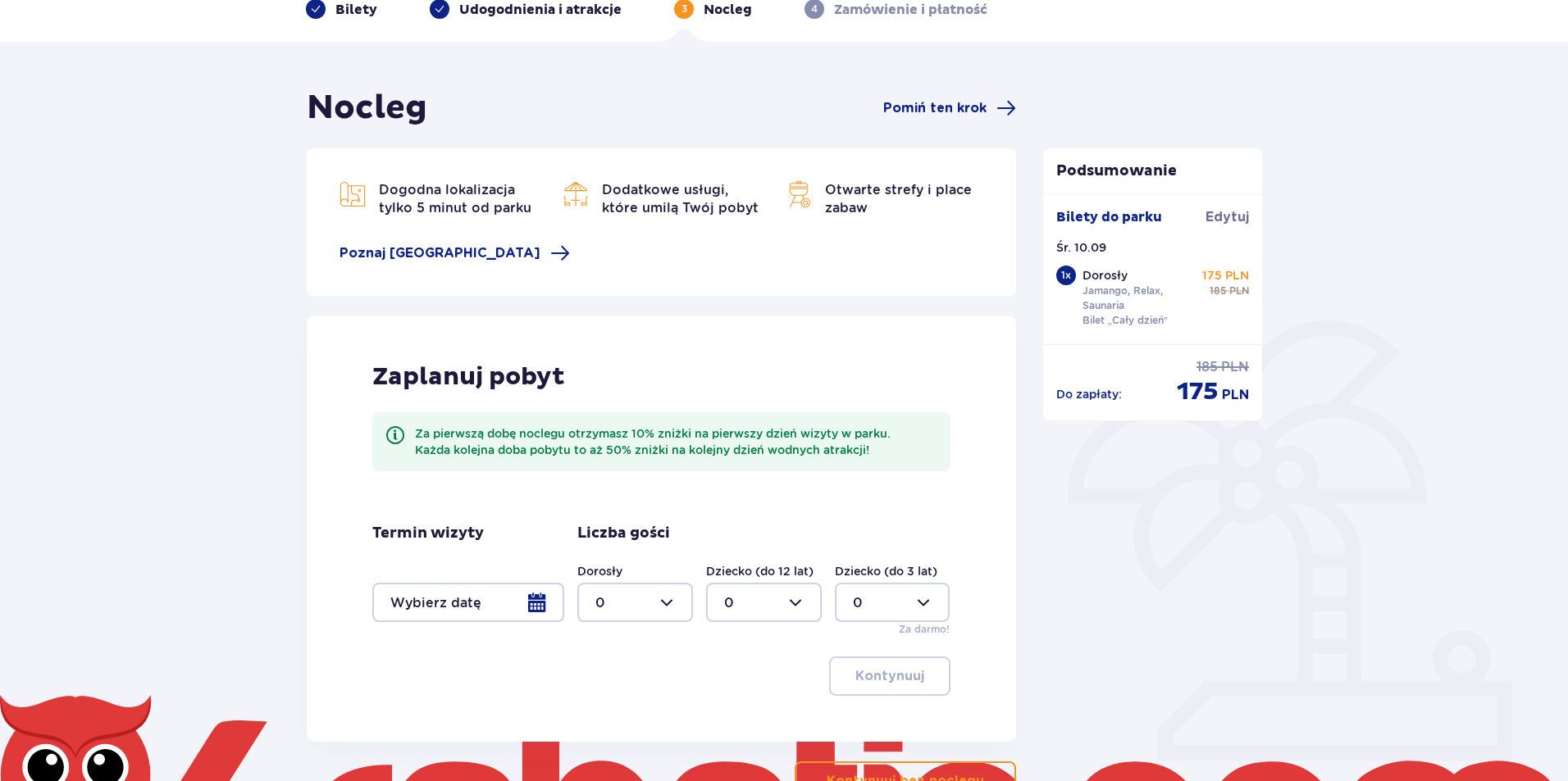
scroll to position [204, 0]
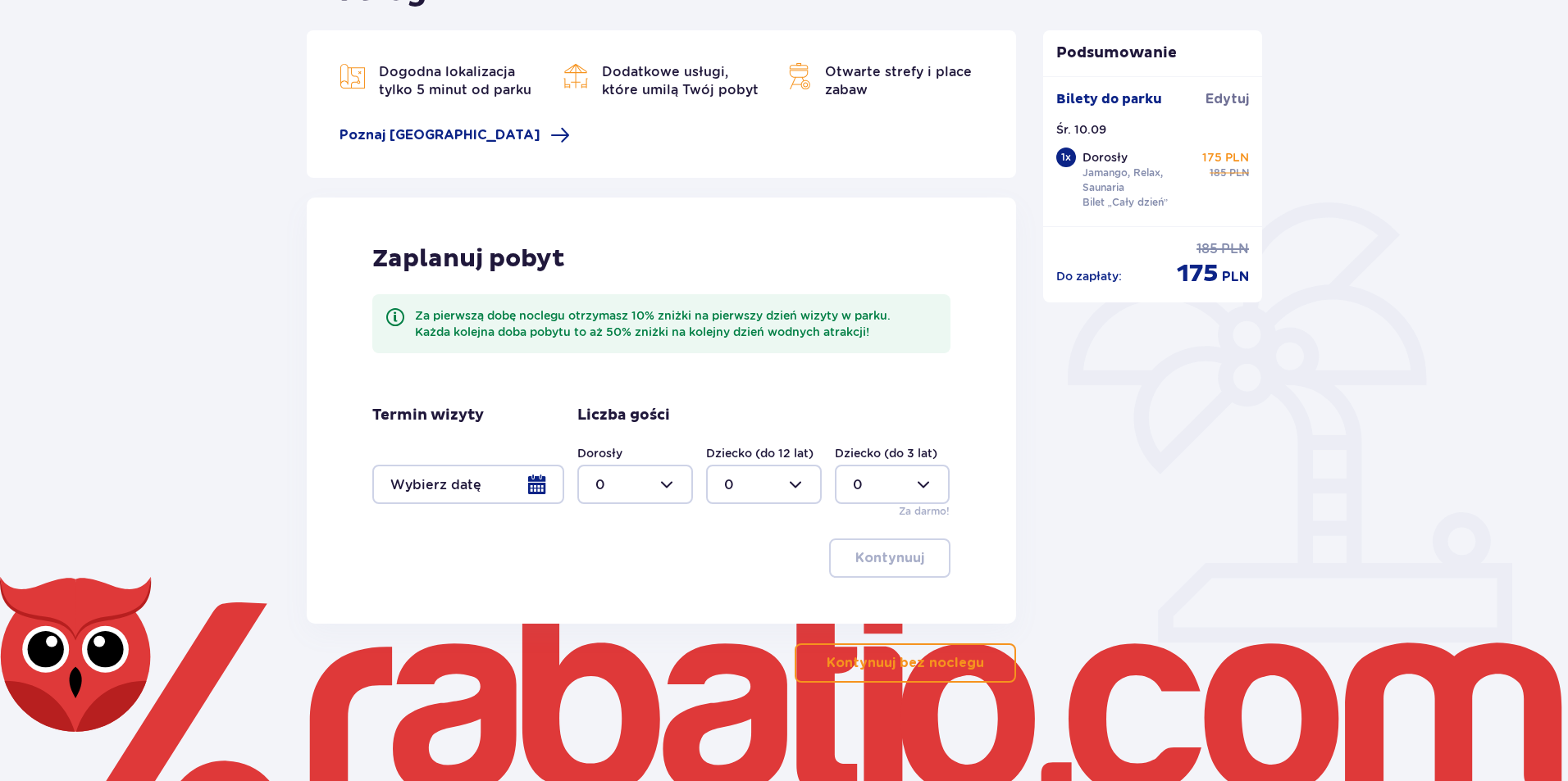
click at [963, 667] on p "Kontynuuj bez noclegu" at bounding box center [905, 662] width 158 height 18
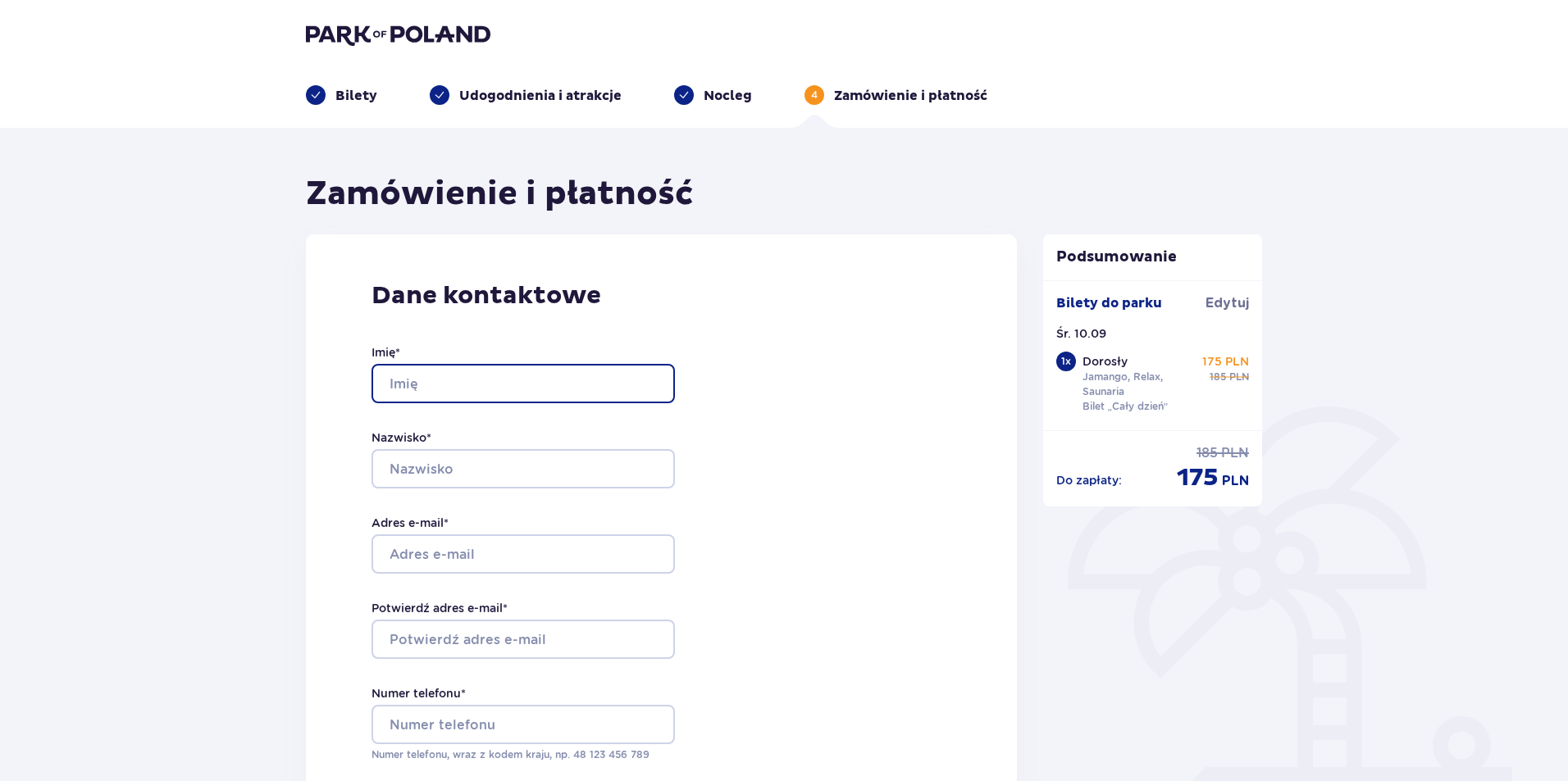
click at [596, 382] on input "Imię *" at bounding box center [524, 383] width 304 height 39
type input "Łukasz"
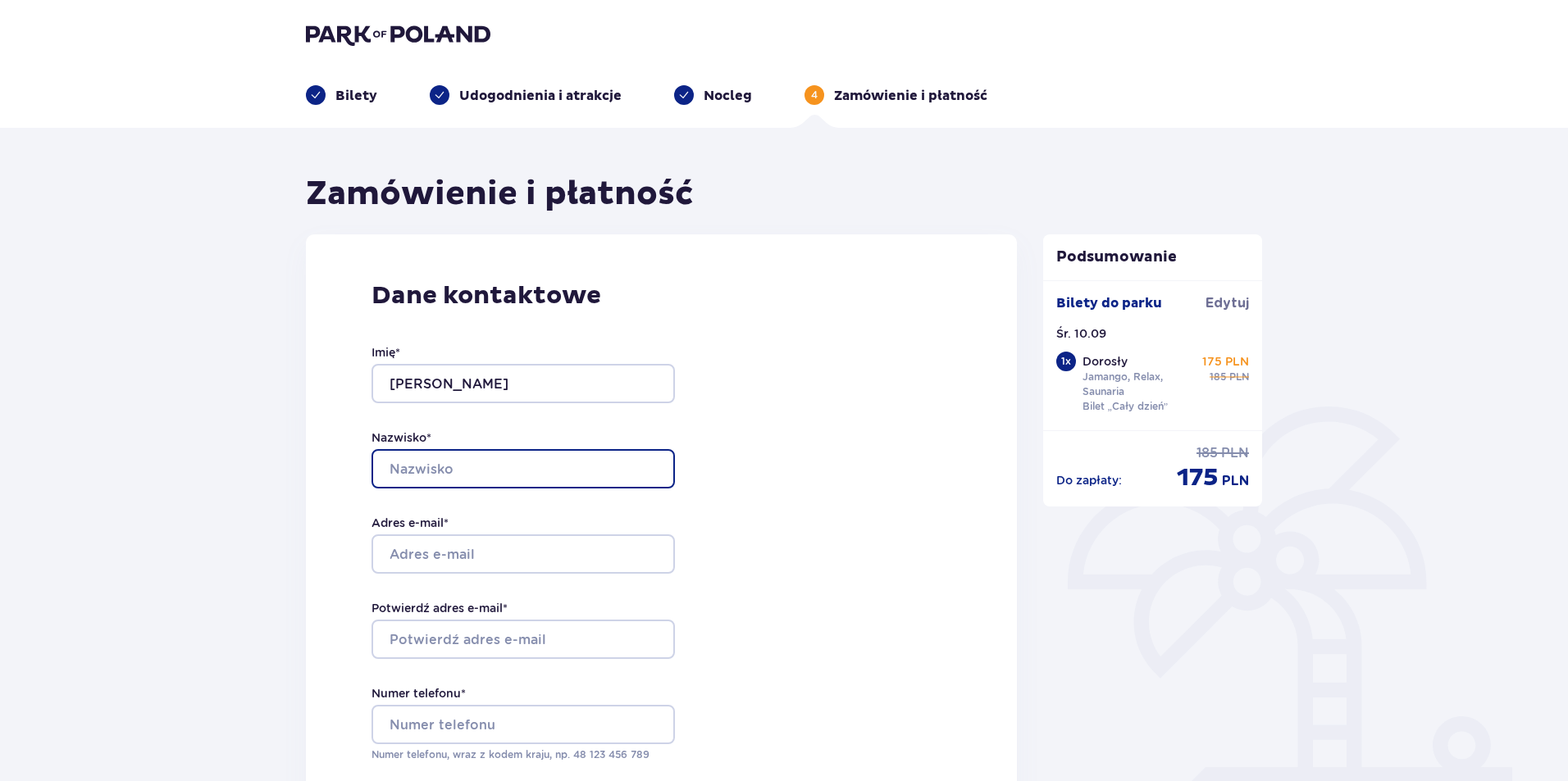
type input "Mularczyk"
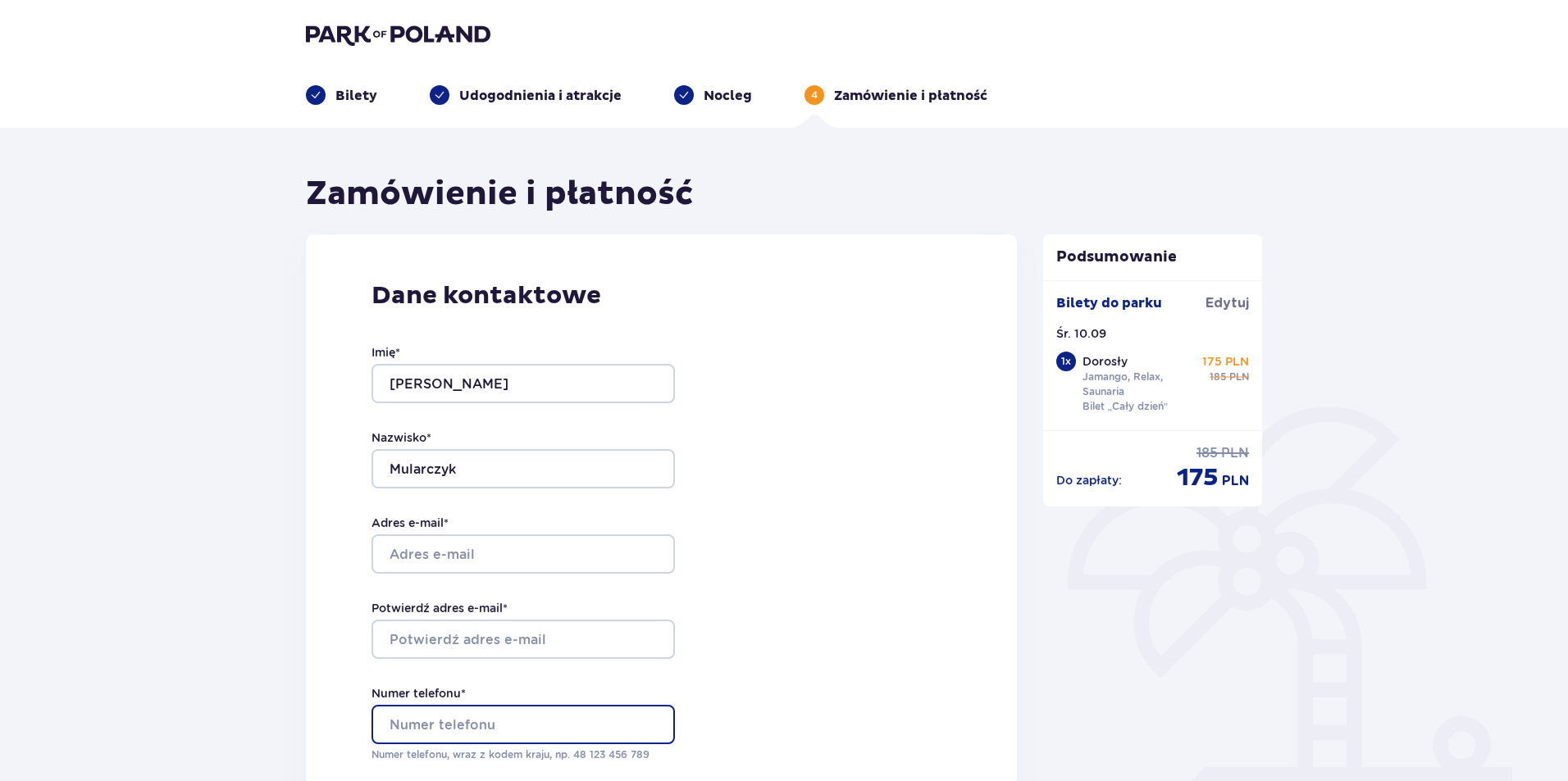
type input "530225663"
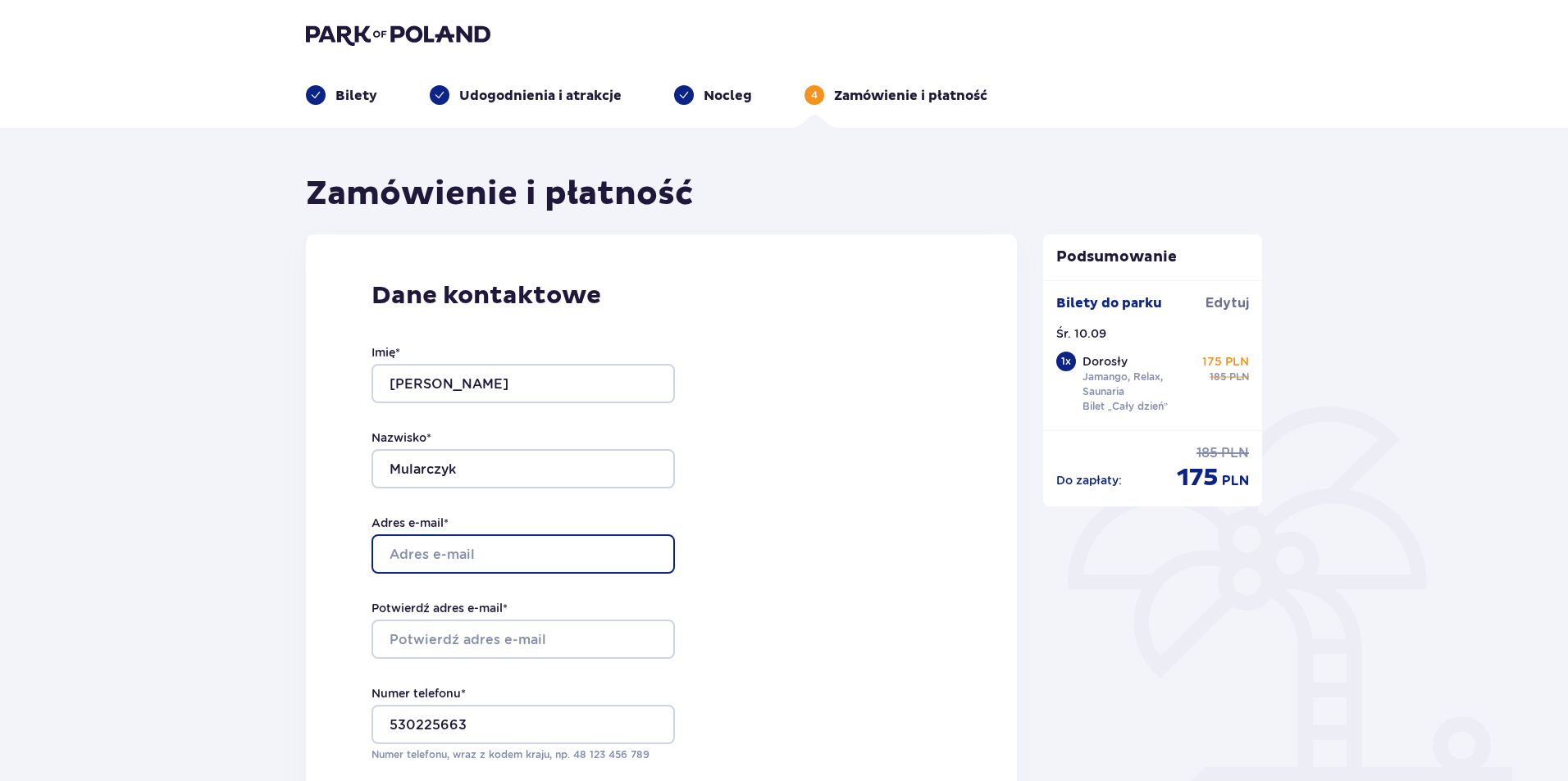
click at [505, 561] on input "Adres e-mail *" at bounding box center [524, 554] width 304 height 39
type input "mular181@gmail.com"
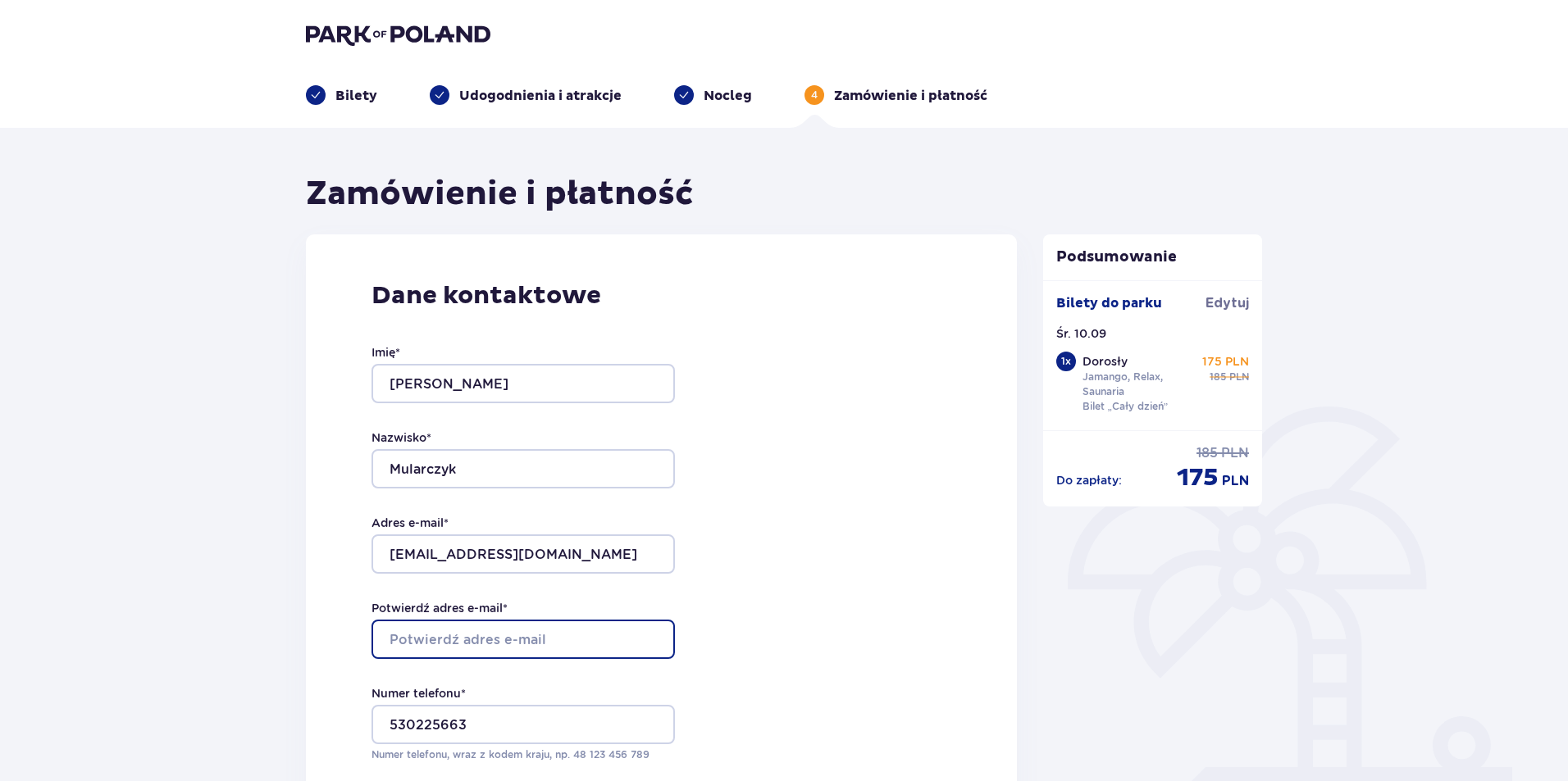
click at [507, 622] on input "Potwierdź adres e-mail *" at bounding box center [524, 639] width 304 height 39
type input "mular181@gmail.com"
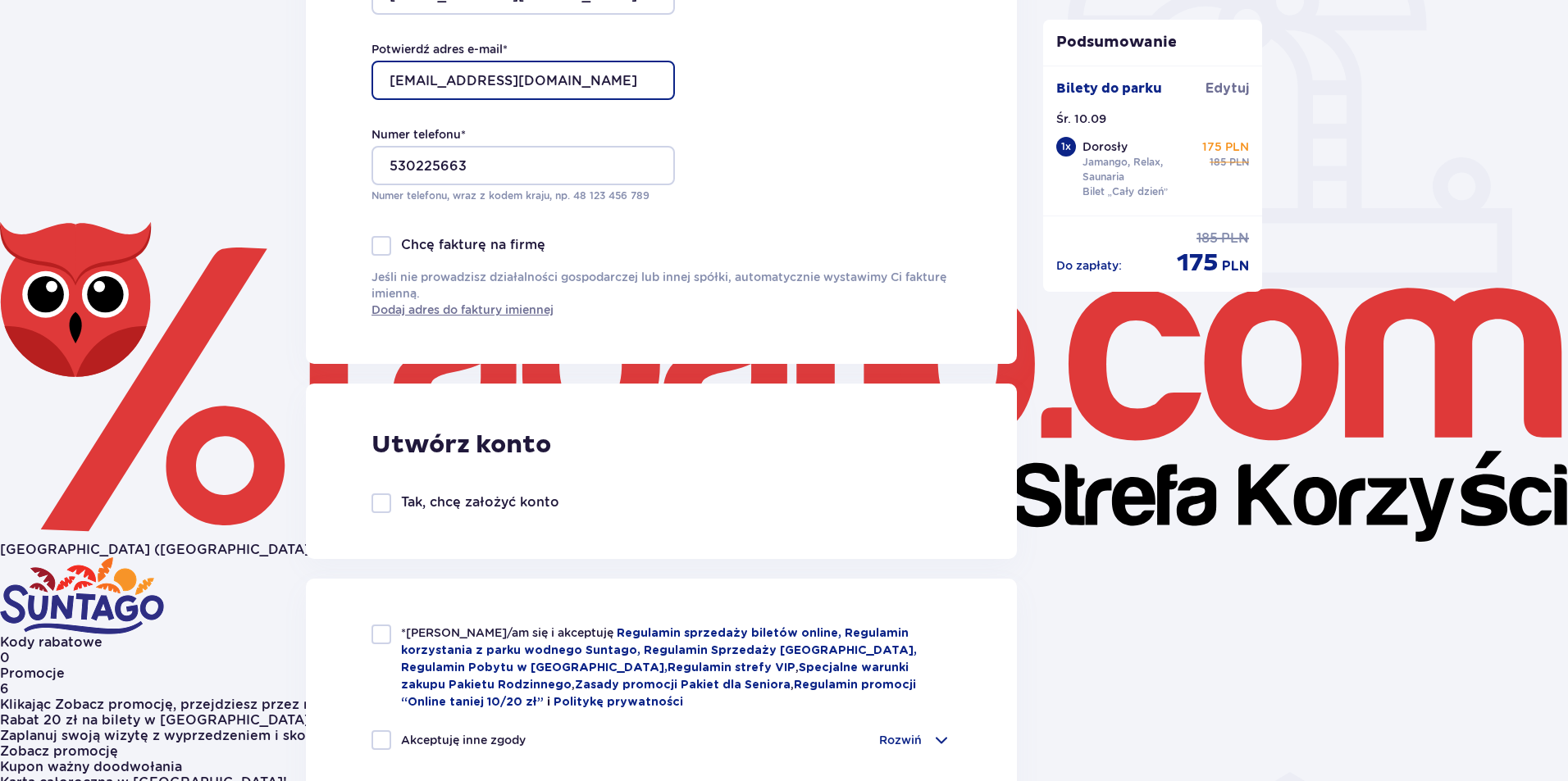
scroll to position [738, 0]
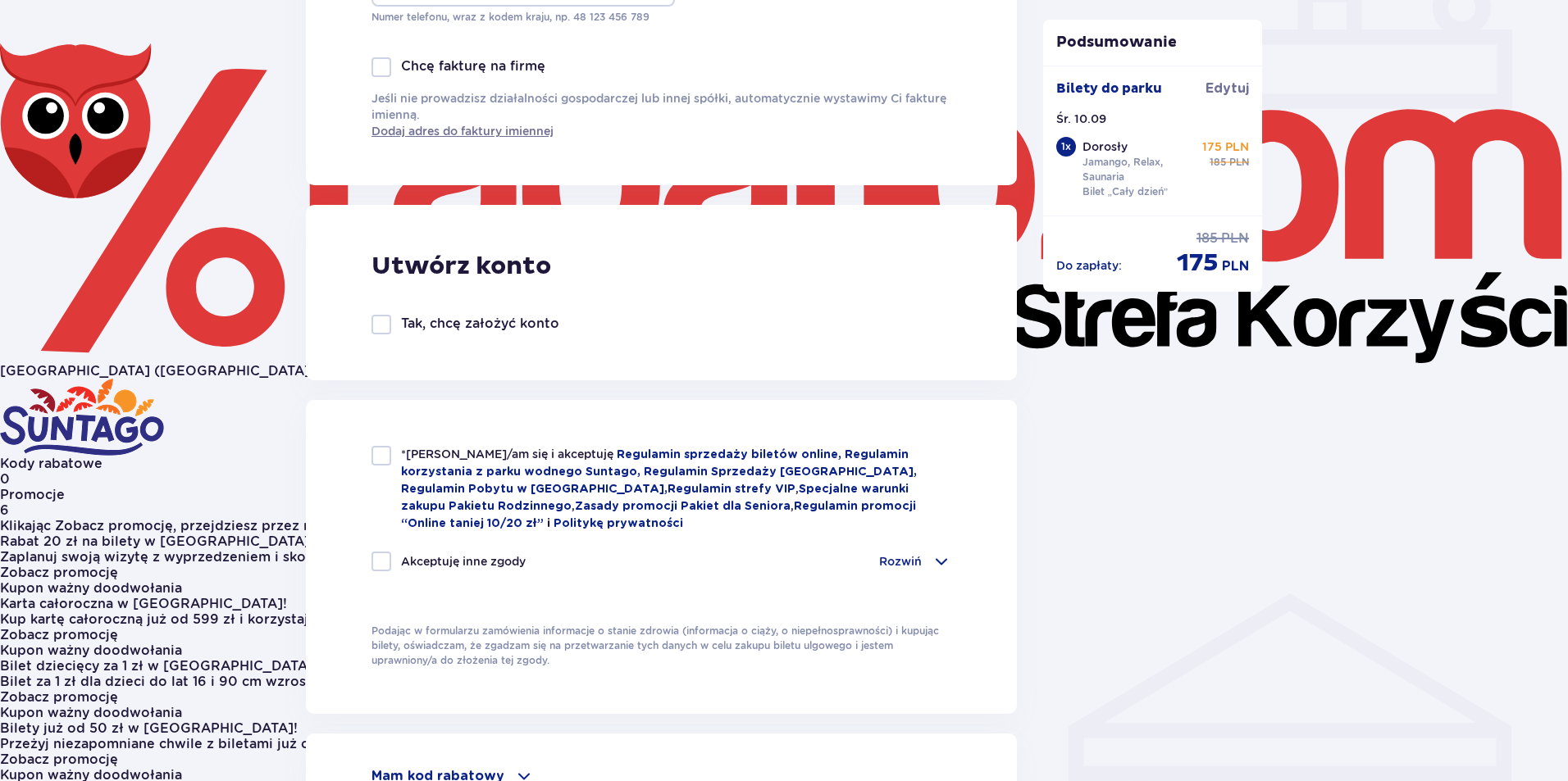
click at [375, 316] on div at bounding box center [381, 324] width 20 height 20
checkbox input "true"
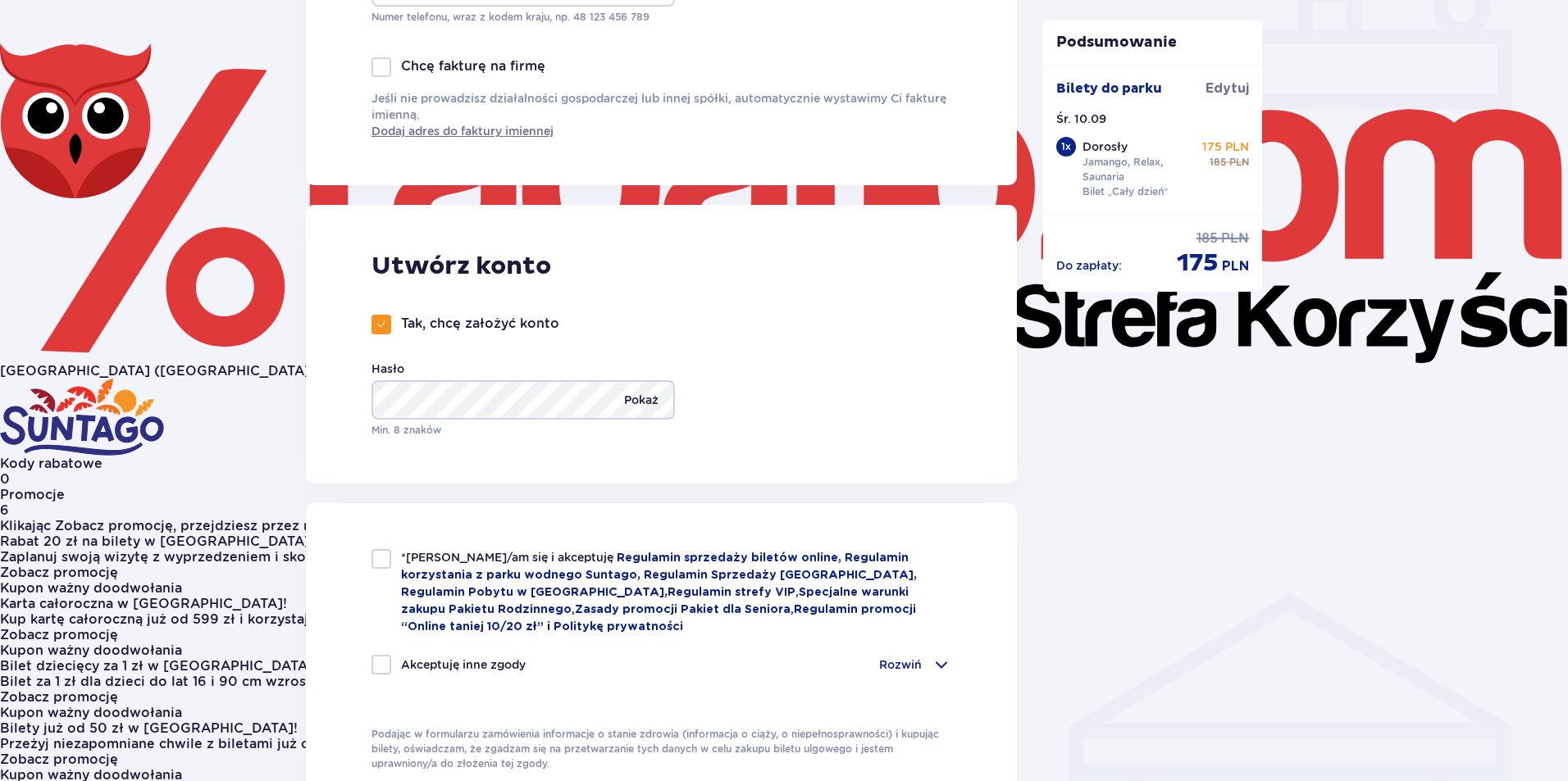
click at [652, 393] on p "Pokaż" at bounding box center [641, 400] width 35 height 39
click at [383, 564] on div at bounding box center [381, 559] width 20 height 20
checkbox input "true"
click at [387, 658] on div at bounding box center [381, 664] width 20 height 20
checkbox input "true"
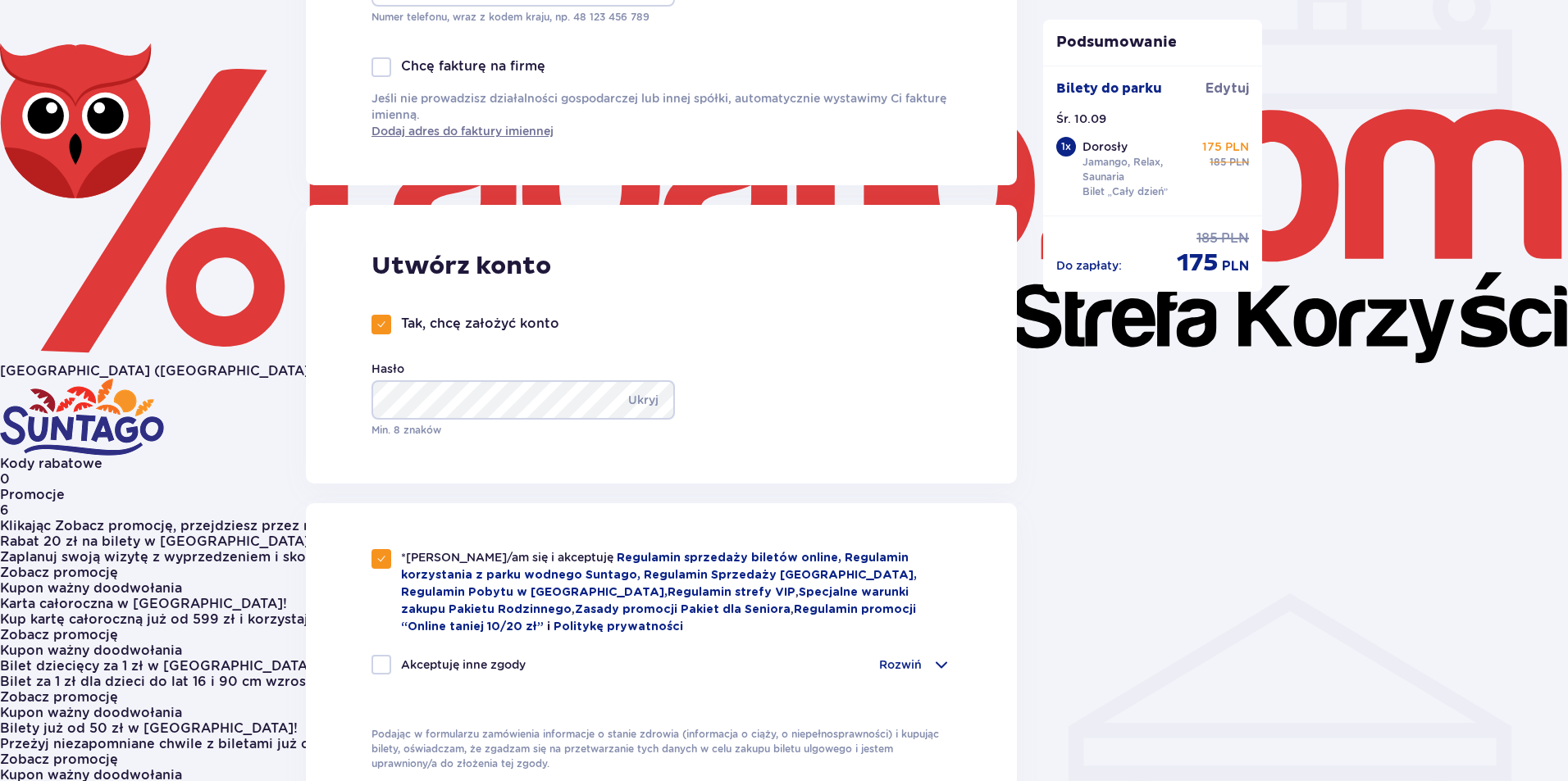
checkbox input "true"
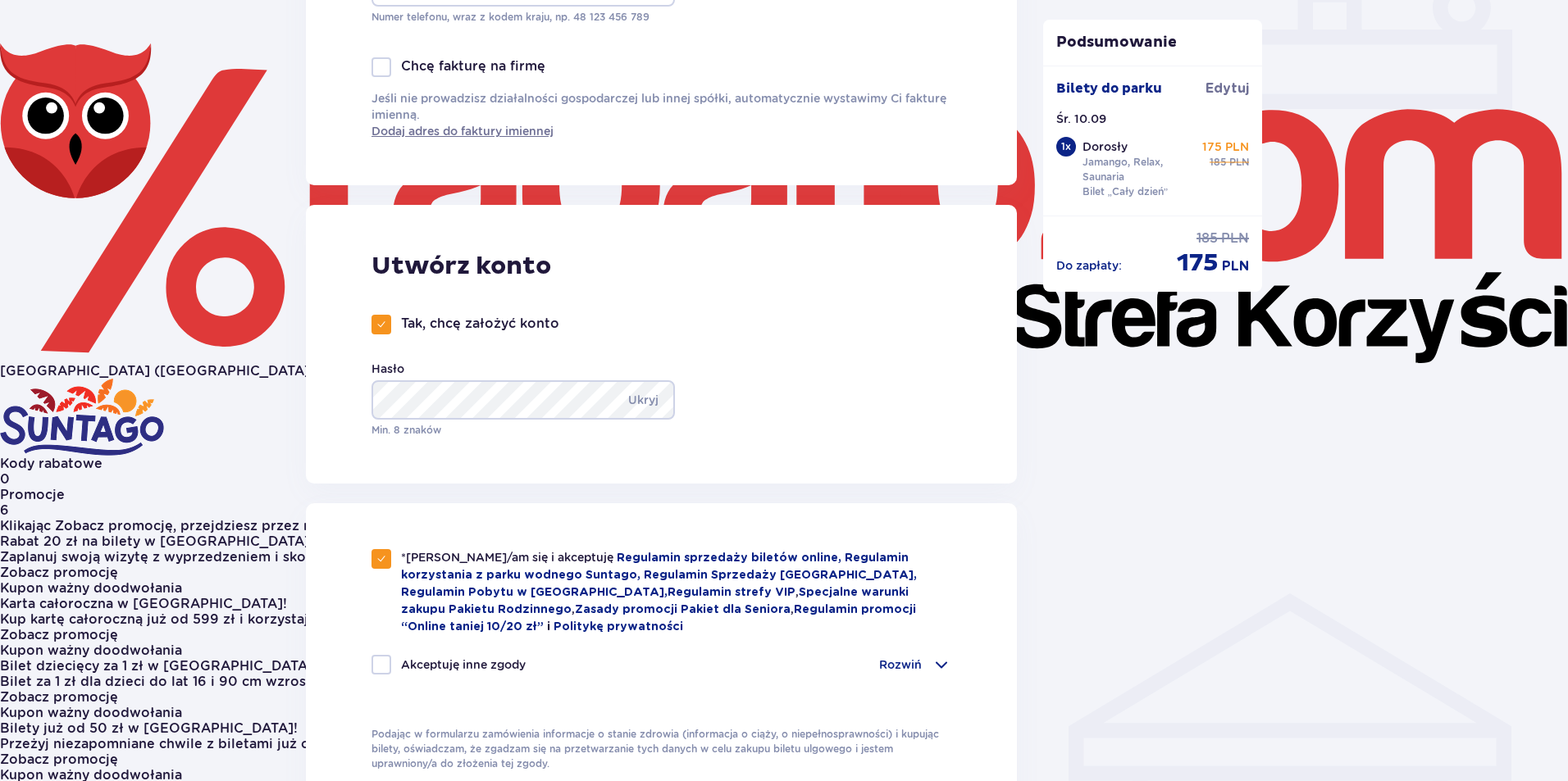
checkbox input "true"
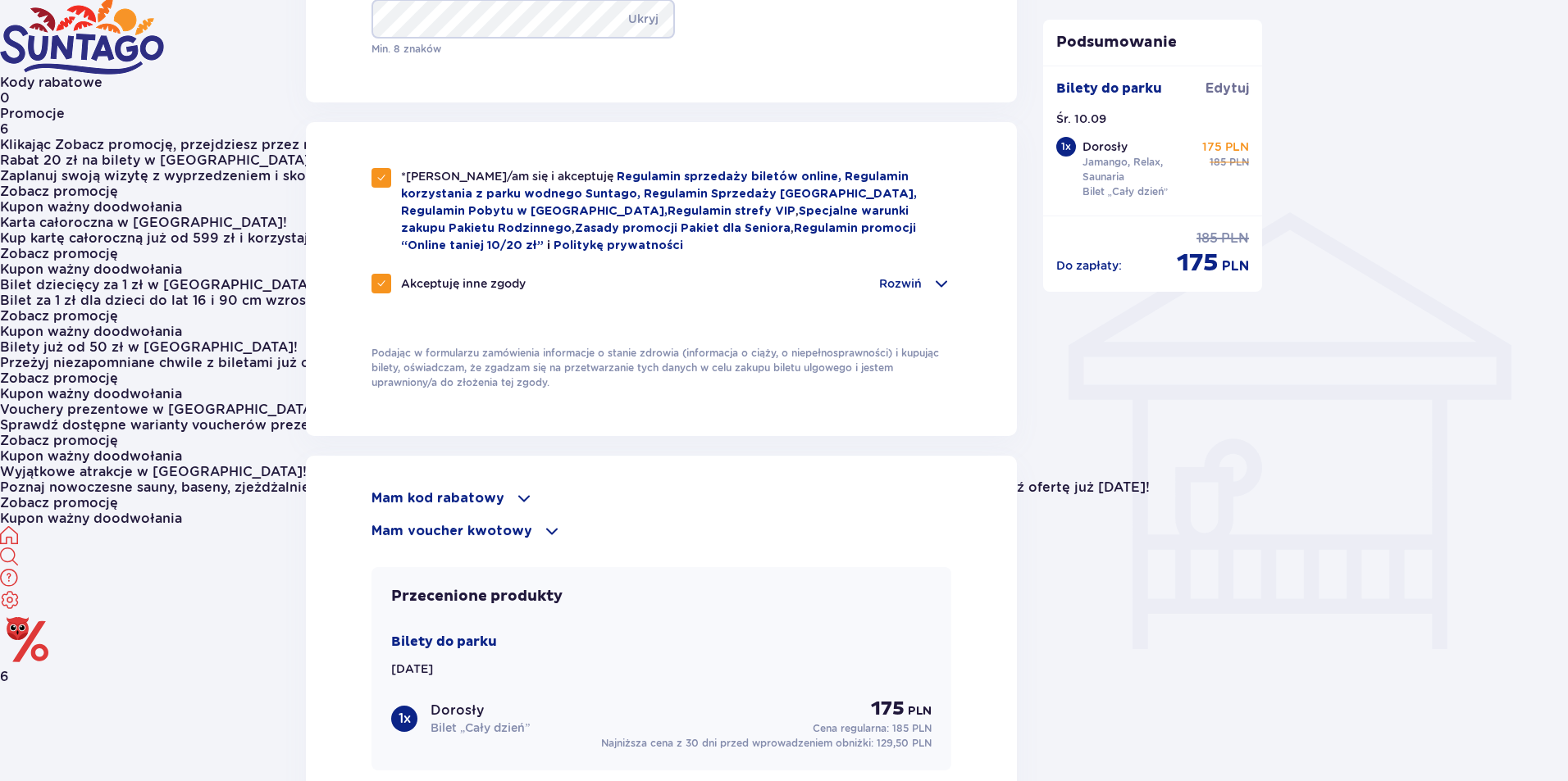
scroll to position [1147, 0]
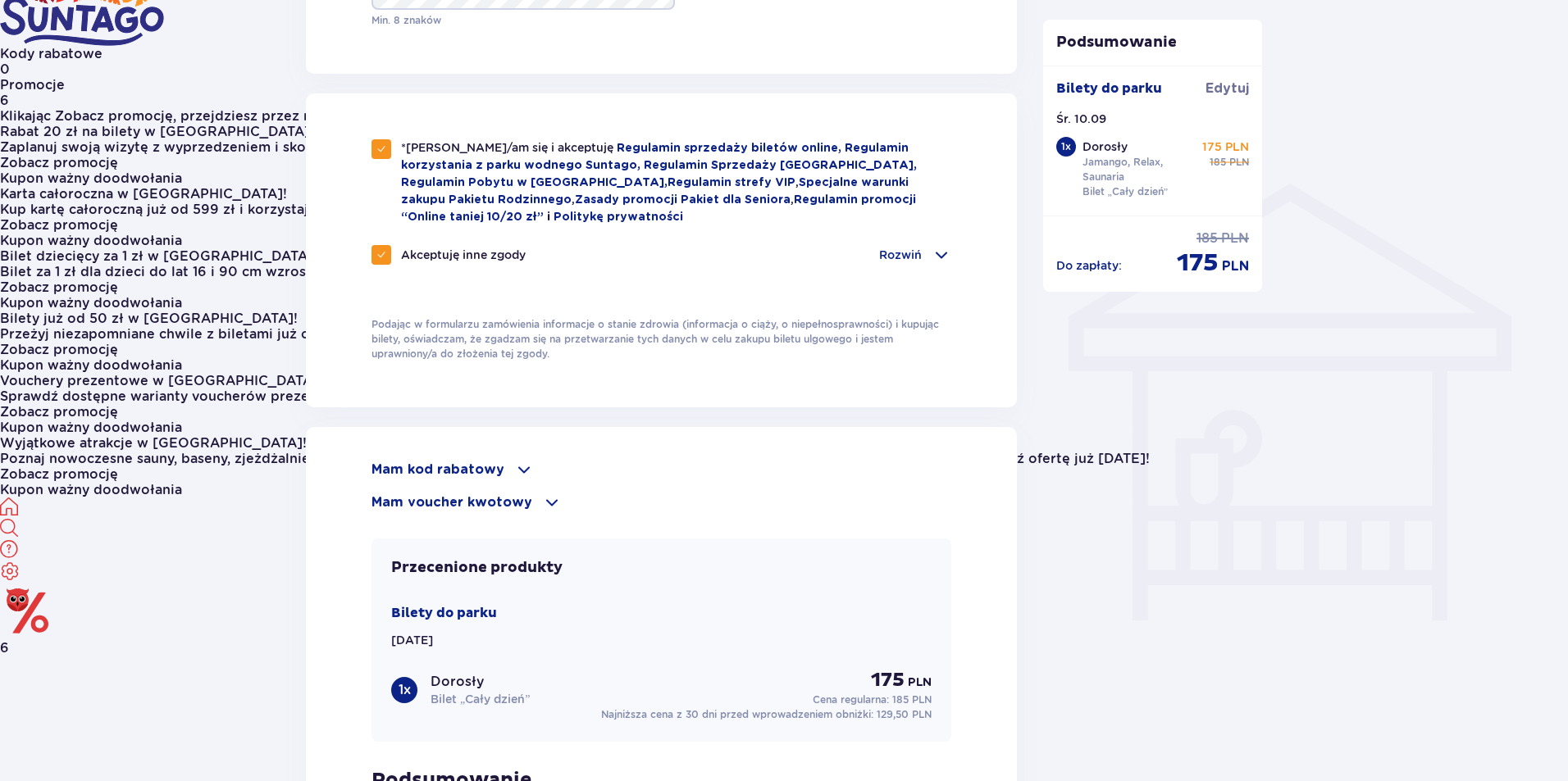
click at [926, 265] on div "Akceptuję inne zgody Rozwiń Chcę otrzymywać od Global Parks Poland Sp. z o.o. z…" at bounding box center [661, 265] width 580 height 39
click at [926, 251] on div "Rozwiń" at bounding box center [915, 254] width 72 height 20
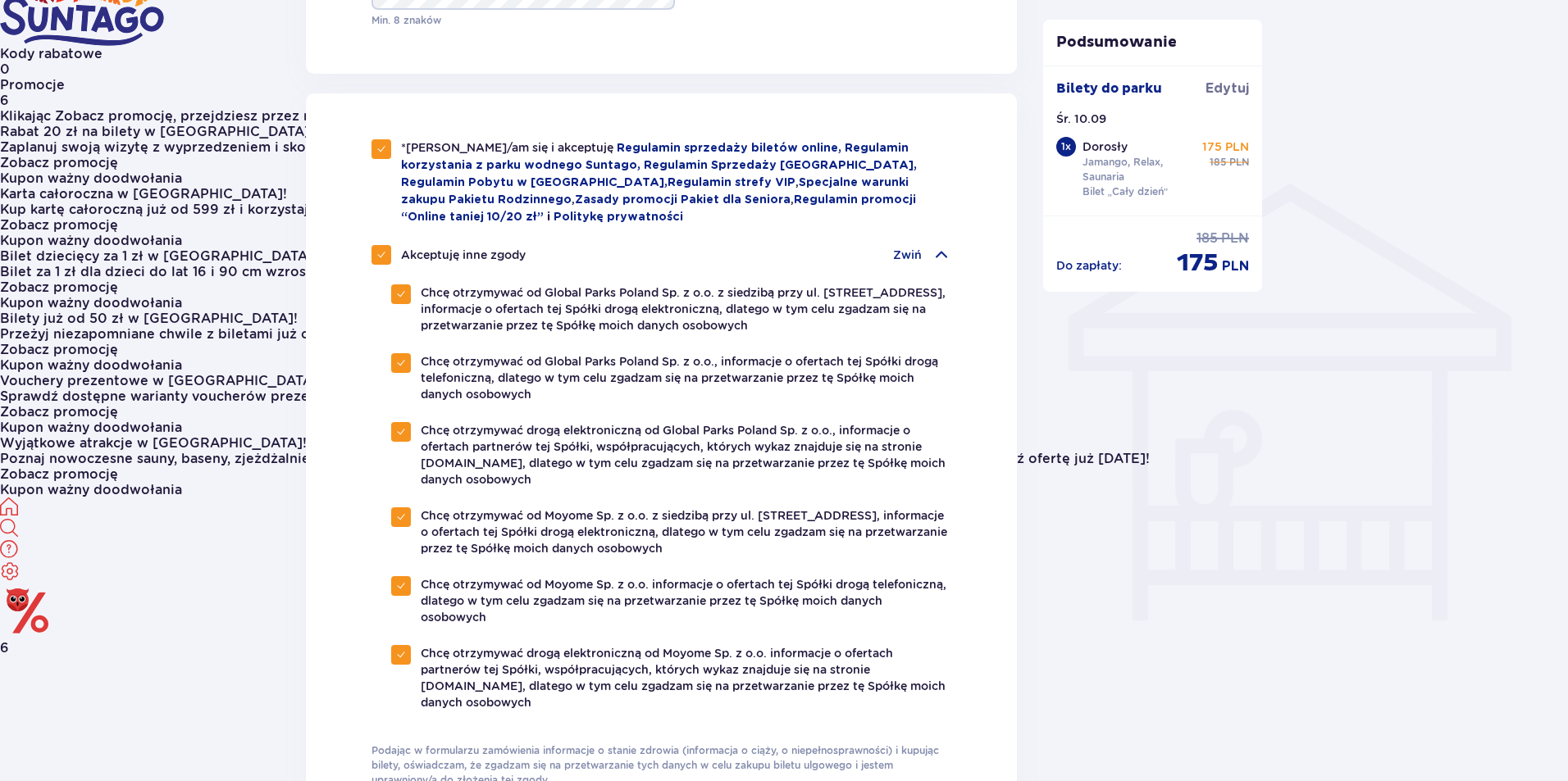
click at [926, 251] on div "Zwiń" at bounding box center [922, 254] width 59 height 20
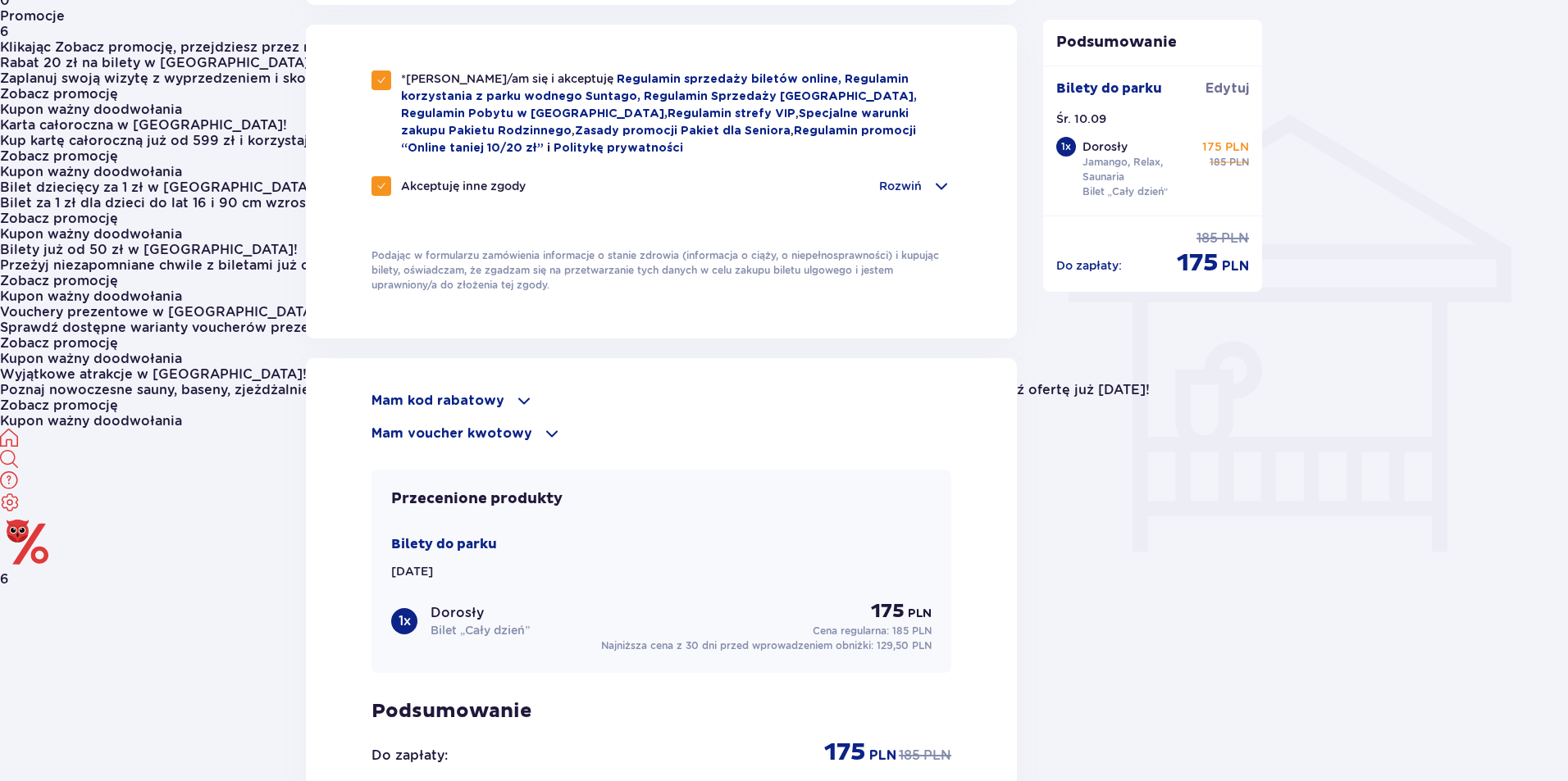
scroll to position [1312, 0]
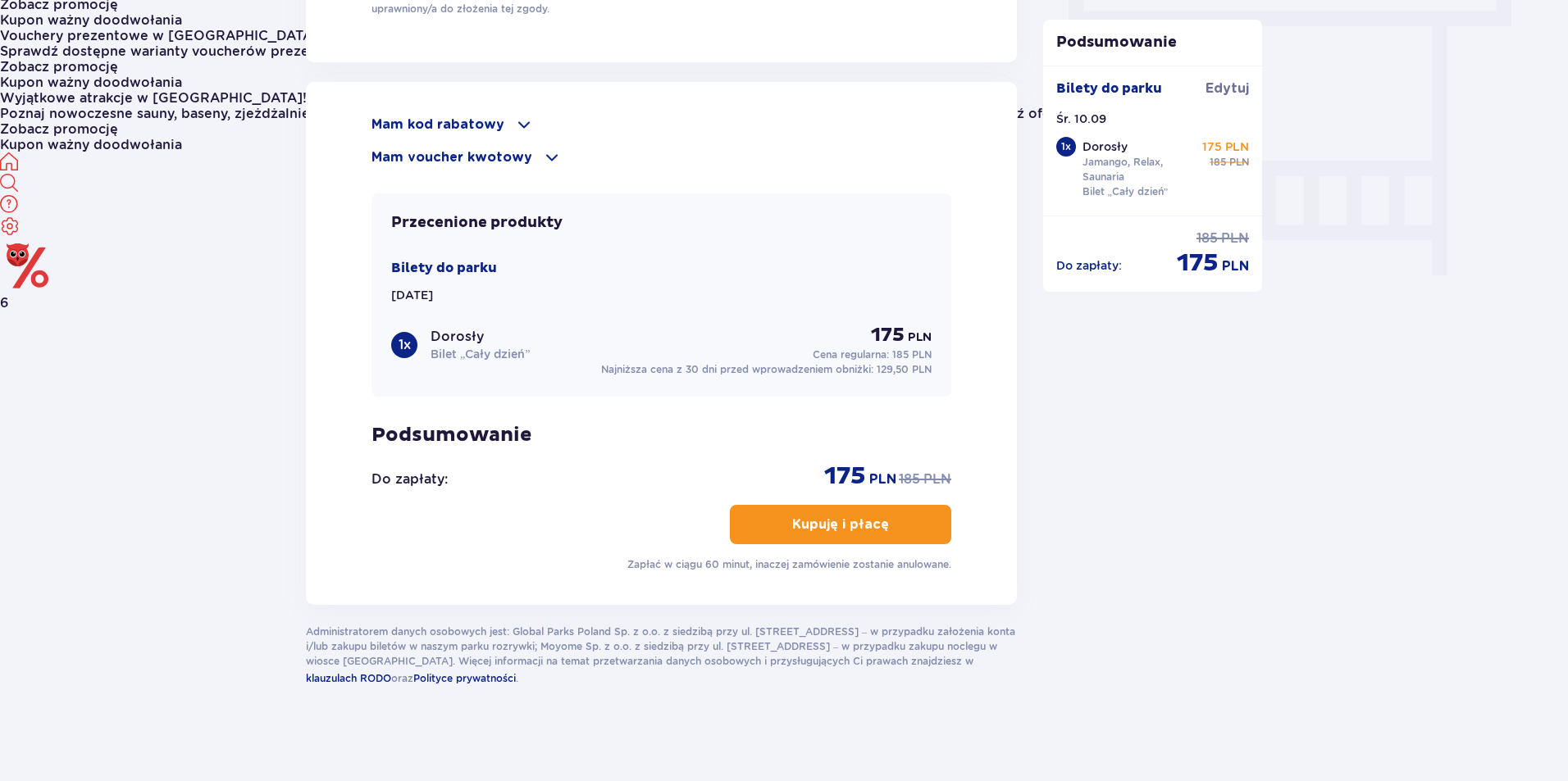
click at [856, 519] on p "Kupuję i płacę" at bounding box center [841, 524] width 97 height 18
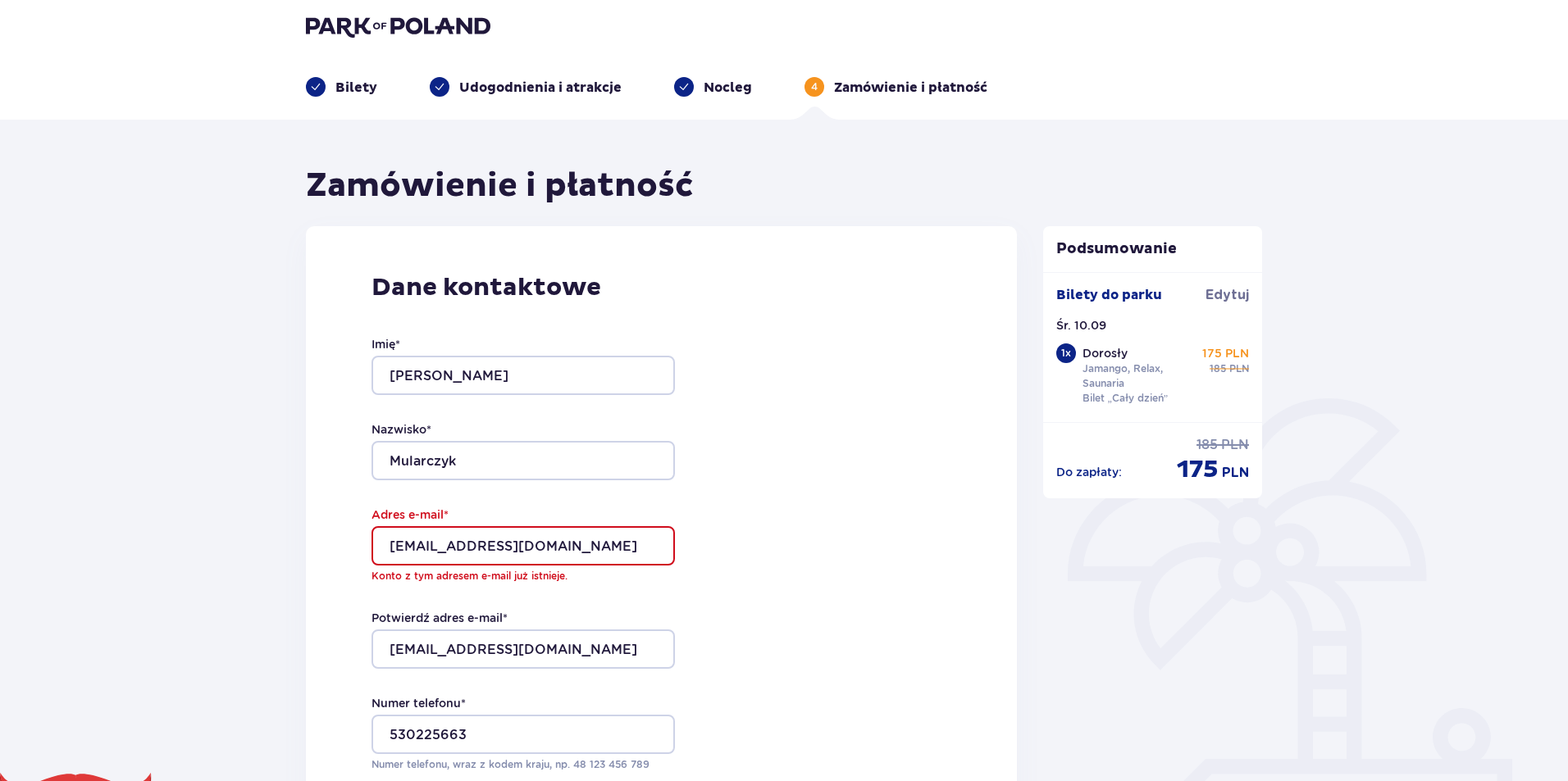
scroll to position [0, 0]
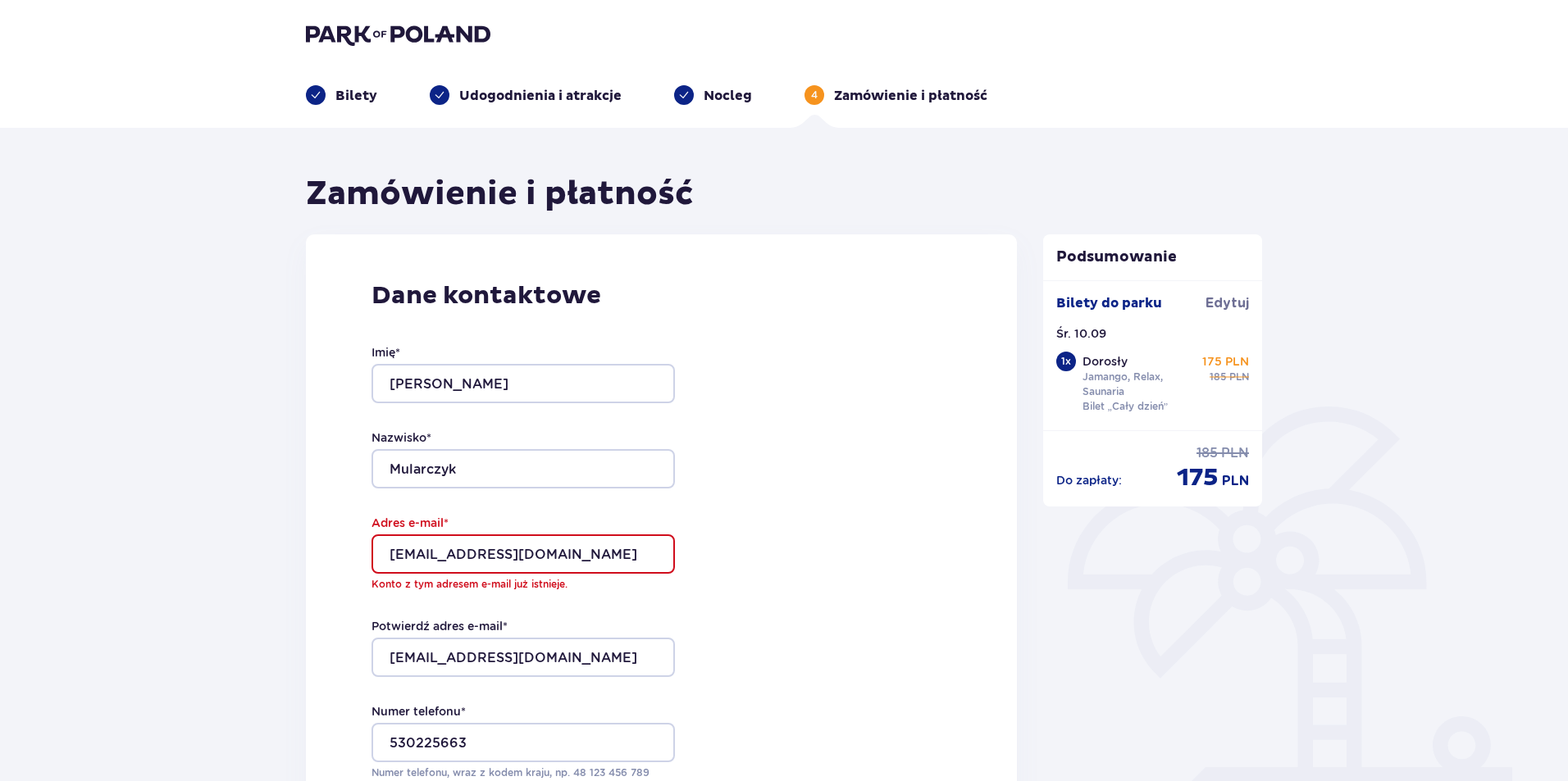
click at [453, 551] on input "mular181@gmail.com" at bounding box center [524, 554] width 304 height 39
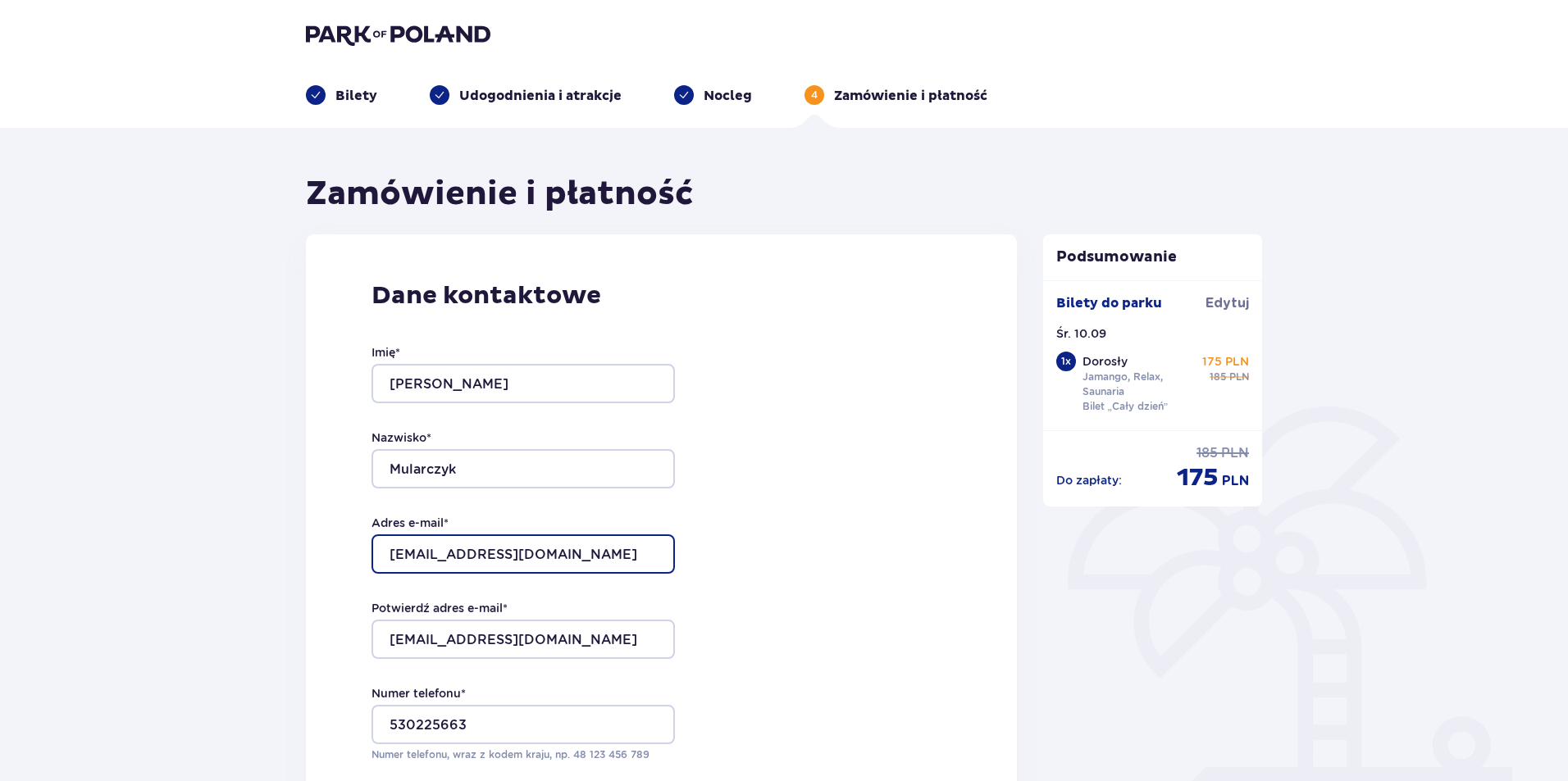
type input "mular1019@gmail.com"
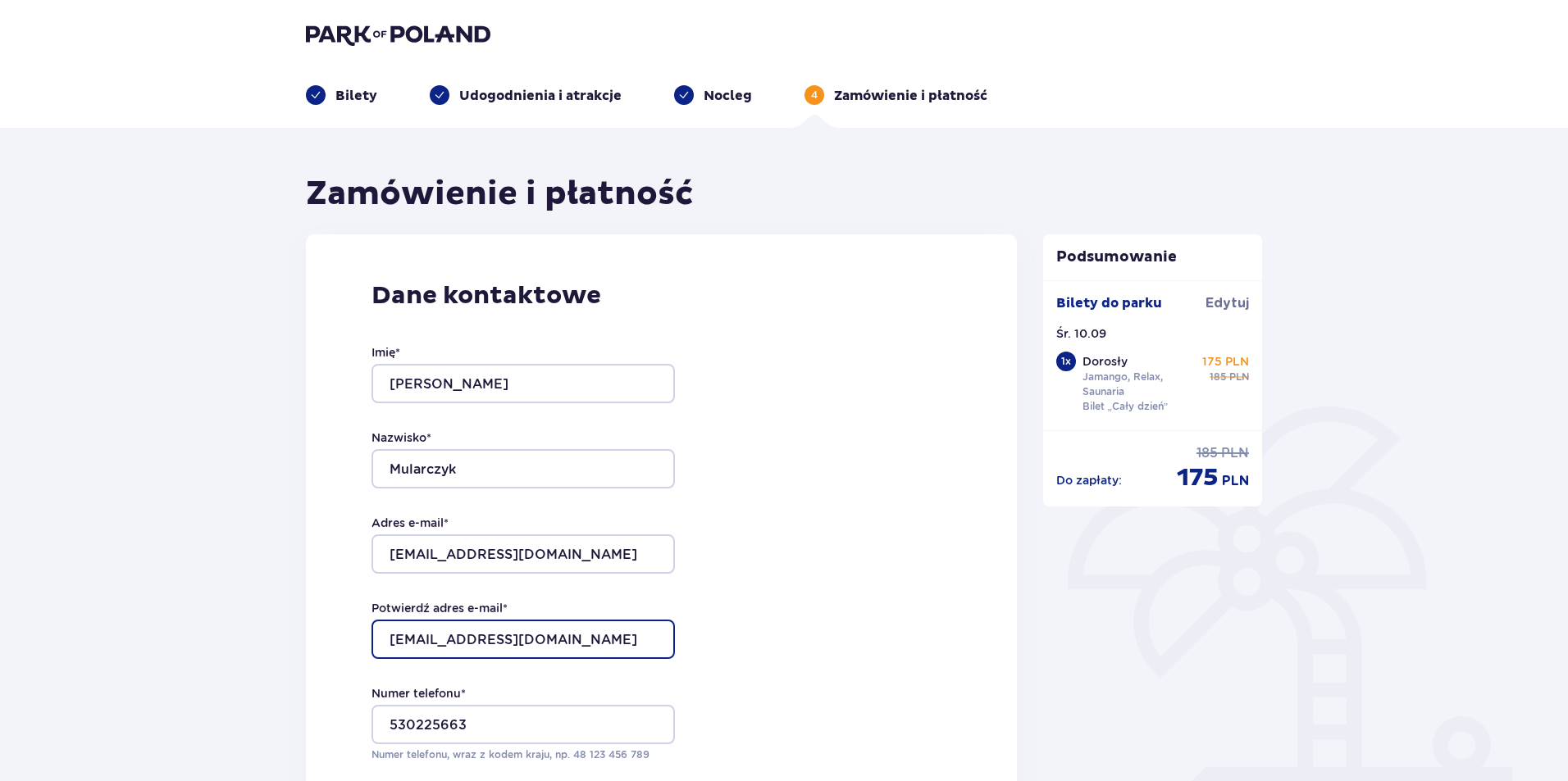
click at [568, 628] on input "mular181@gmail.com" at bounding box center [524, 639] width 304 height 39
paste input "019"
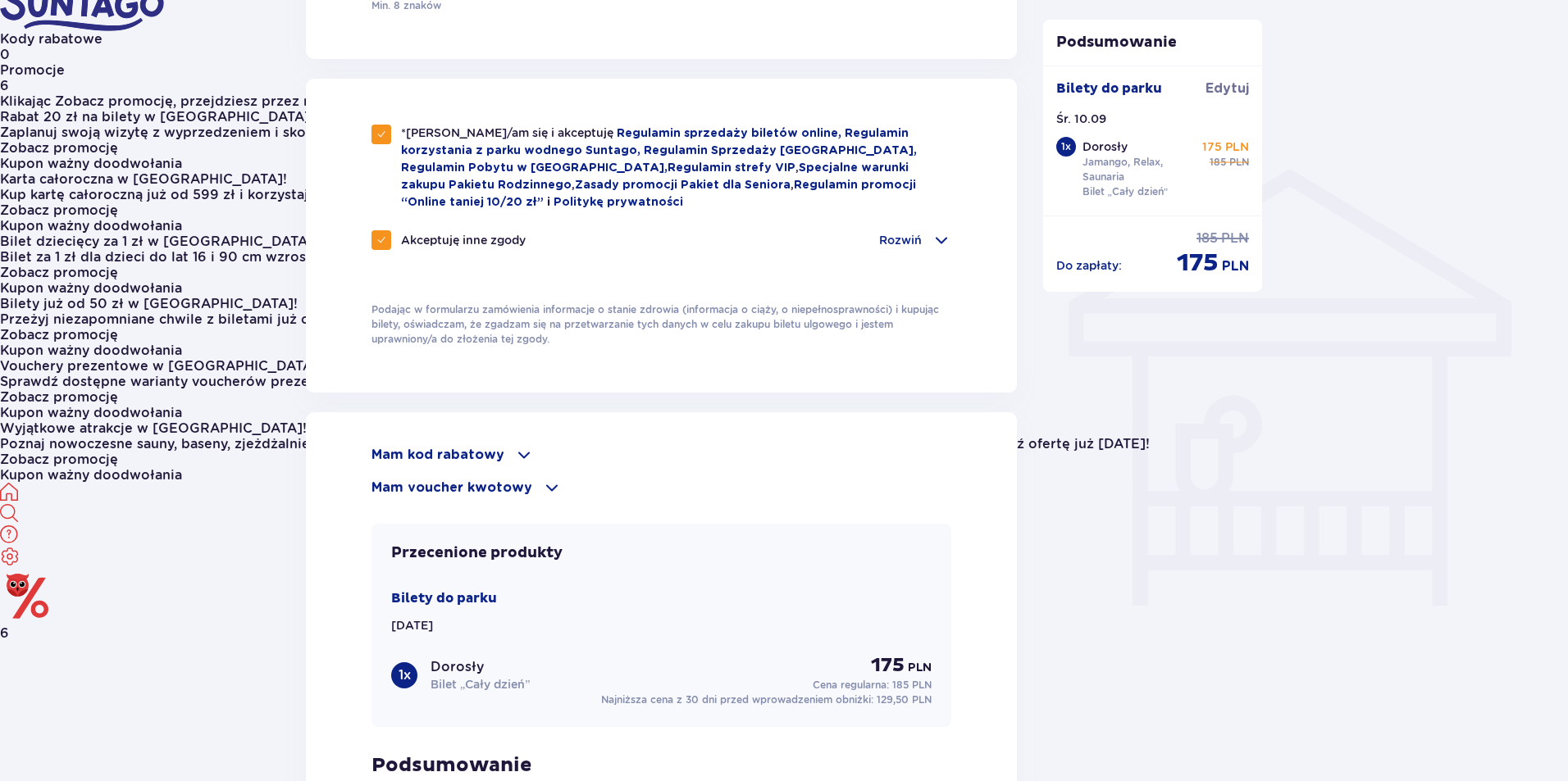
scroll to position [1411, 0]
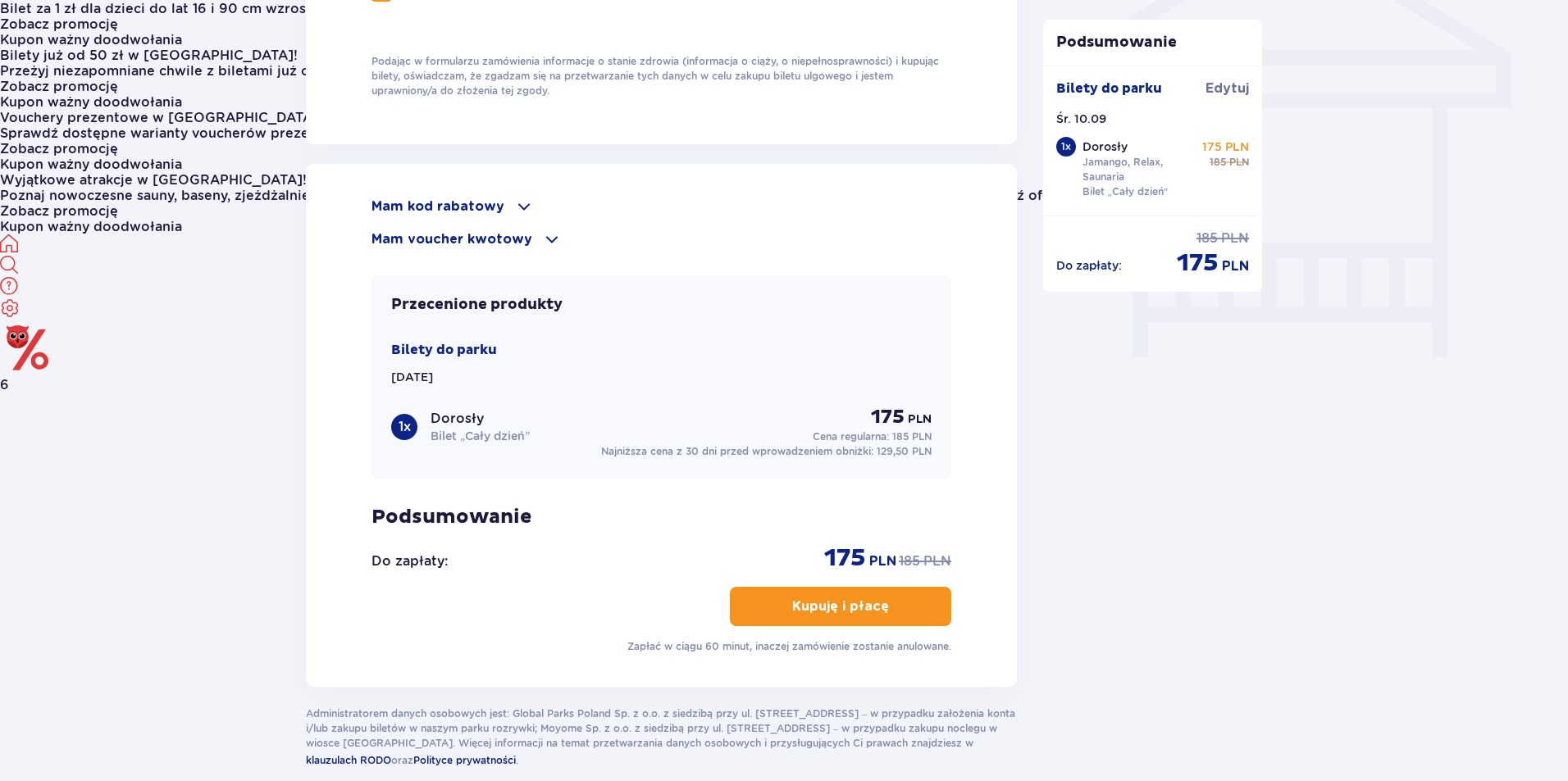
type input "mular1019@gmail.com"
click at [888, 597] on span "button" at bounding box center [892, 606] width 20 height 20
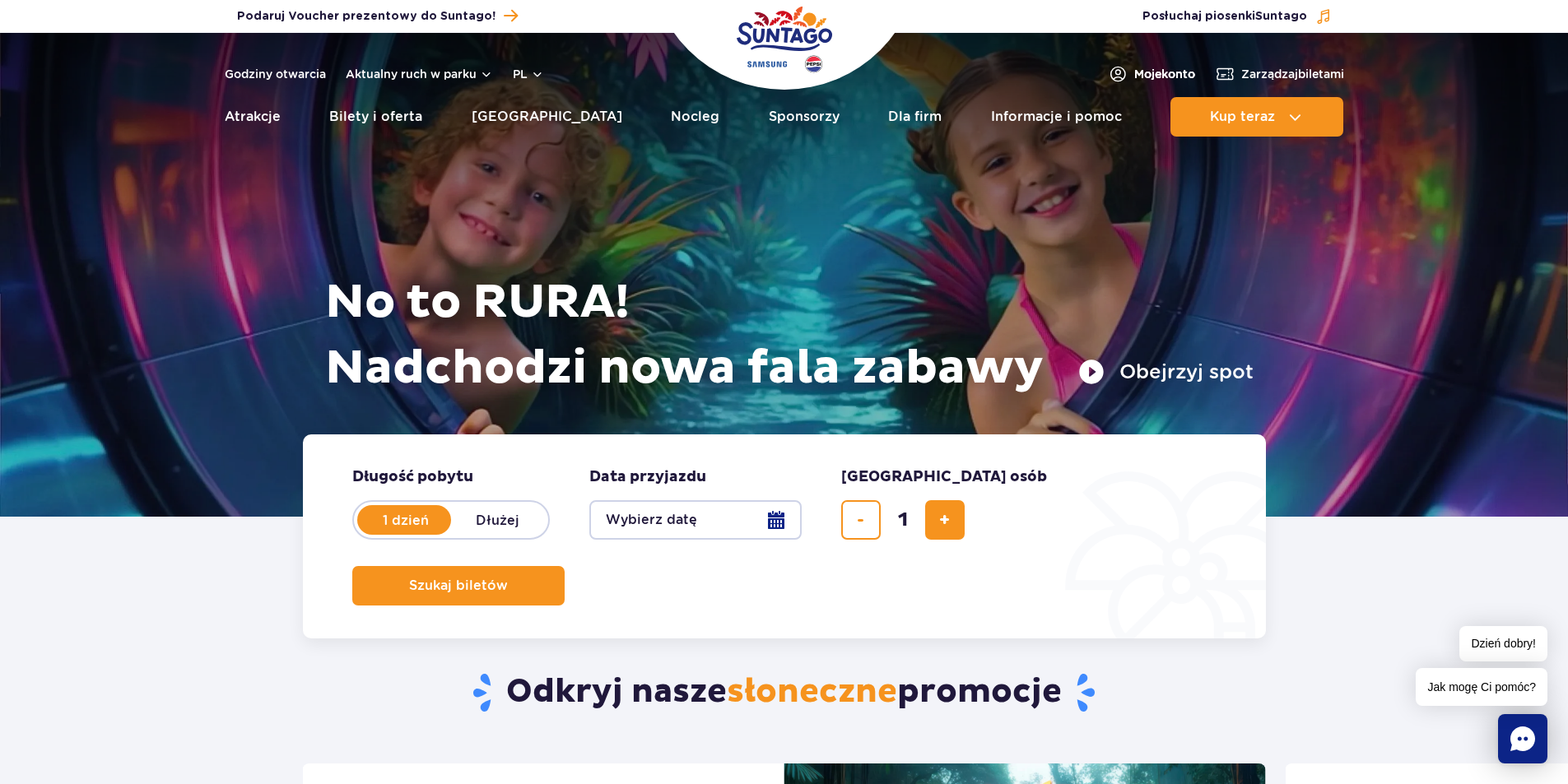
click at [1184, 76] on span "Moje konto" at bounding box center [1165, 73] width 61 height 16
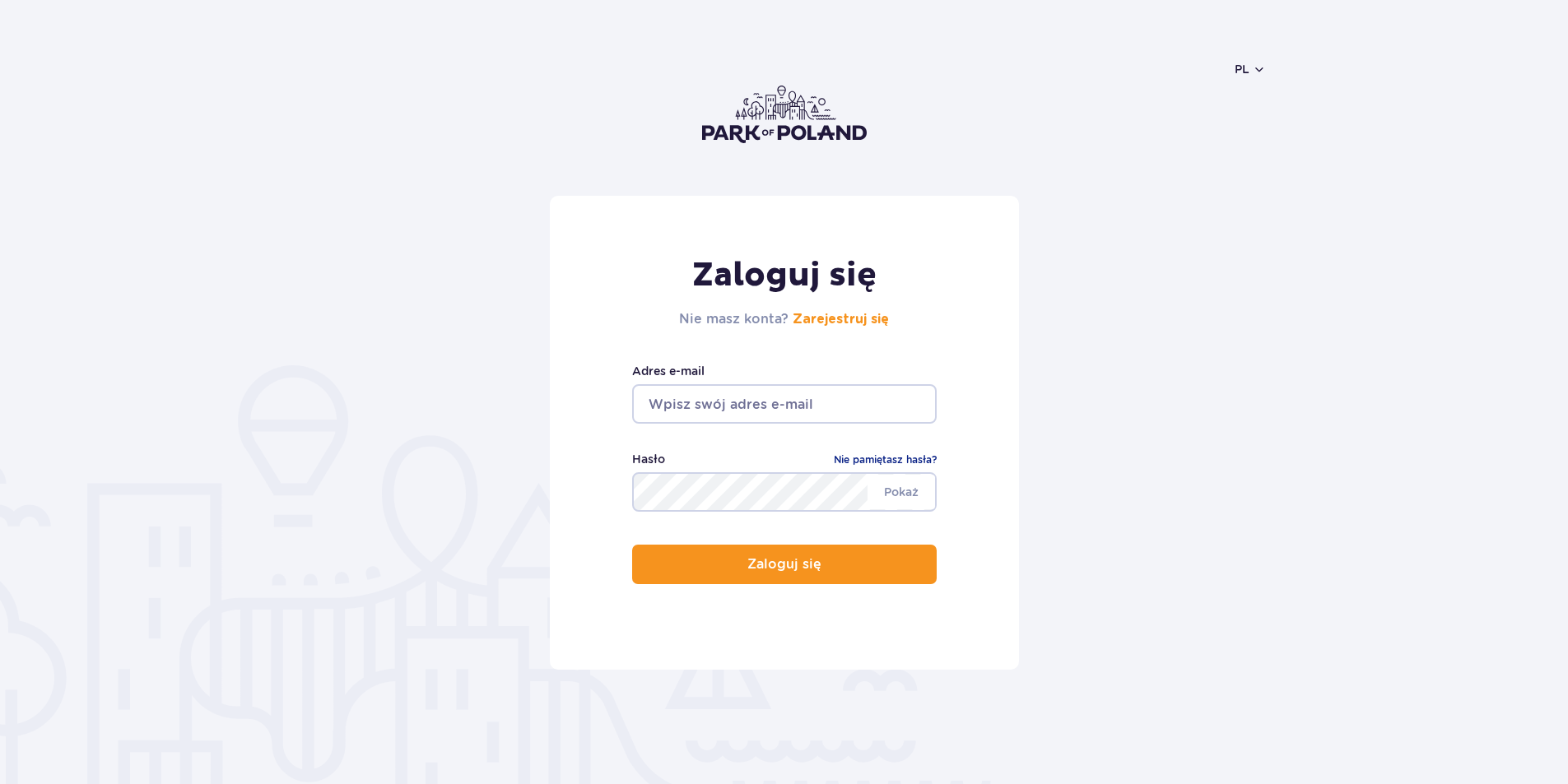
click at [785, 392] on input "email" at bounding box center [784, 403] width 305 height 39
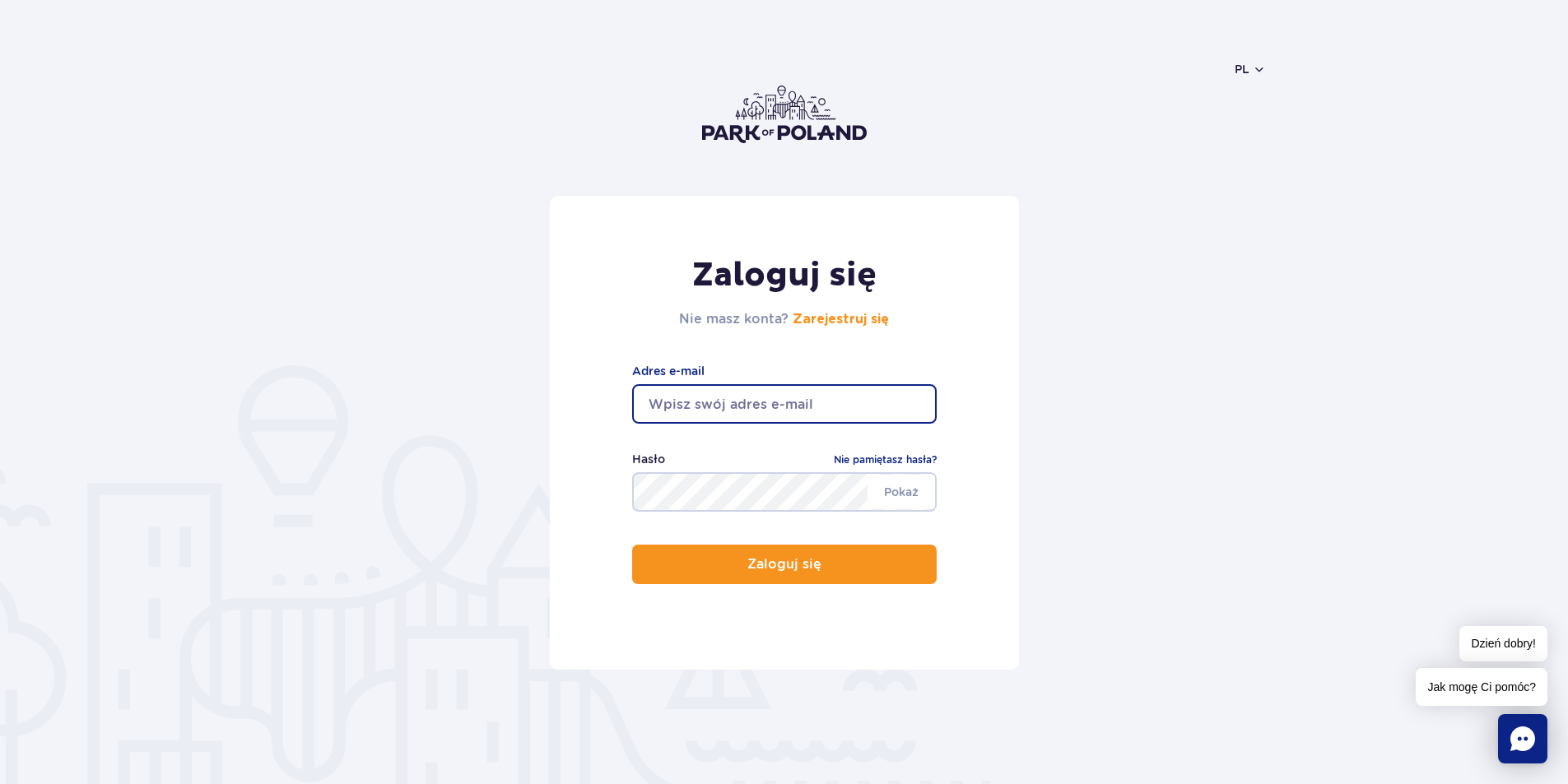
type input "mular181@gmail.com"
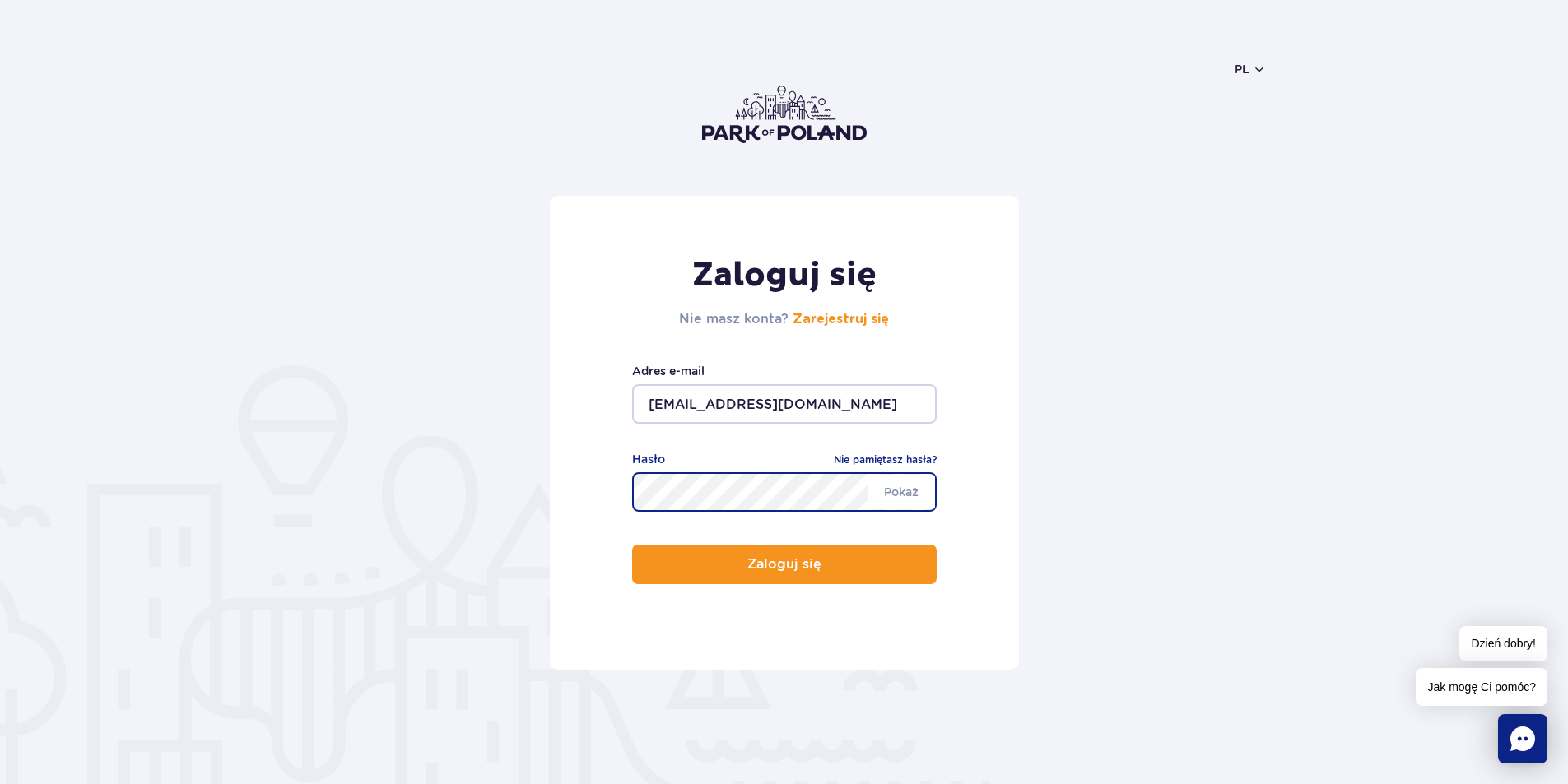
click at [632, 545] on button "Zaloguj się" at bounding box center [784, 564] width 305 height 39
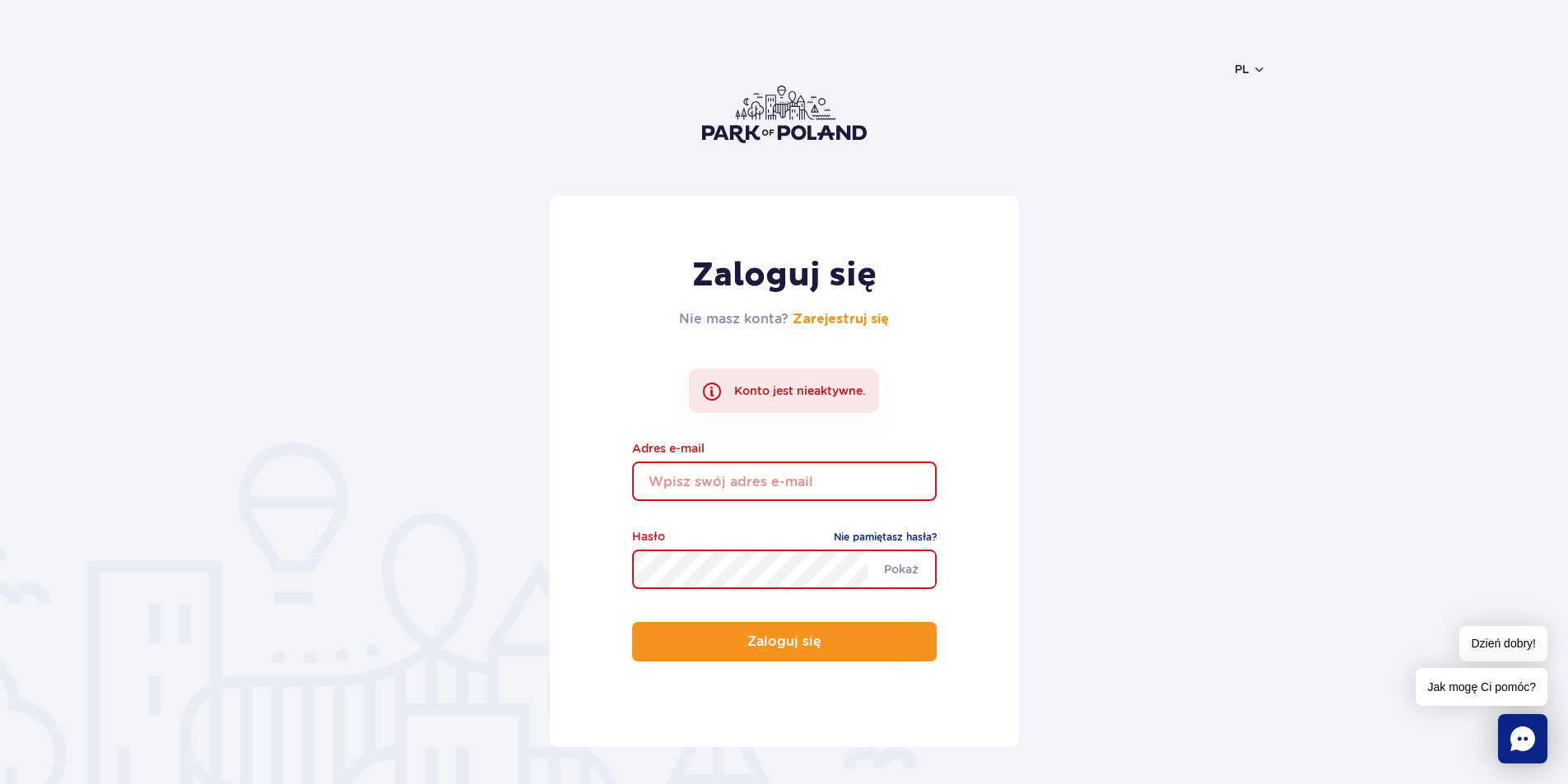
click at [790, 466] on input "email" at bounding box center [784, 481] width 305 height 39
click at [706, 488] on input "[EMAIL_ADDRESS][DOMAIN_NAME]" at bounding box center [784, 481] width 305 height 39
type input "mular1019@gmail.com"
click at [632, 622] on button "Zaloguj się" at bounding box center [784, 642] width 305 height 39
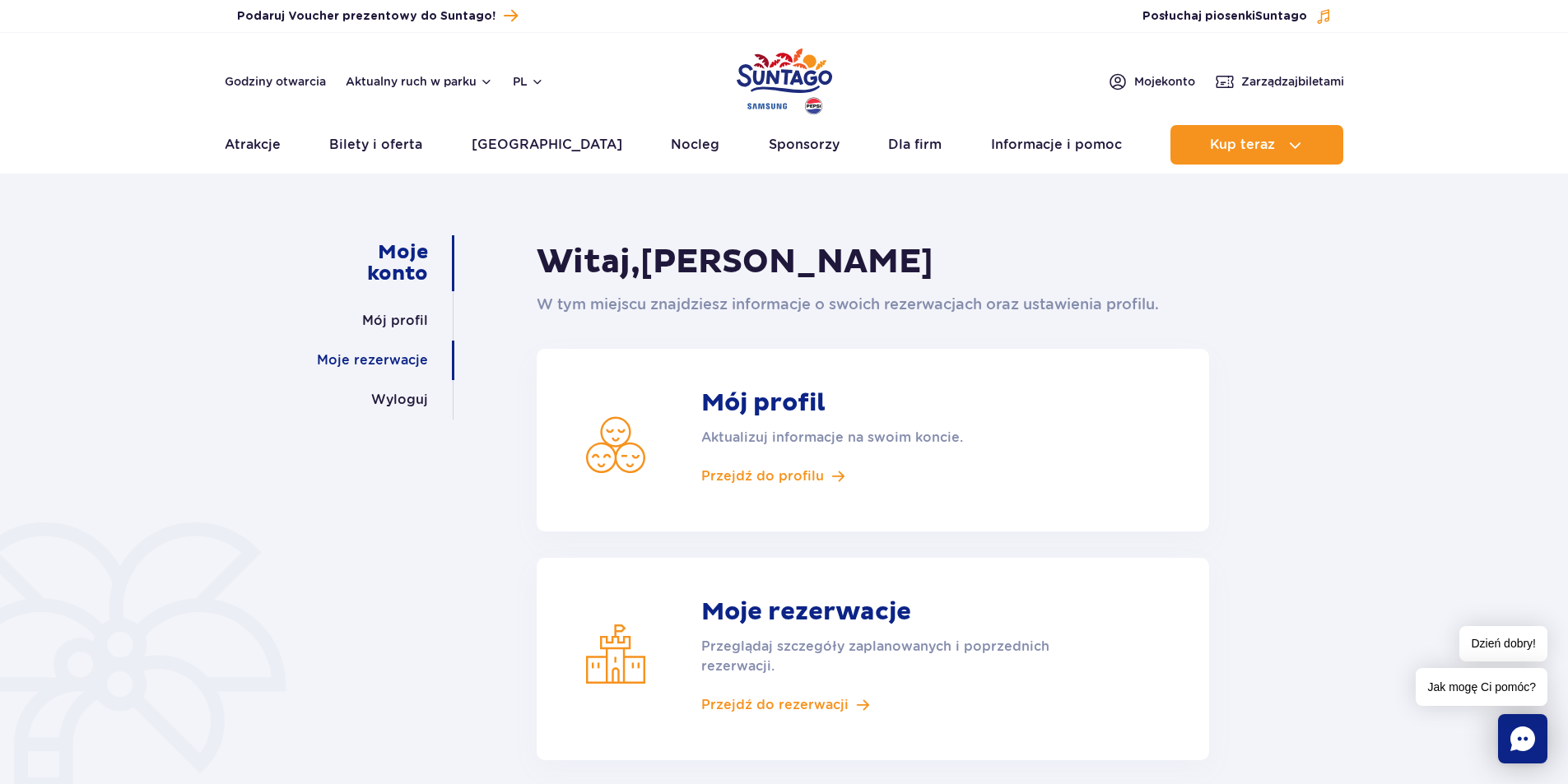
click at [359, 356] on link "Moje rezerwacje" at bounding box center [372, 360] width 111 height 39
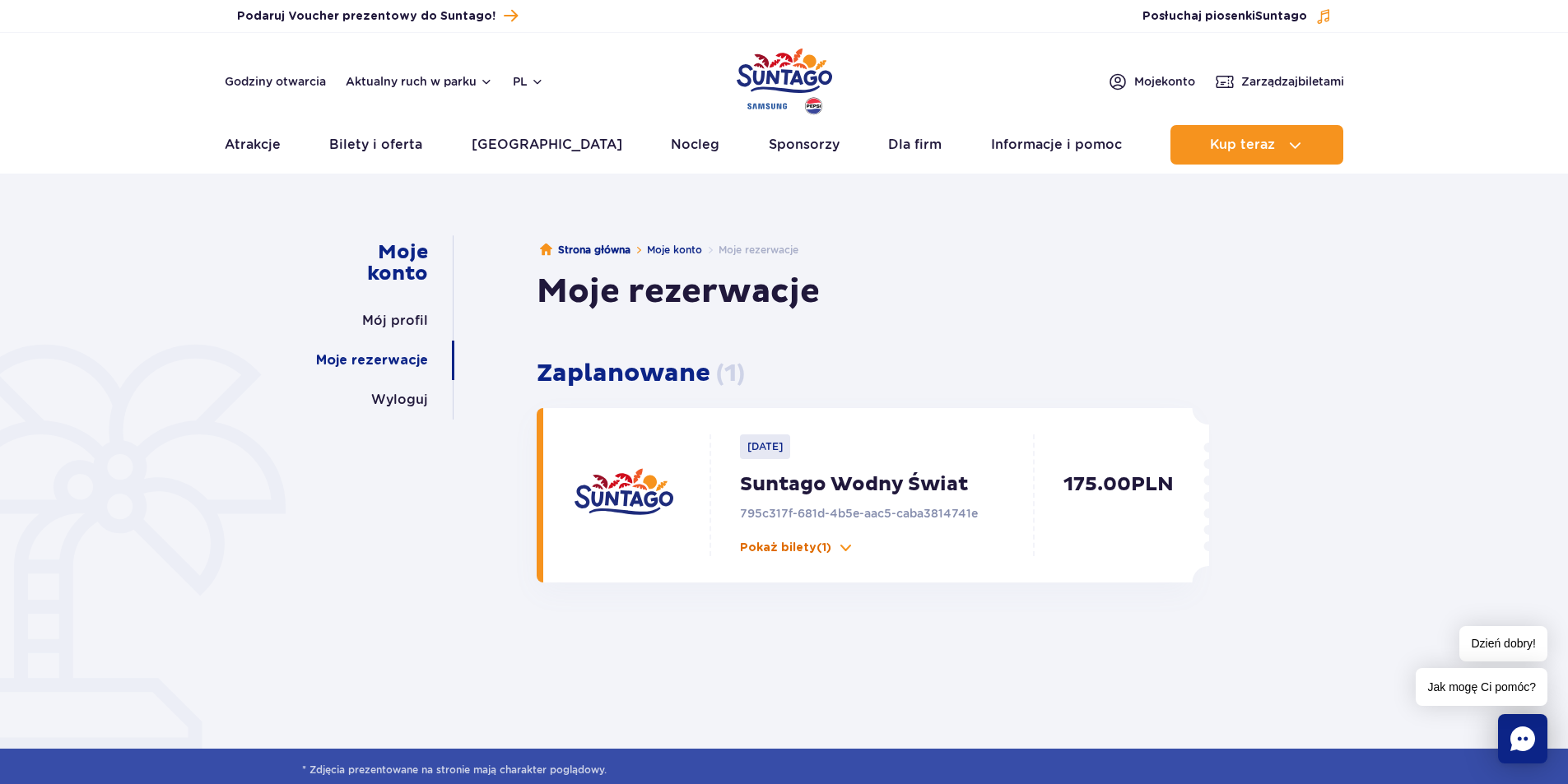
click at [831, 544] on button "Pokaż bilety (1)" at bounding box center [797, 547] width 114 height 16
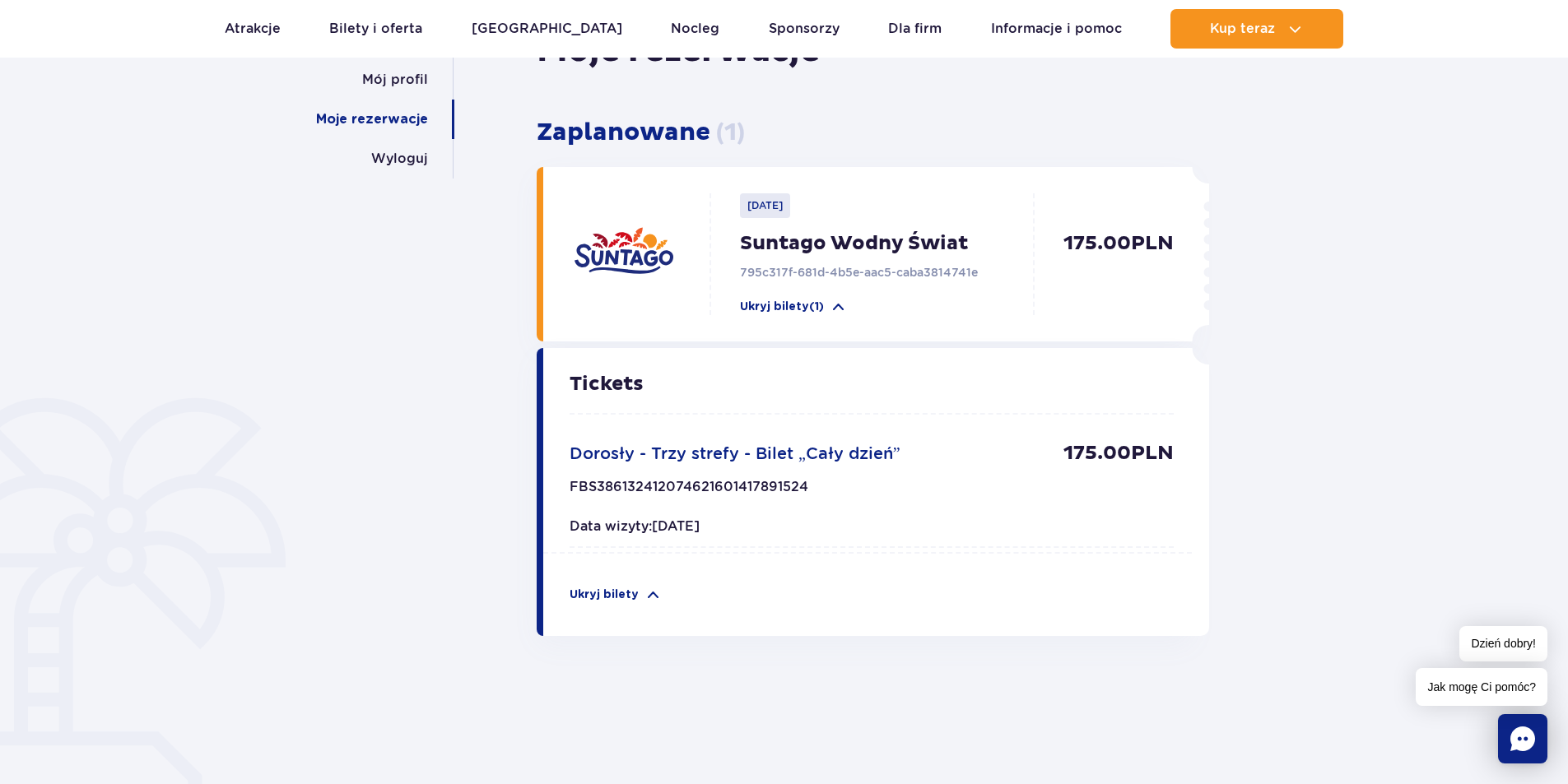
scroll to position [247, 0]
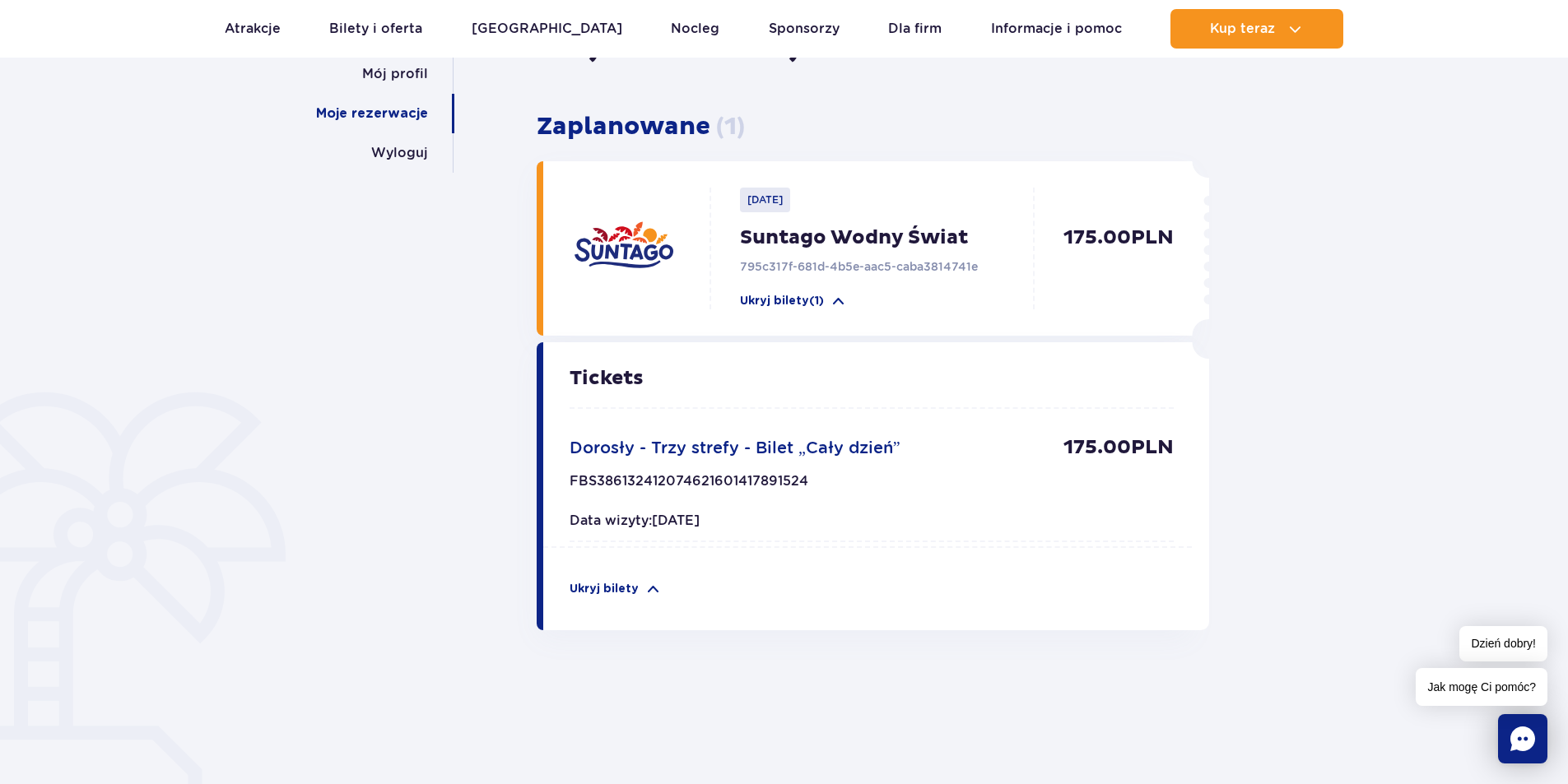
click at [835, 453] on span "Dorosły - Trzy strefy - Bilet „Cały dzień”" at bounding box center [735, 447] width 331 height 20
click at [675, 478] on p "FBS386132412074621601417891524" at bounding box center [689, 486] width 238 height 26
click at [767, 565] on div "Tickets Dorosły - Trzy strefy - Bilet „Cały dzień” 175.00 PLN FBS38613241207462…" at bounding box center [868, 486] width 649 height 288
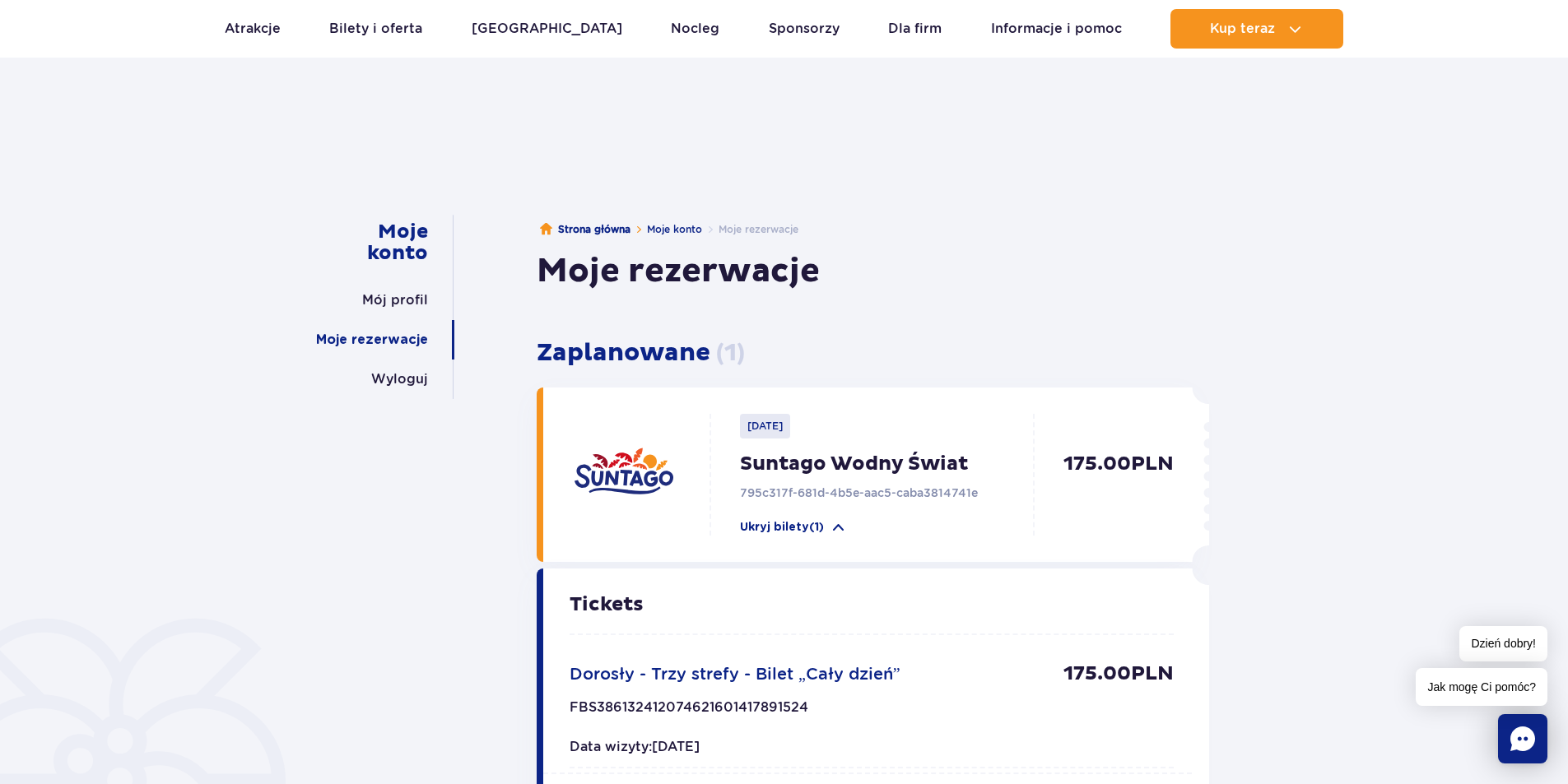
scroll to position [0, 0]
